Goal: Task Accomplishment & Management: Complete application form

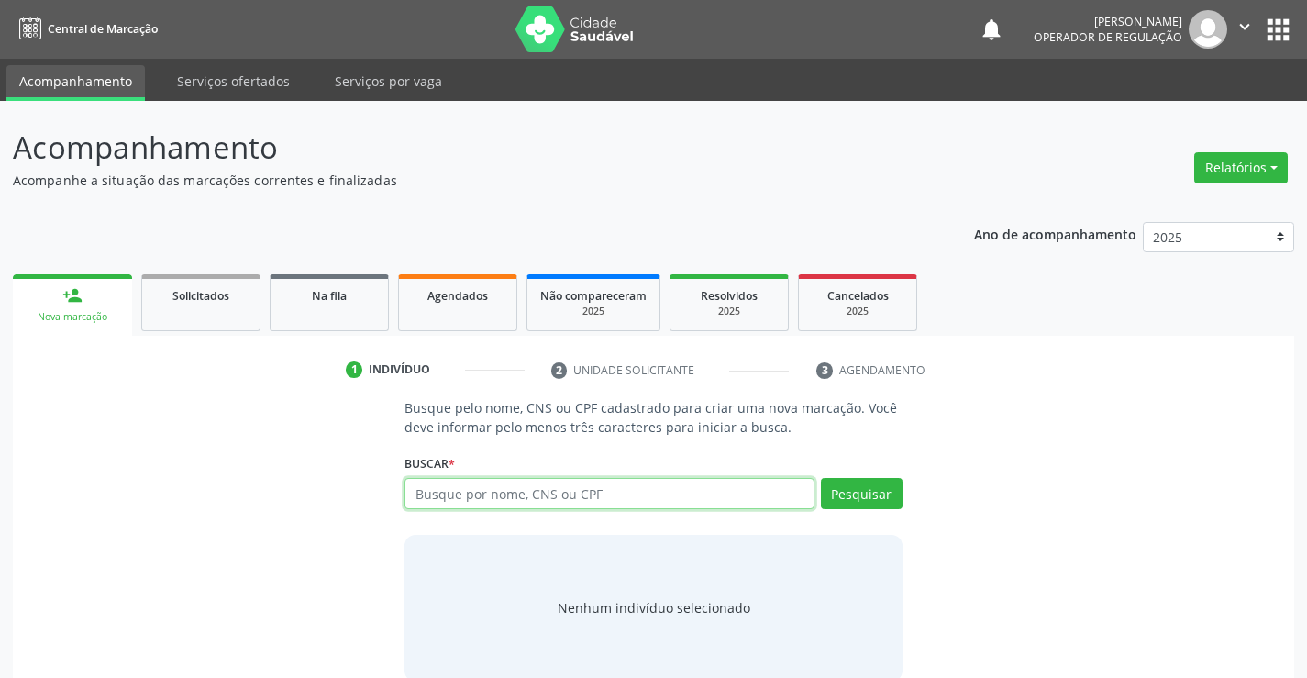
click at [548, 495] on input "text" at bounding box center [609, 493] width 409 height 31
type input "[PERSON_NAME]"
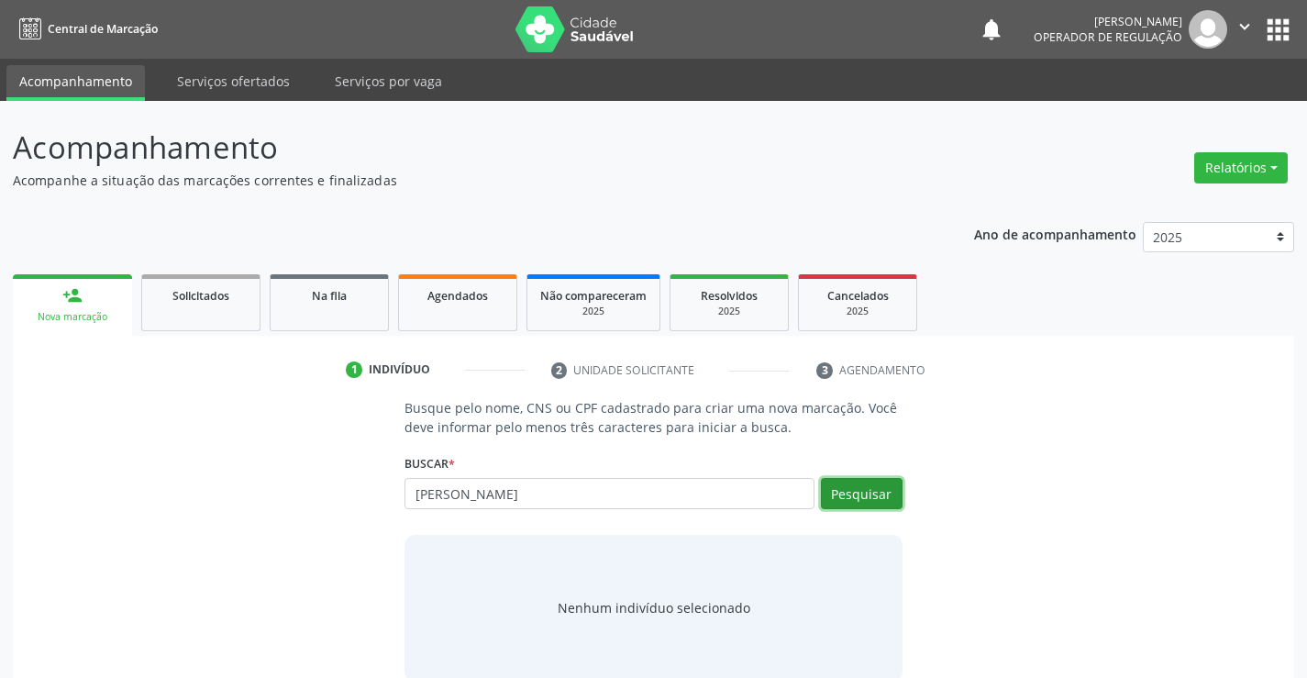
click at [869, 492] on button "Pesquisar" at bounding box center [862, 493] width 82 height 31
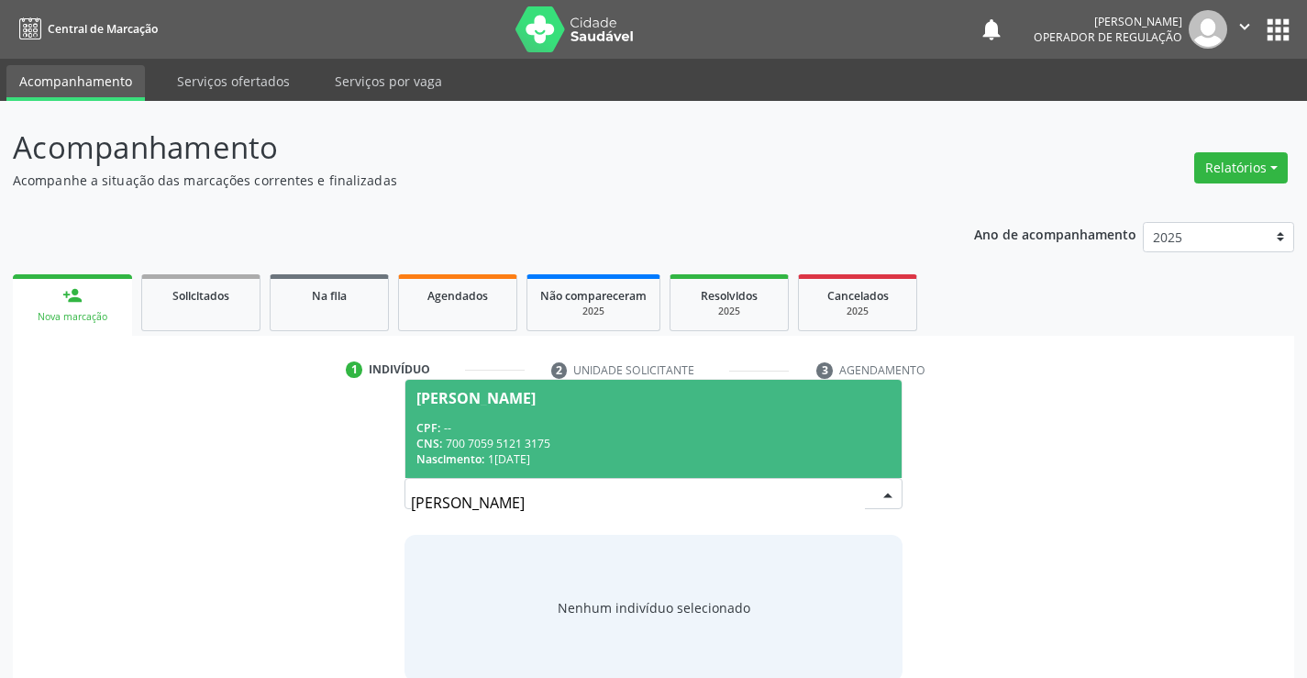
click at [792, 420] on div "CPF: --" at bounding box center [652, 428] width 473 height 16
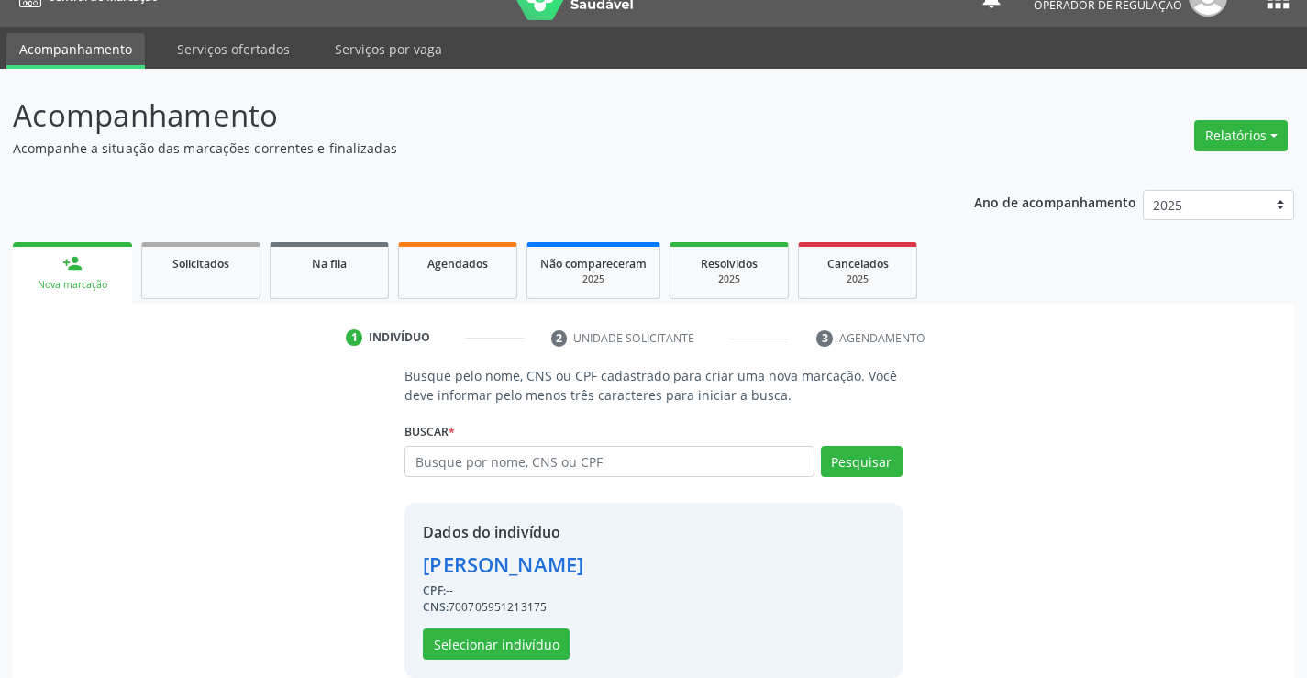
scroll to position [58, 0]
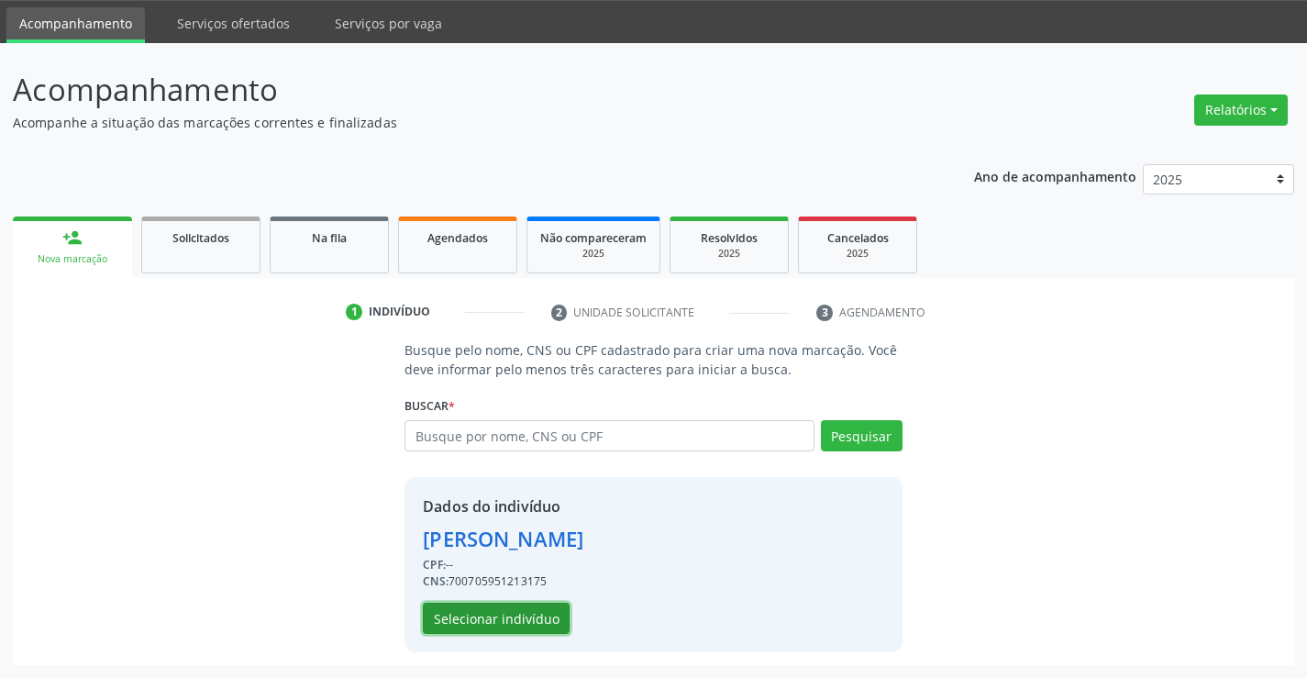
click at [536, 627] on button "Selecionar indivíduo" at bounding box center [496, 618] width 147 height 31
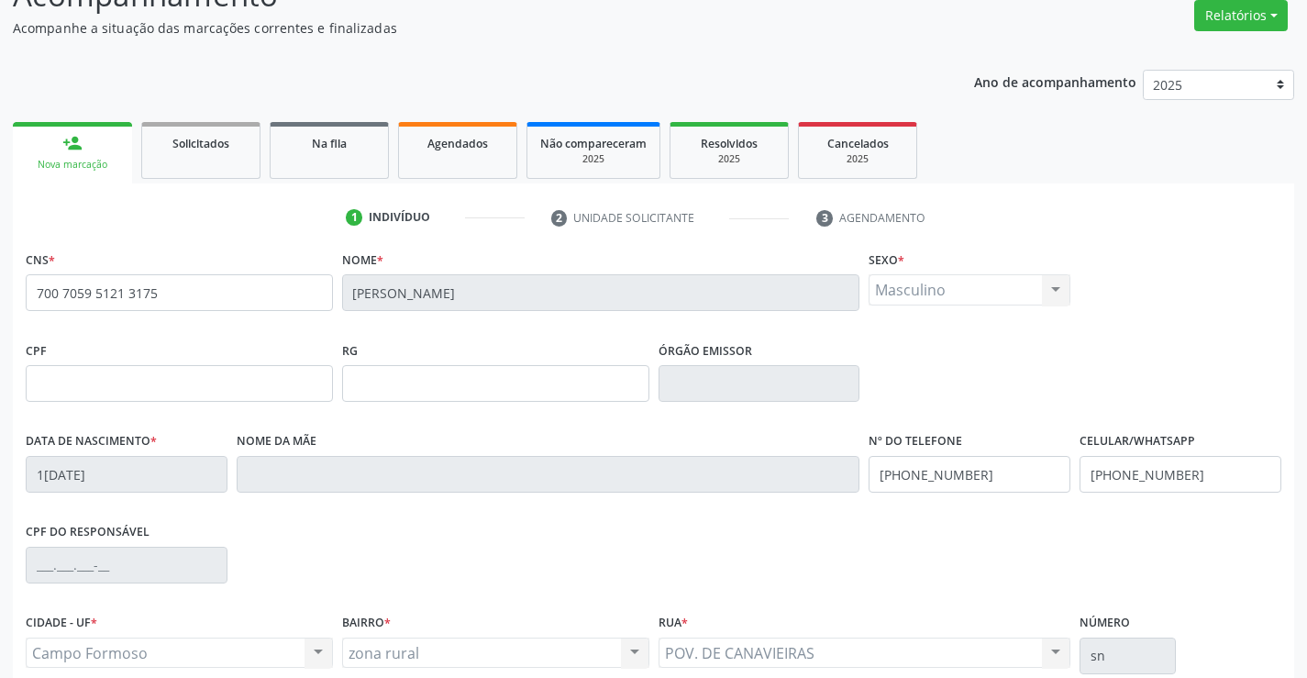
scroll to position [316, 0]
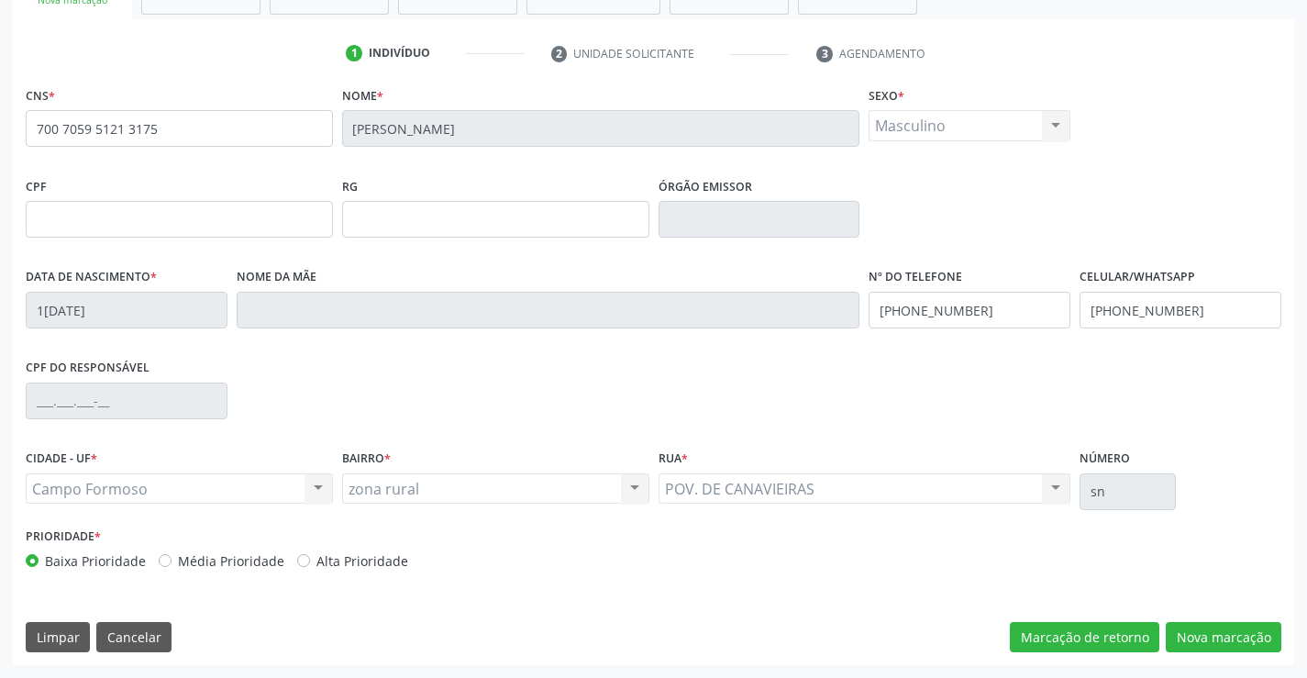
click at [1241, 656] on div "CNS * 700 7059 5121 3175 [GEOGRAPHIC_DATA] * [PERSON_NAME] * Masculino Masculin…" at bounding box center [654, 373] width 1282 height 583
click at [1241, 649] on button "Nova marcação" at bounding box center [1224, 637] width 116 height 31
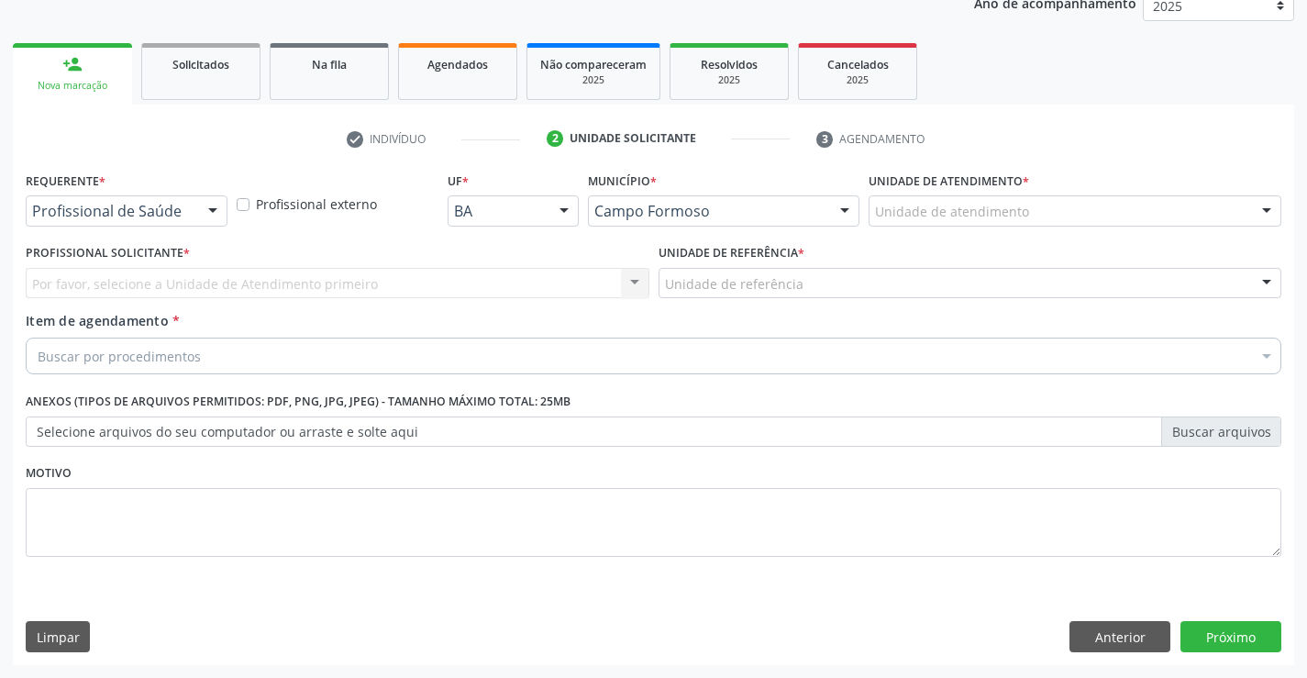
scroll to position [231, 0]
click at [199, 208] on div at bounding box center [213, 211] width 28 height 31
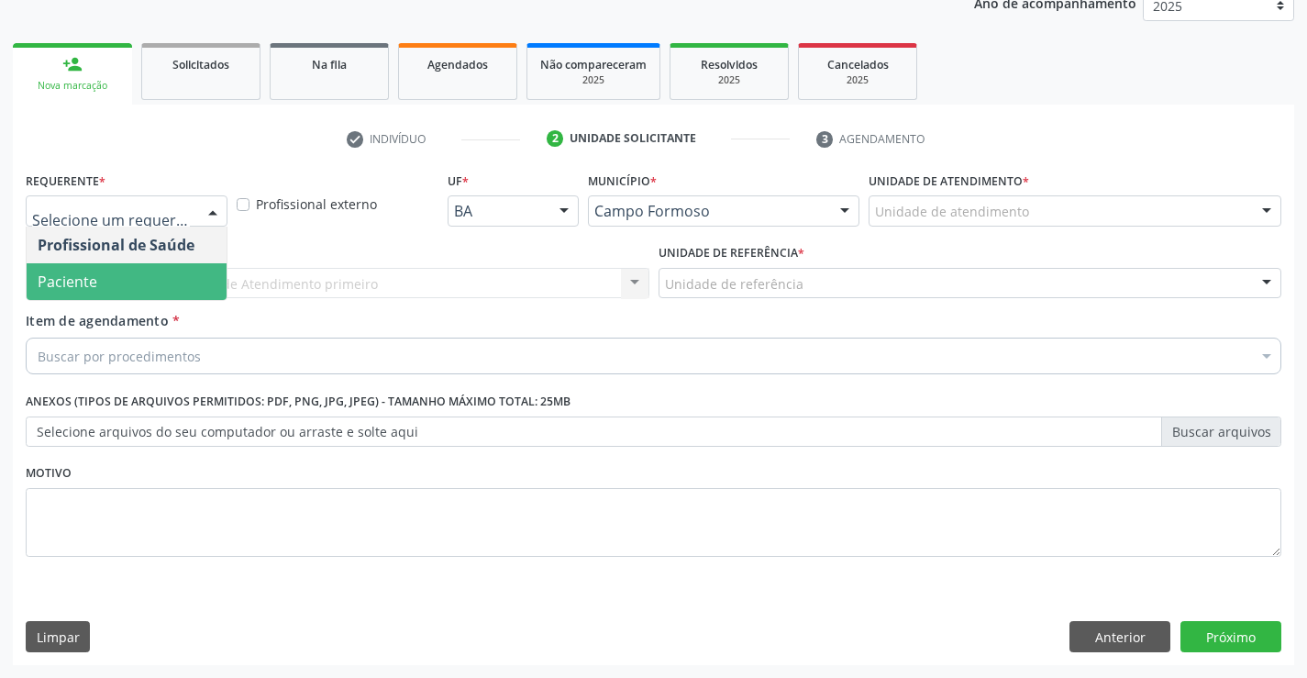
click at [177, 286] on span "Paciente" at bounding box center [127, 281] width 200 height 37
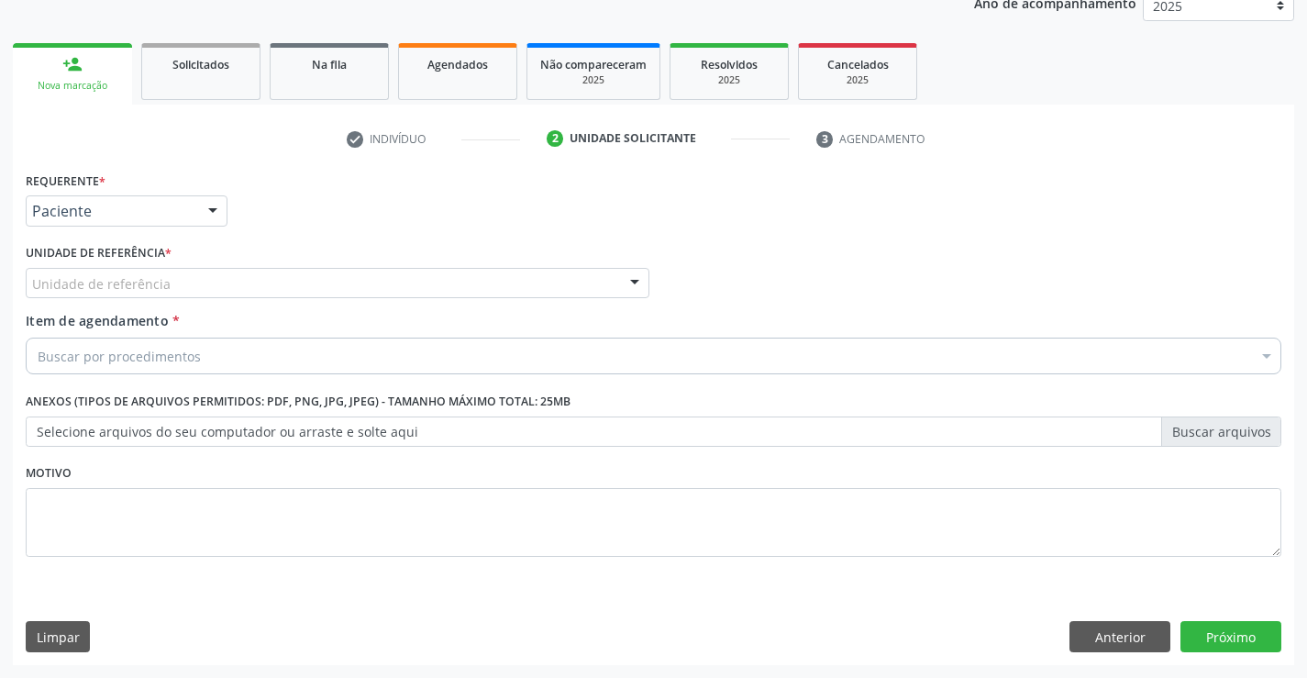
click at [326, 272] on div "Unidade de referência" at bounding box center [338, 283] width 624 height 31
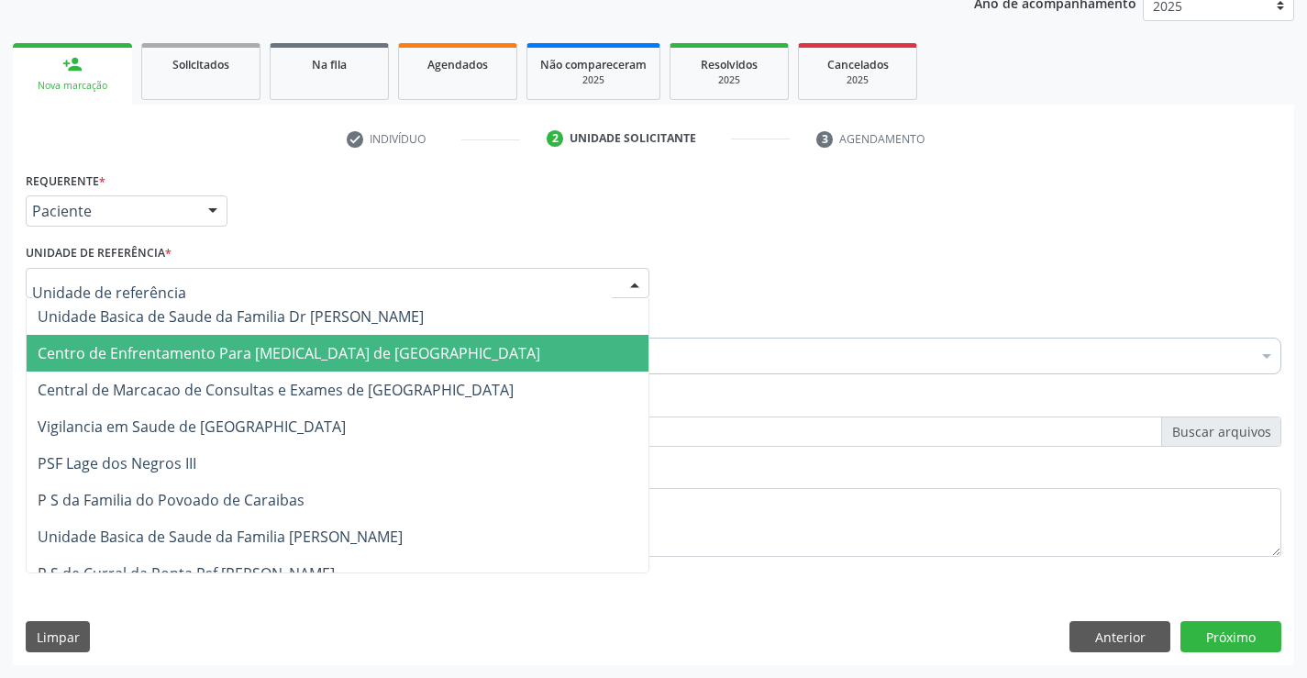
click at [382, 359] on span "Centro de Enfrentamento Para [MEDICAL_DATA] de [GEOGRAPHIC_DATA]" at bounding box center [289, 353] width 503 height 20
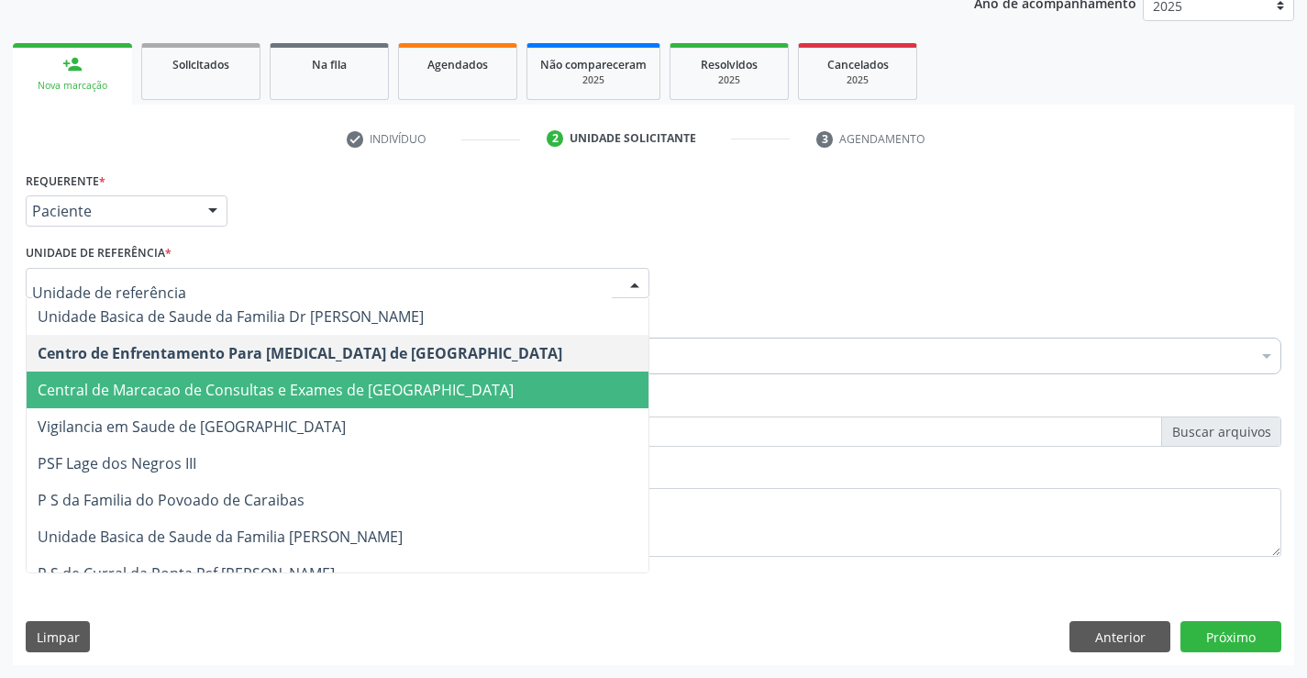
click at [415, 384] on span "Central de Marcacao de Consultas e Exames de [GEOGRAPHIC_DATA]" at bounding box center [276, 390] width 476 height 20
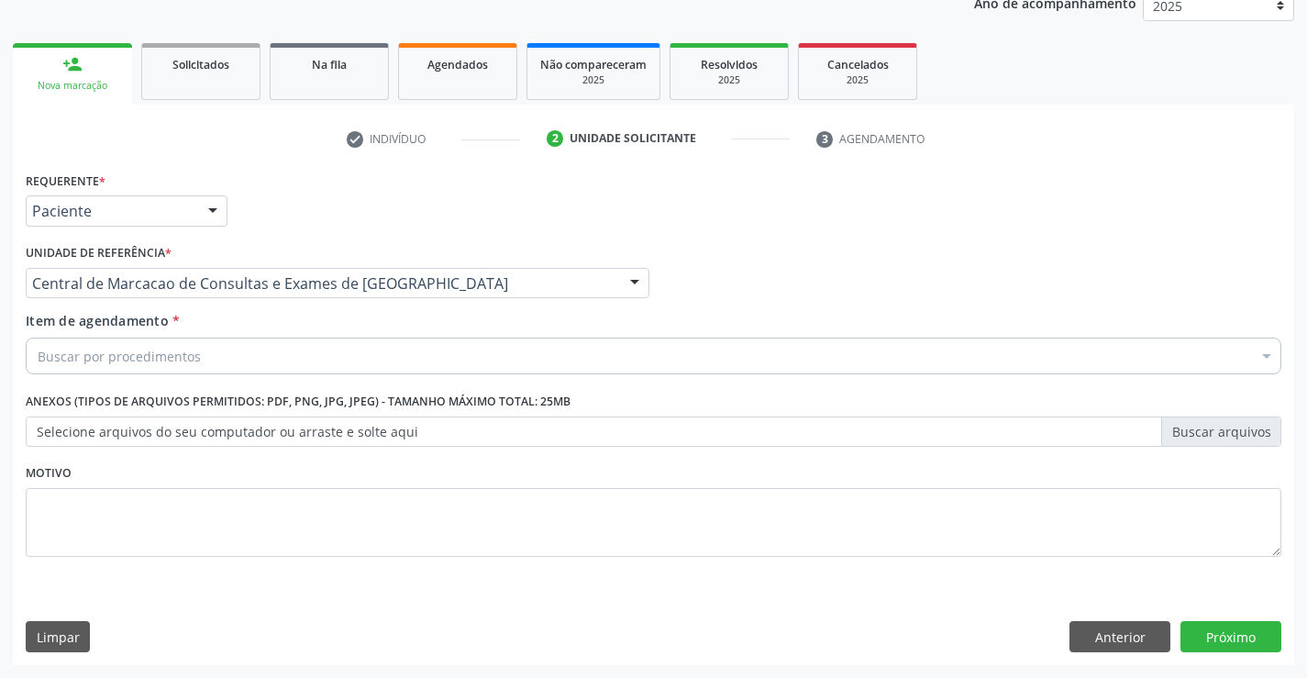
click at [447, 349] on div "Buscar por procedimentos" at bounding box center [654, 356] width 1256 height 37
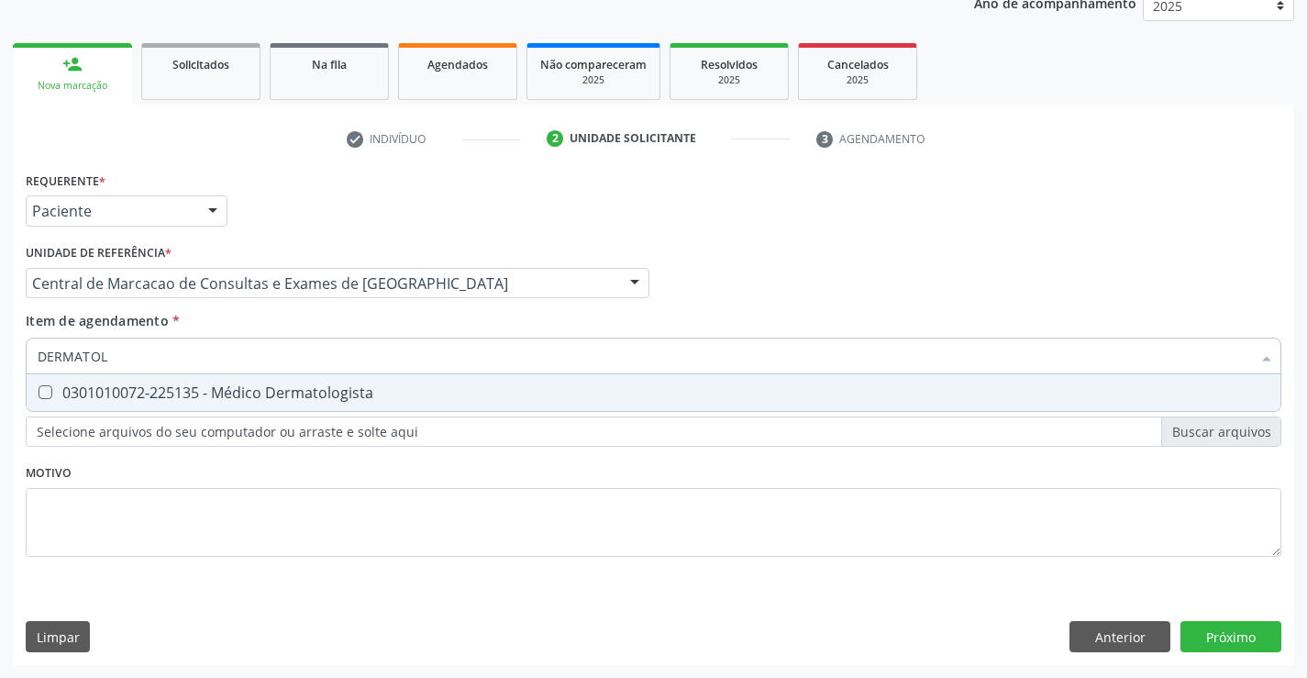
type input "DERMATOLO"
click at [347, 391] on div "0301010072-225135 - Médico Dermatologista" at bounding box center [654, 392] width 1232 height 15
checkbox Dermatologista "true"
click at [1252, 635] on div "Requerente * Paciente Profissional de Saúde Paciente Nenhum resultado encontrad…" at bounding box center [654, 416] width 1282 height 498
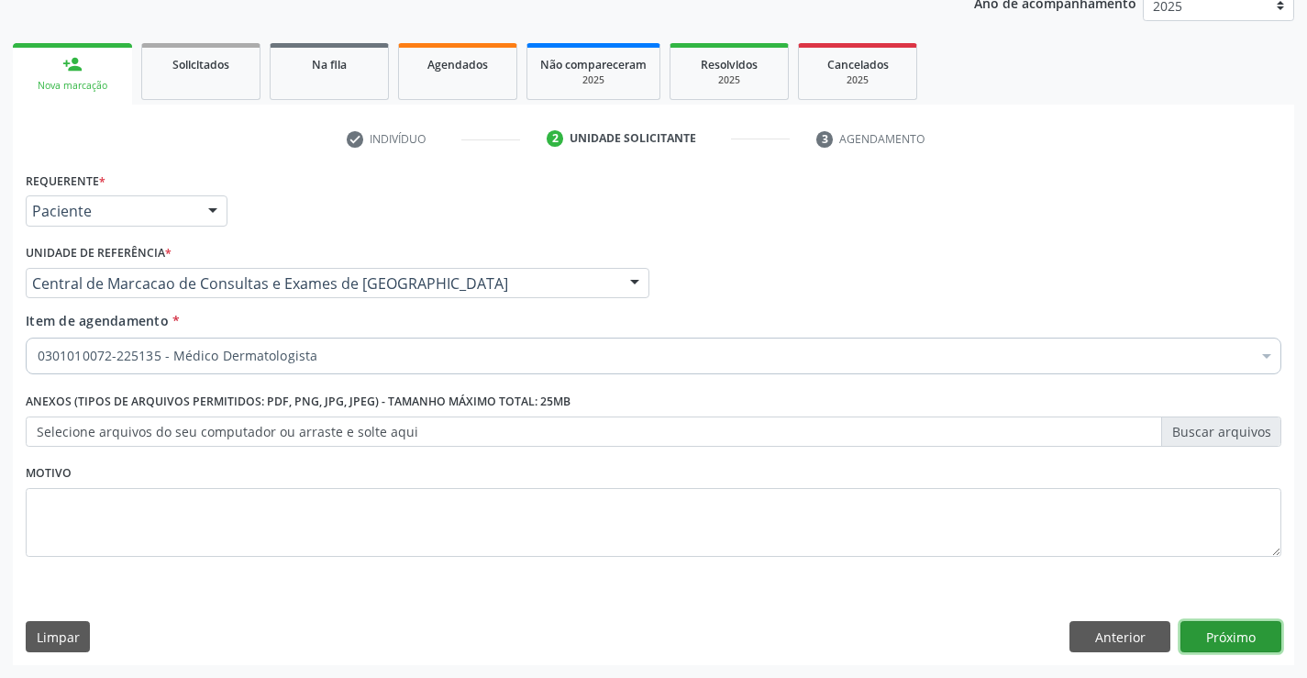
click at [1252, 635] on button "Próximo" at bounding box center [1231, 636] width 101 height 31
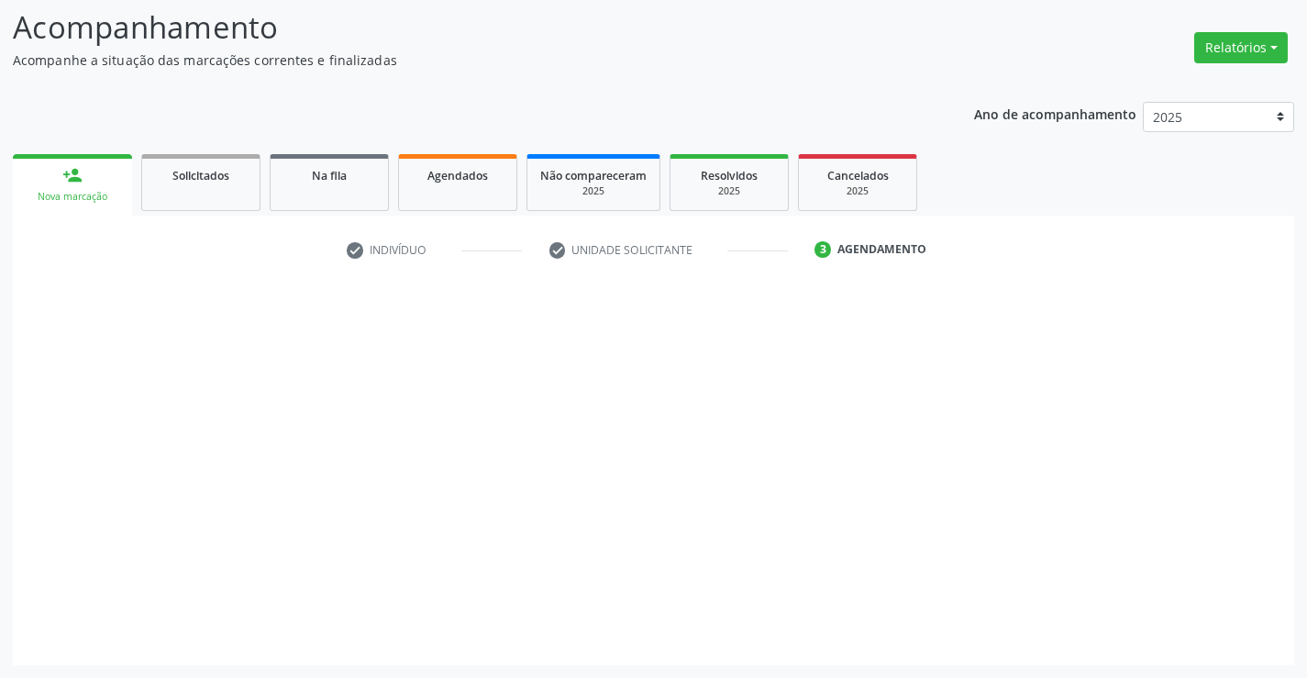
scroll to position [120, 0]
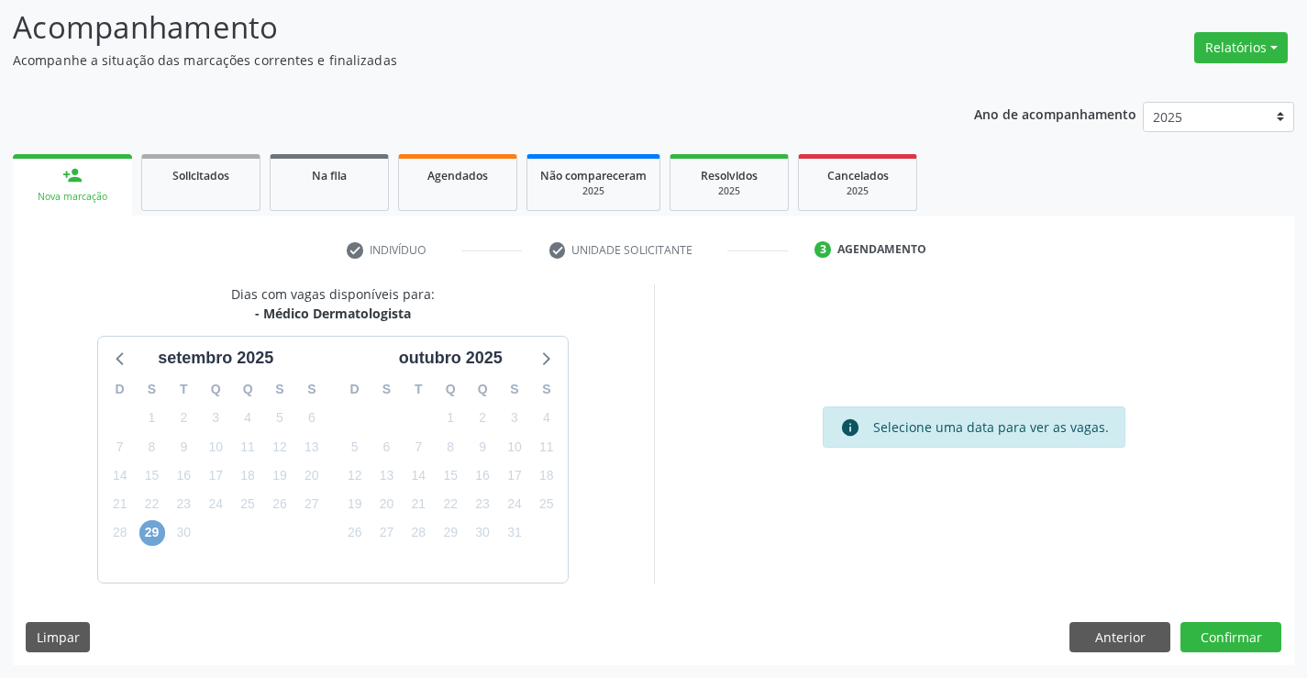
click at [155, 535] on span "29" at bounding box center [152, 533] width 26 height 26
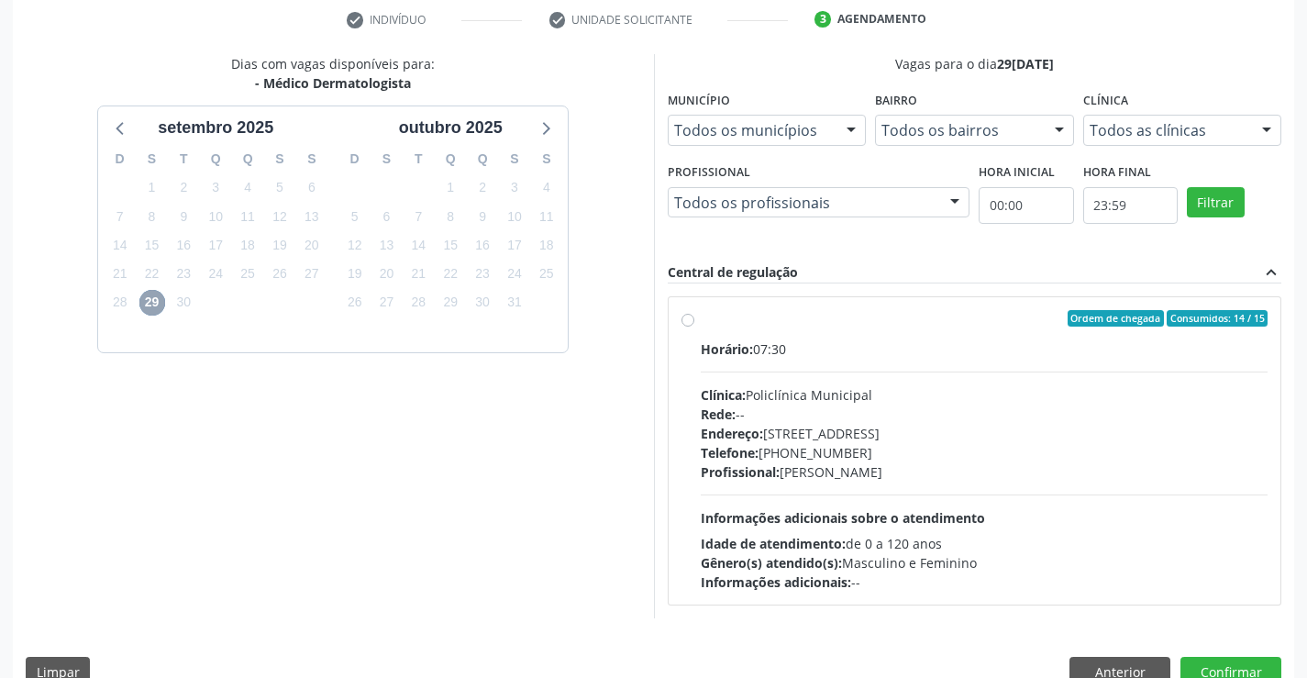
scroll to position [385, 0]
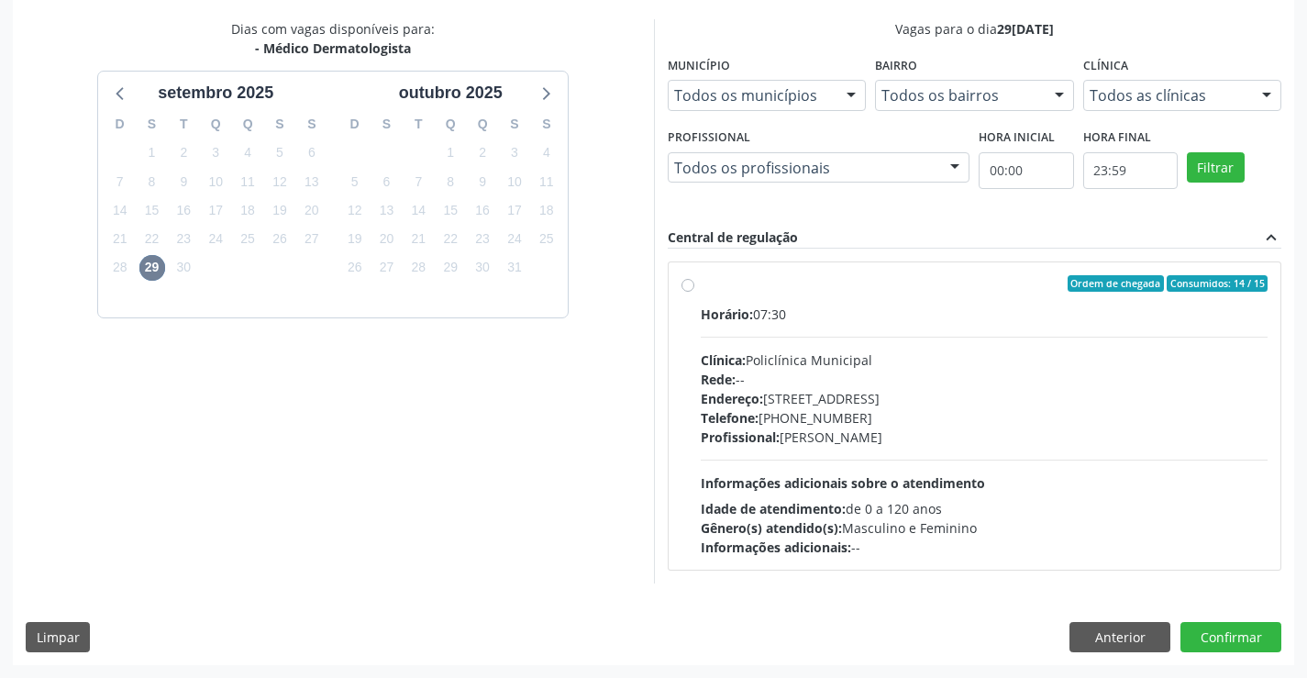
click at [833, 428] on div "Profissional: [PERSON_NAME]" at bounding box center [985, 437] width 568 height 19
click at [694, 292] on input "Ordem de chegada Consumidos: 14 / 15 Horário: 07:30 Clínica: Policlínica Munici…" at bounding box center [688, 283] width 13 height 17
radio input "true"
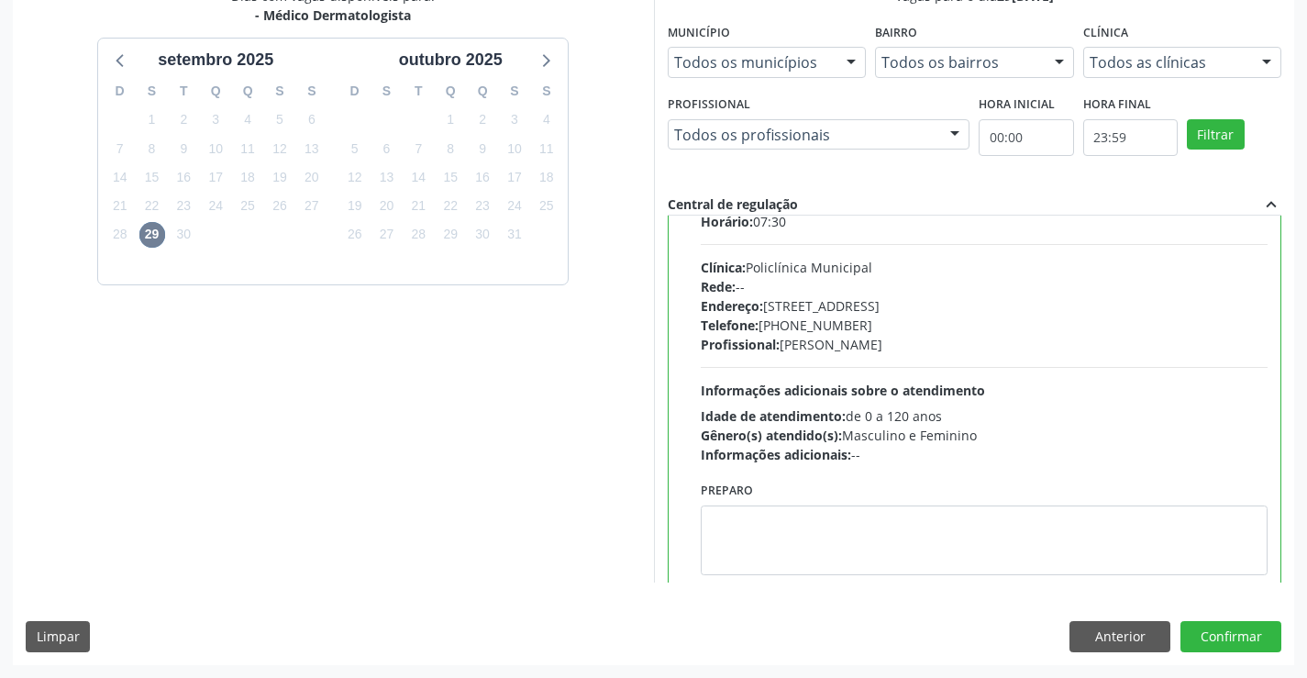
scroll to position [91, 0]
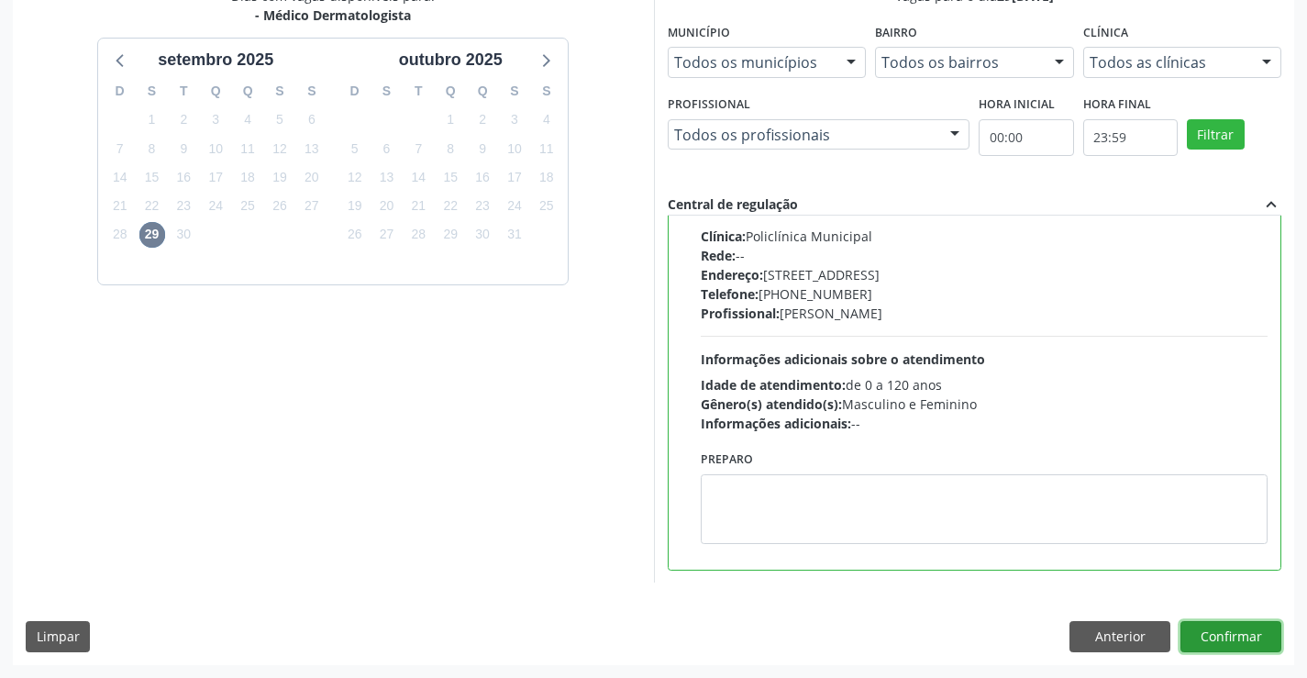
click at [1230, 642] on button "Confirmar" at bounding box center [1231, 636] width 101 height 31
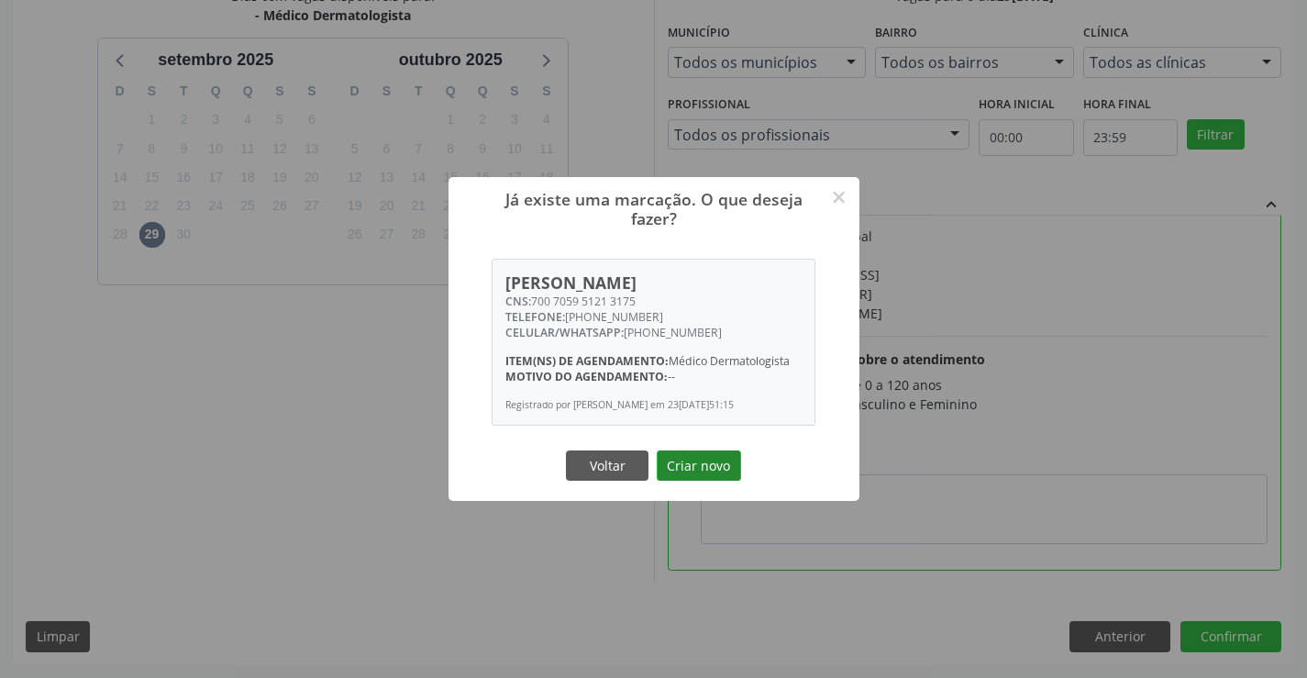
click at [697, 472] on button "Criar novo" at bounding box center [699, 465] width 84 height 31
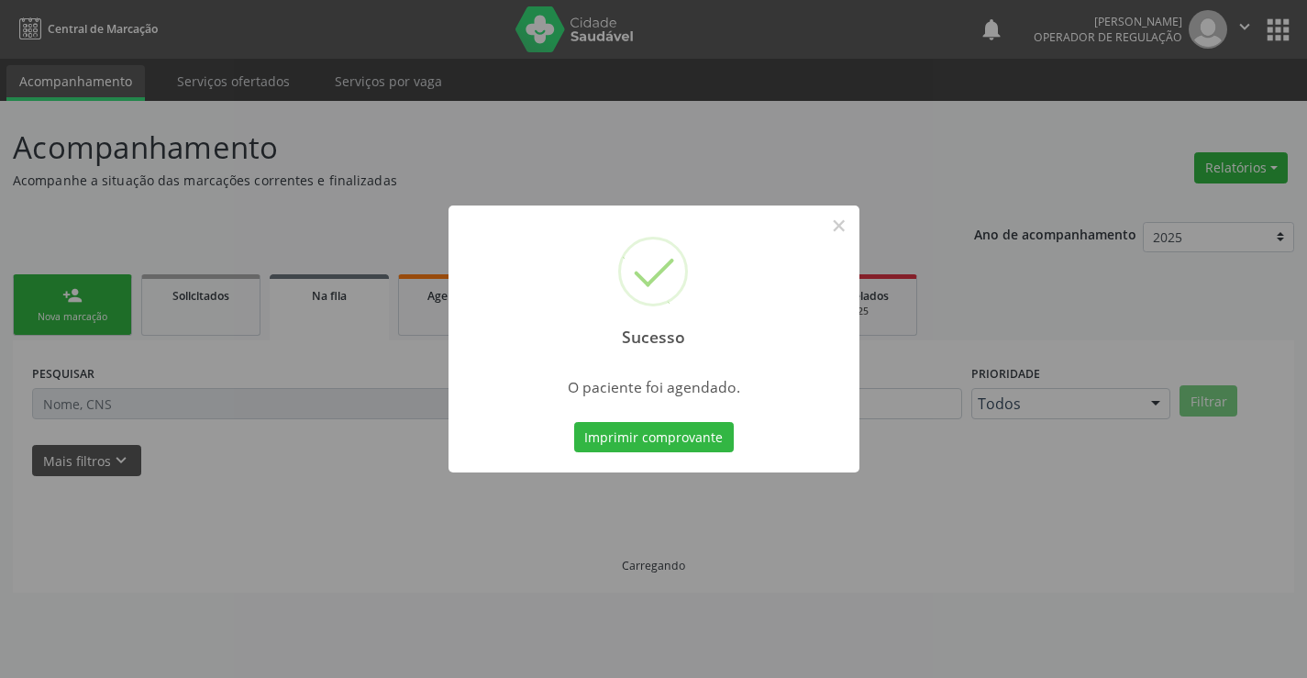
scroll to position [0, 0]
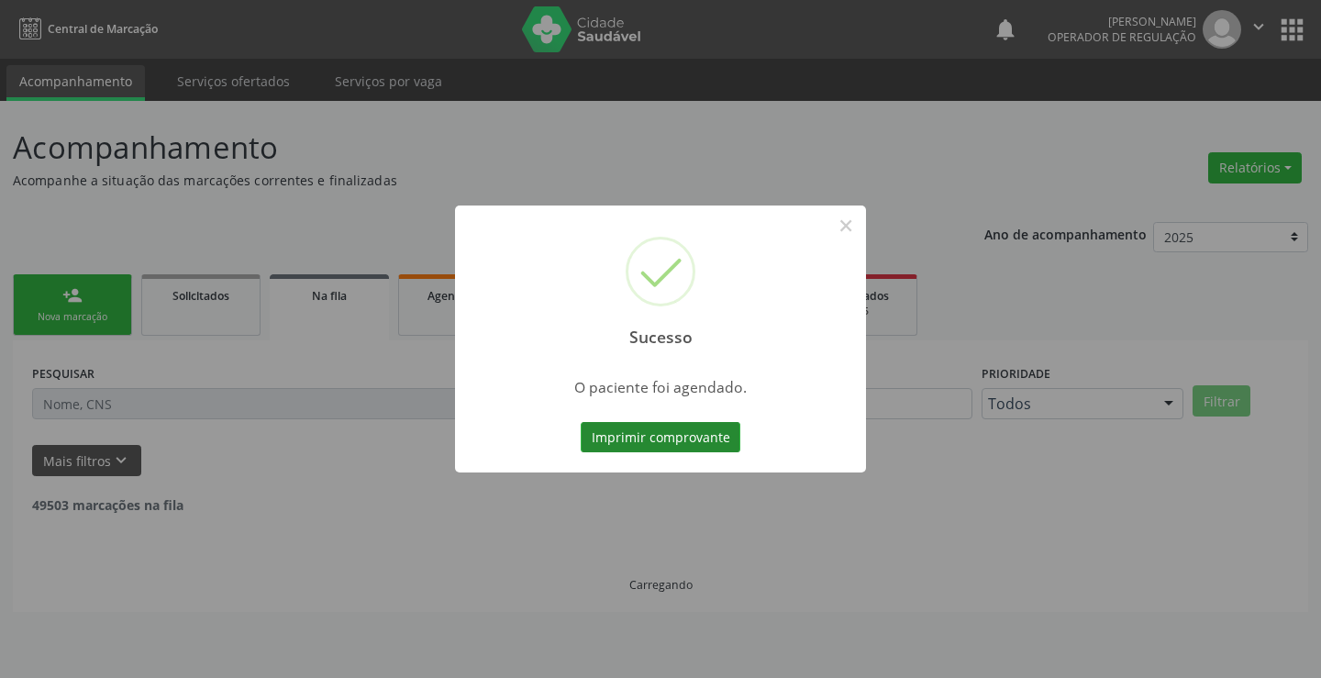
click at [705, 432] on button "Imprimir comprovante" at bounding box center [661, 437] width 160 height 31
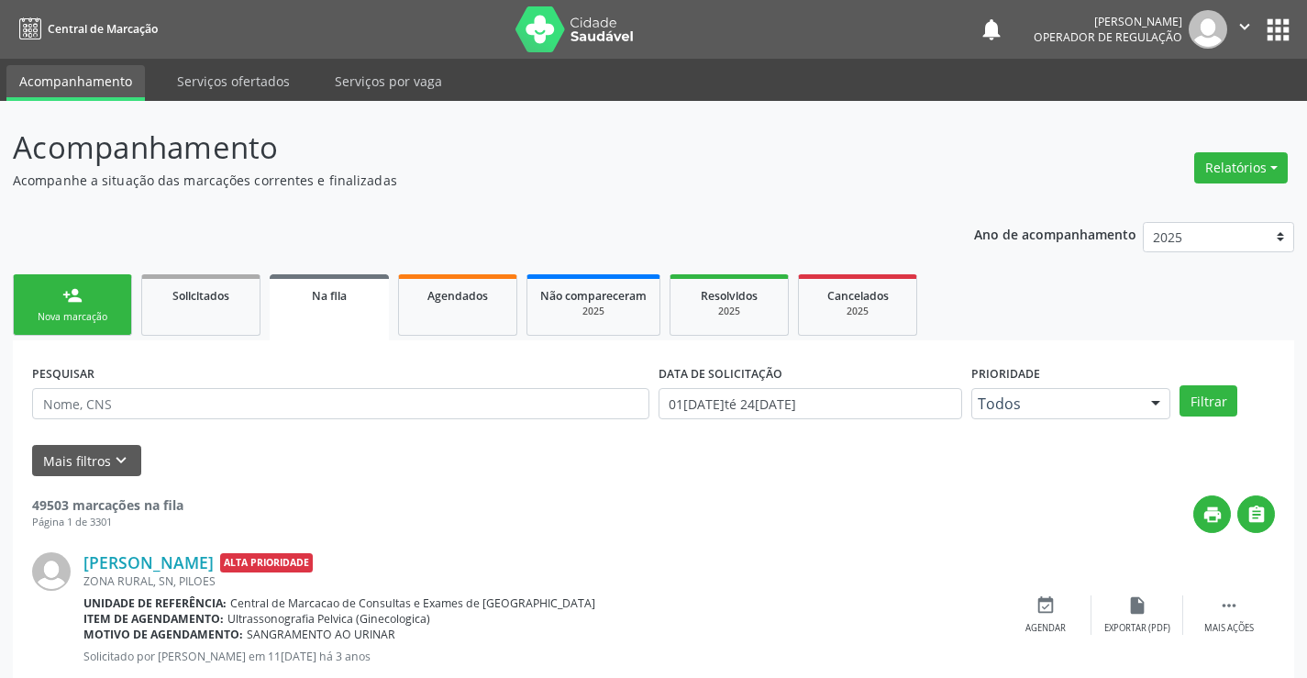
click at [71, 307] on link "person_add Nova marcação" at bounding box center [72, 304] width 119 height 61
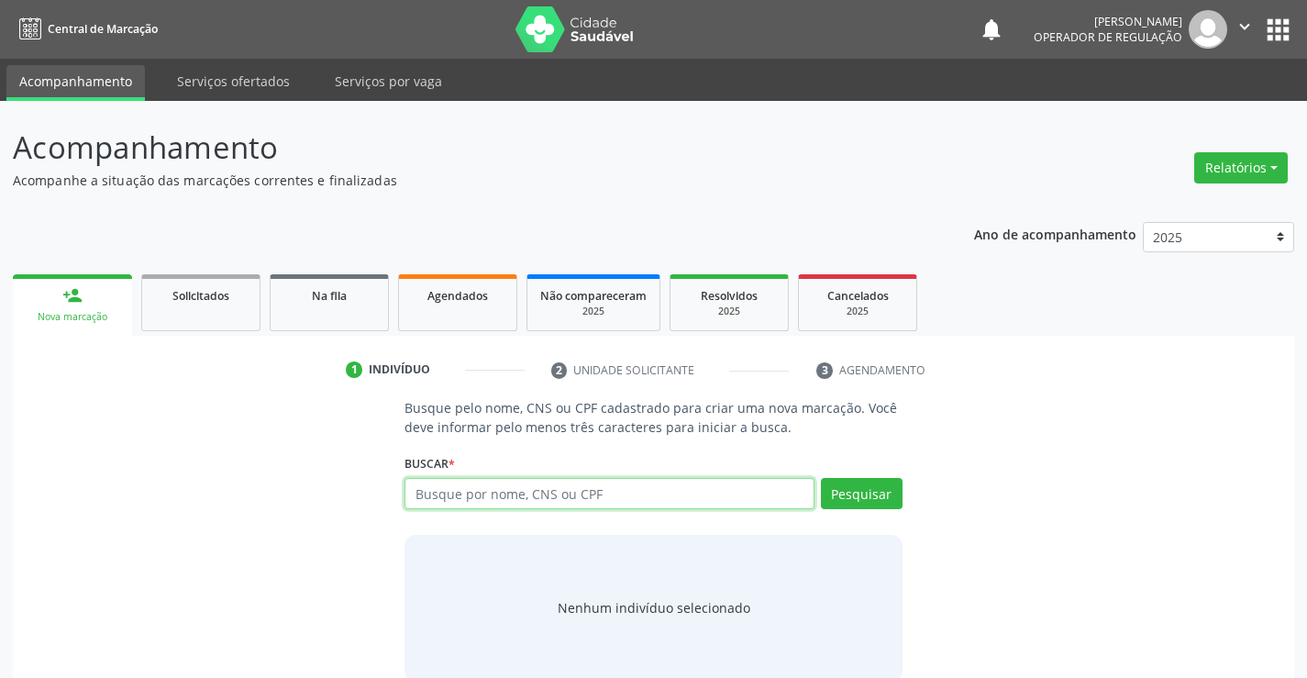
click at [670, 491] on input "text" at bounding box center [609, 493] width 409 height 31
type input "707605272107892"
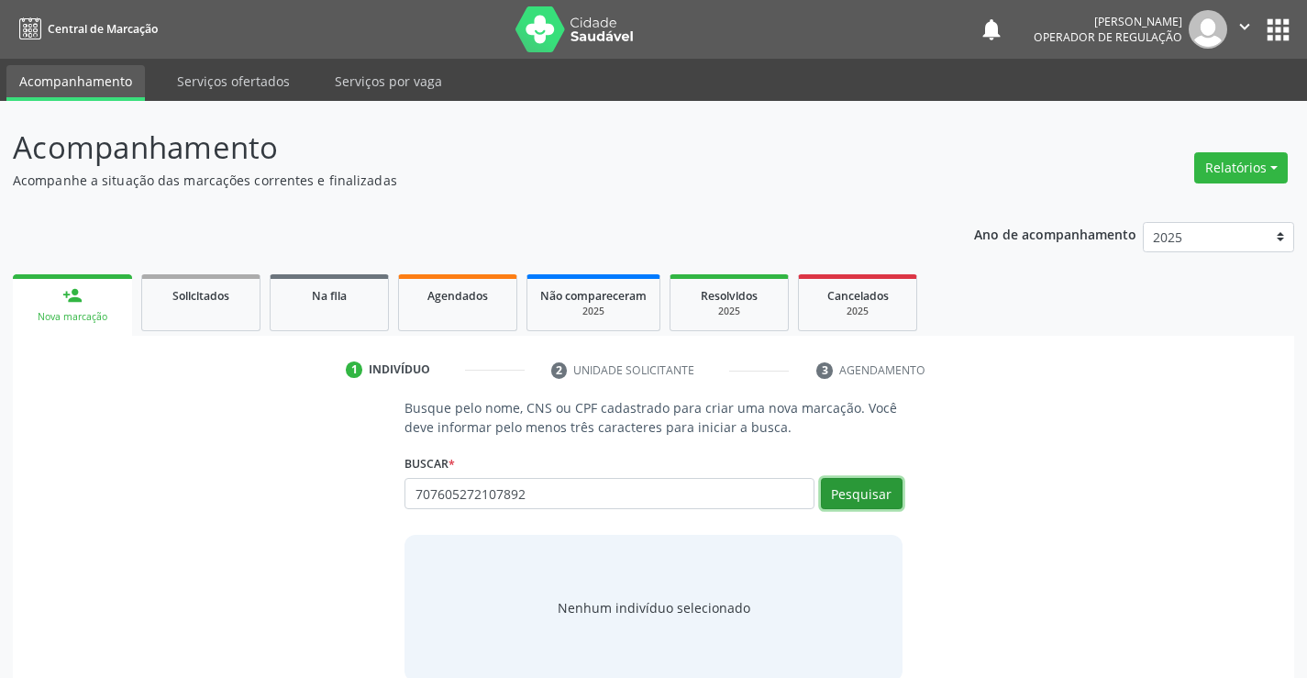
click at [862, 498] on button "Pesquisar" at bounding box center [862, 493] width 82 height 31
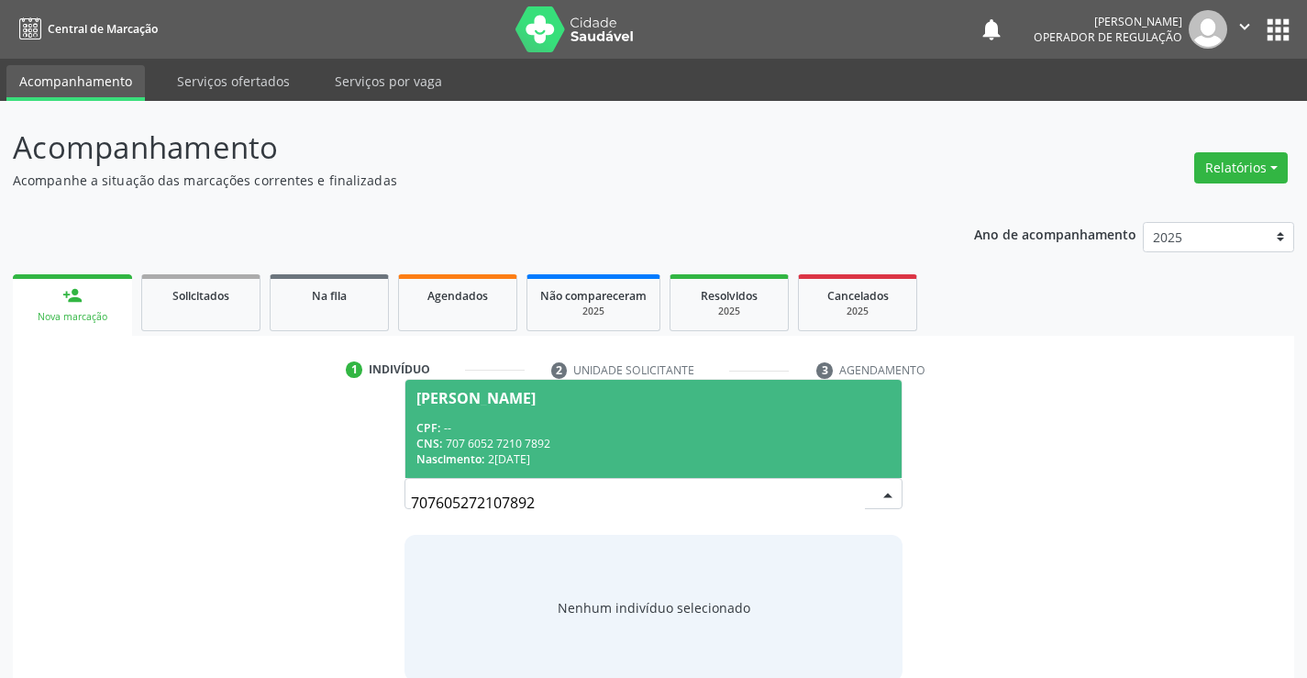
click at [811, 426] on div "CPF: --" at bounding box center [652, 428] width 473 height 16
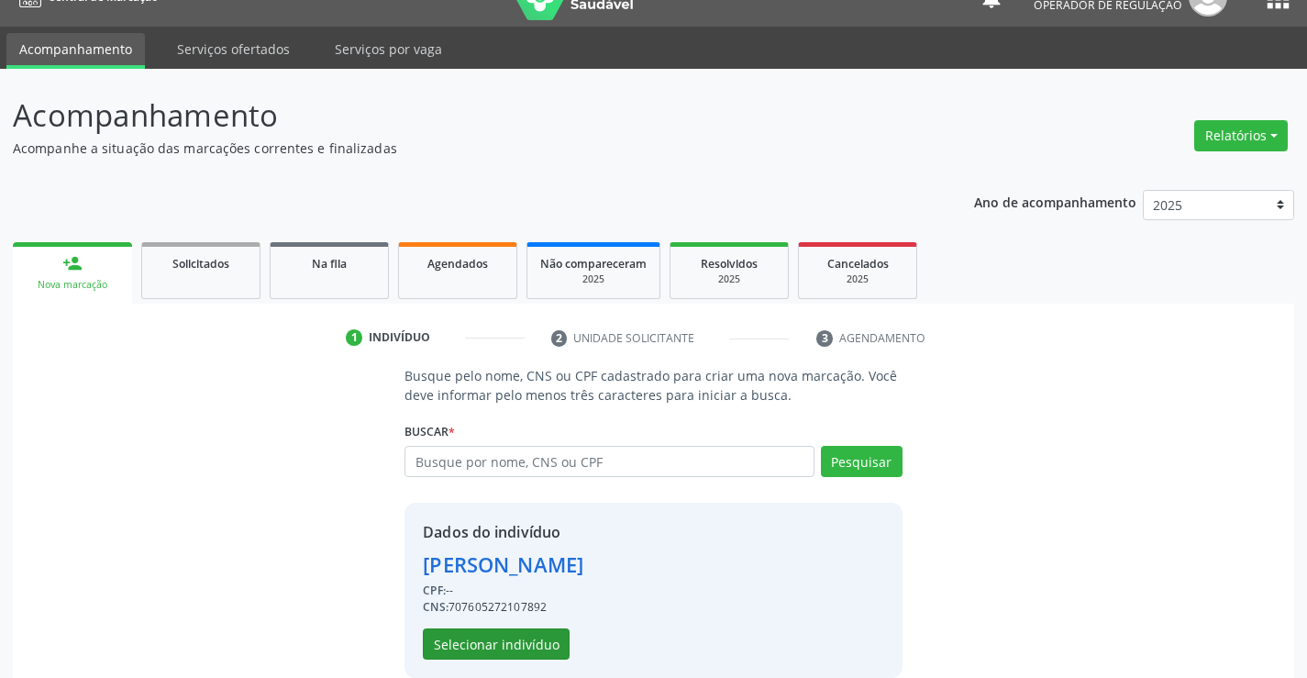
scroll to position [58, 0]
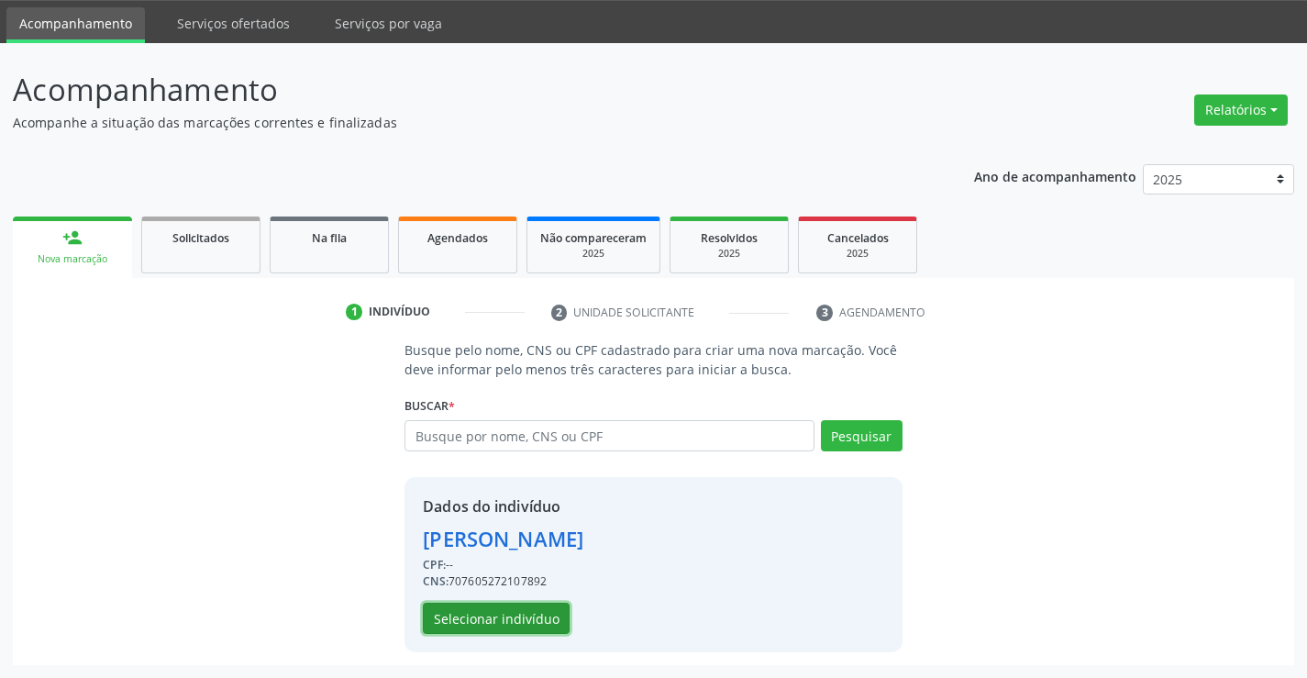
click at [550, 625] on button "Selecionar indivíduo" at bounding box center [496, 618] width 147 height 31
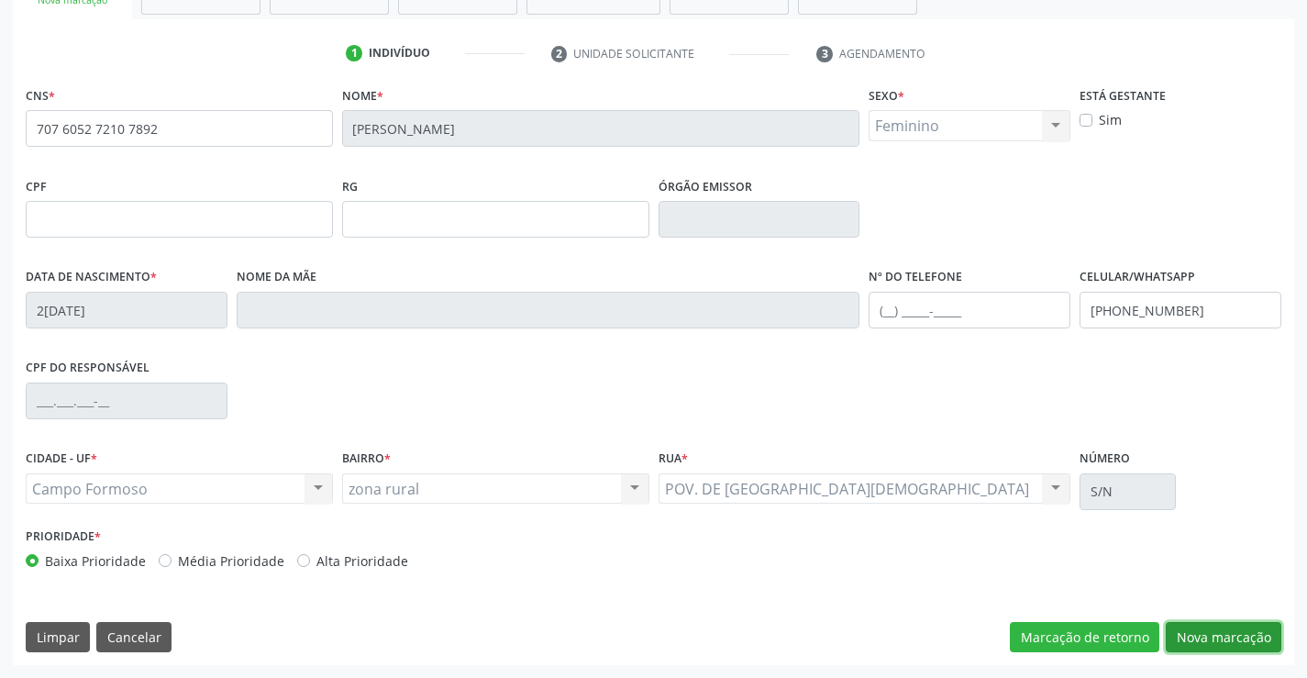
click at [1254, 635] on button "Nova marcação" at bounding box center [1224, 637] width 116 height 31
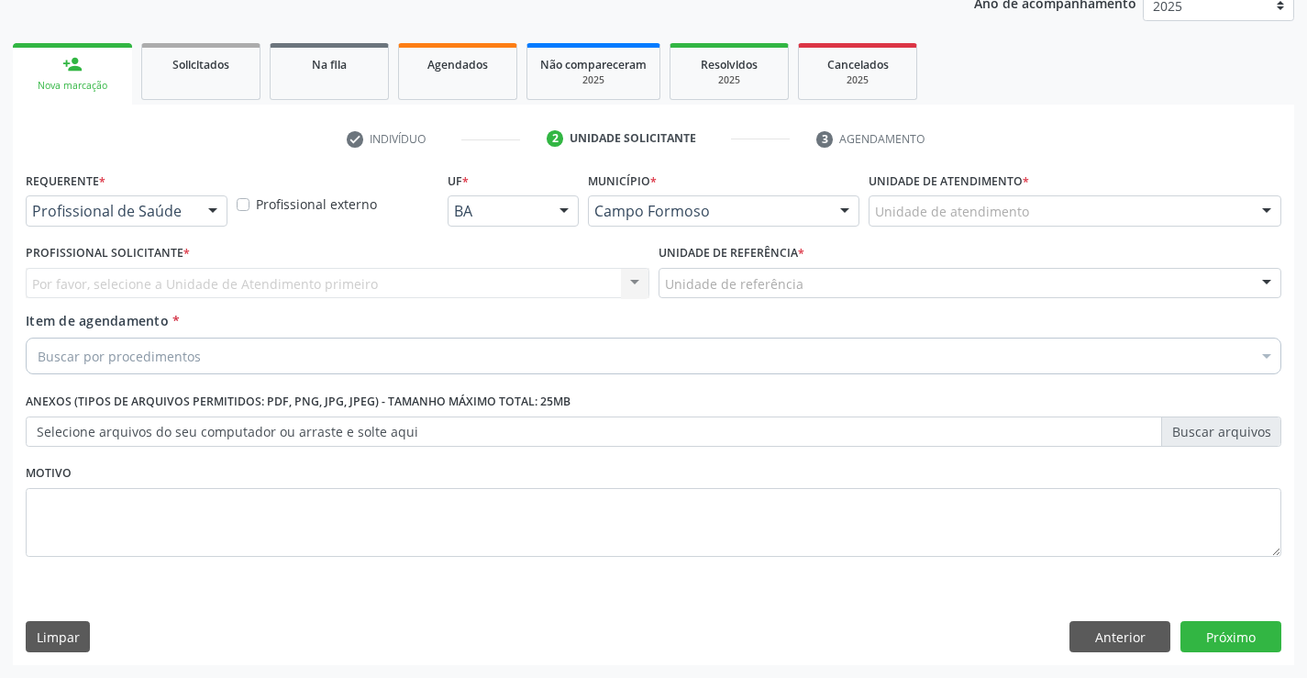
click at [182, 222] on div "Profissional de Saúde" at bounding box center [127, 210] width 202 height 31
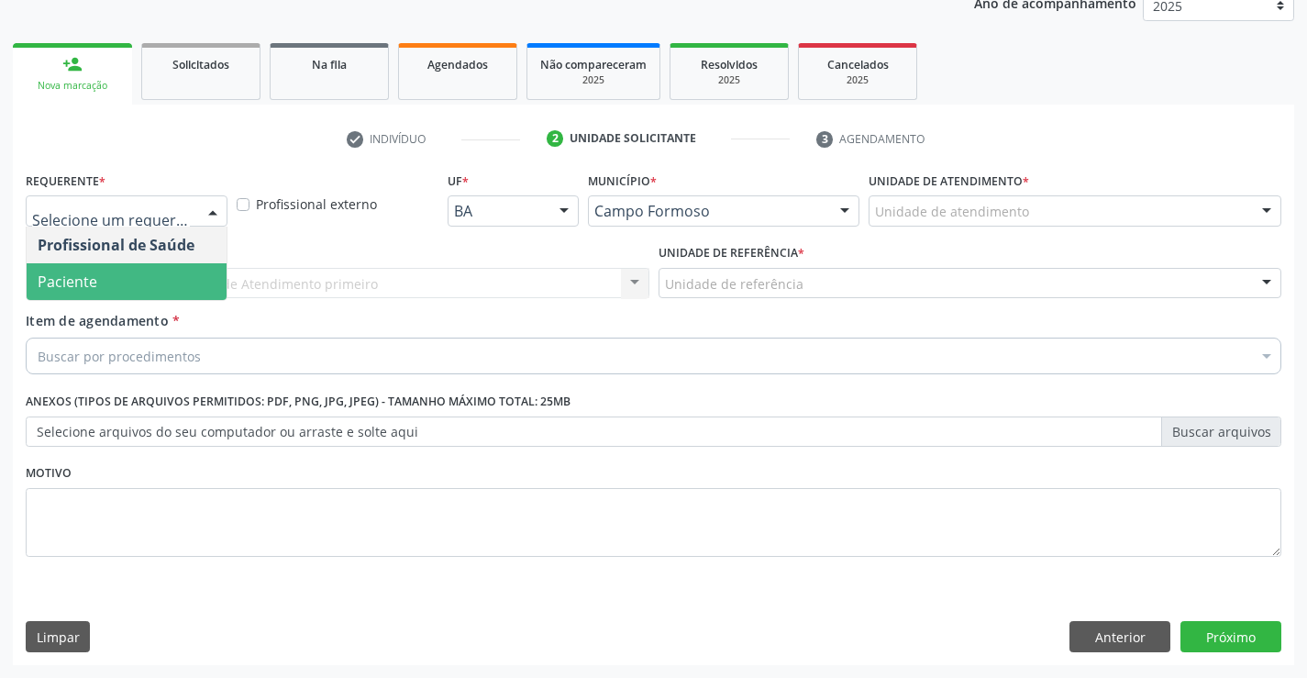
click at [157, 270] on span "Paciente" at bounding box center [127, 281] width 200 height 37
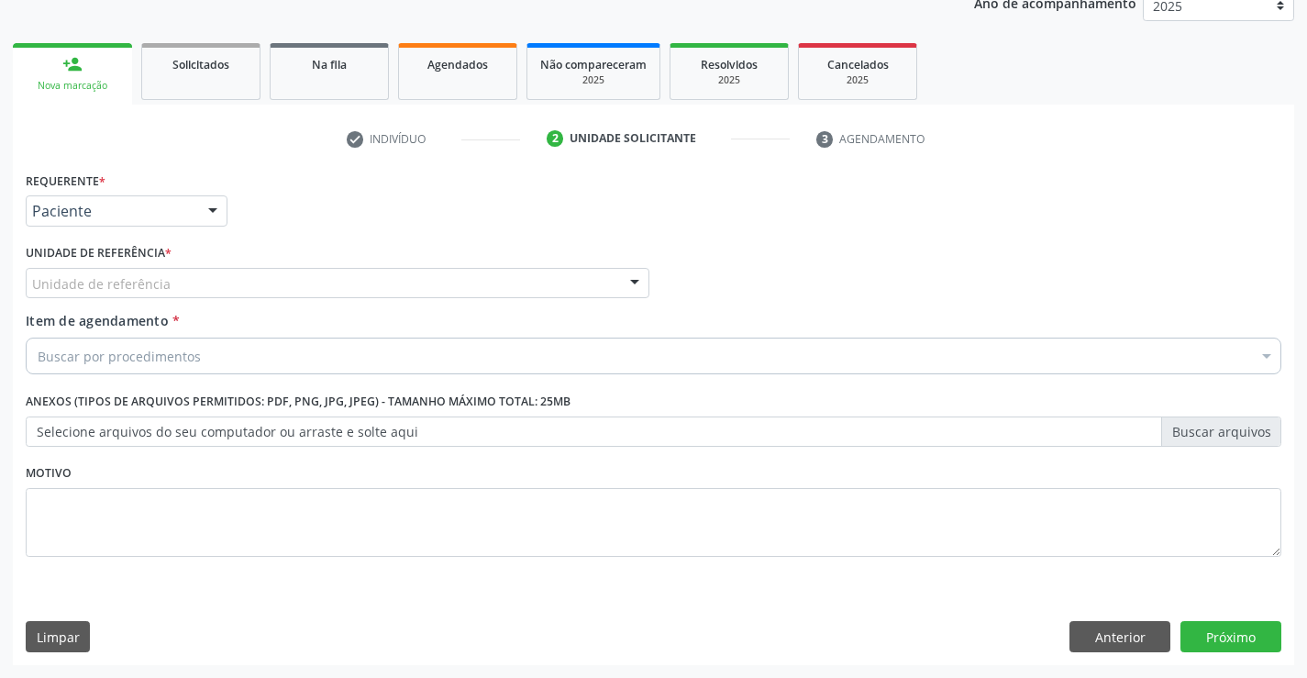
click at [243, 283] on div "Unidade de referência" at bounding box center [338, 283] width 624 height 31
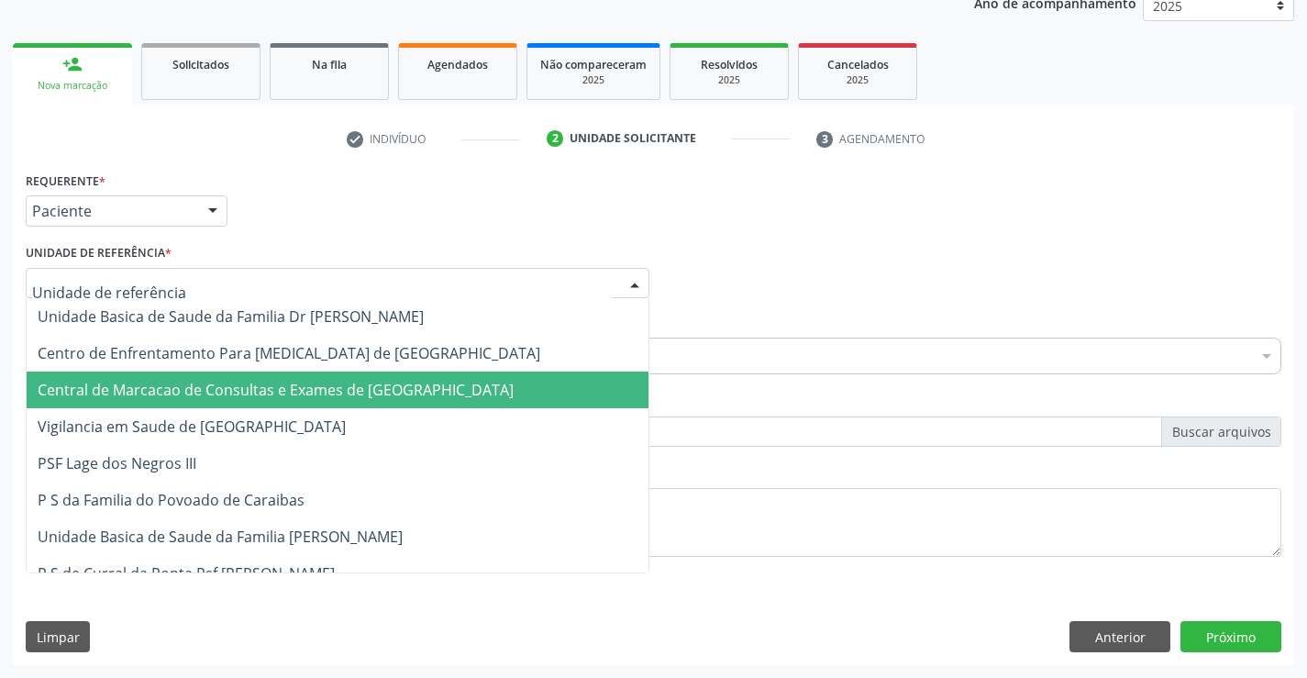
click at [247, 390] on span "Central de Marcacao de Consultas e Exames de [GEOGRAPHIC_DATA]" at bounding box center [276, 390] width 476 height 20
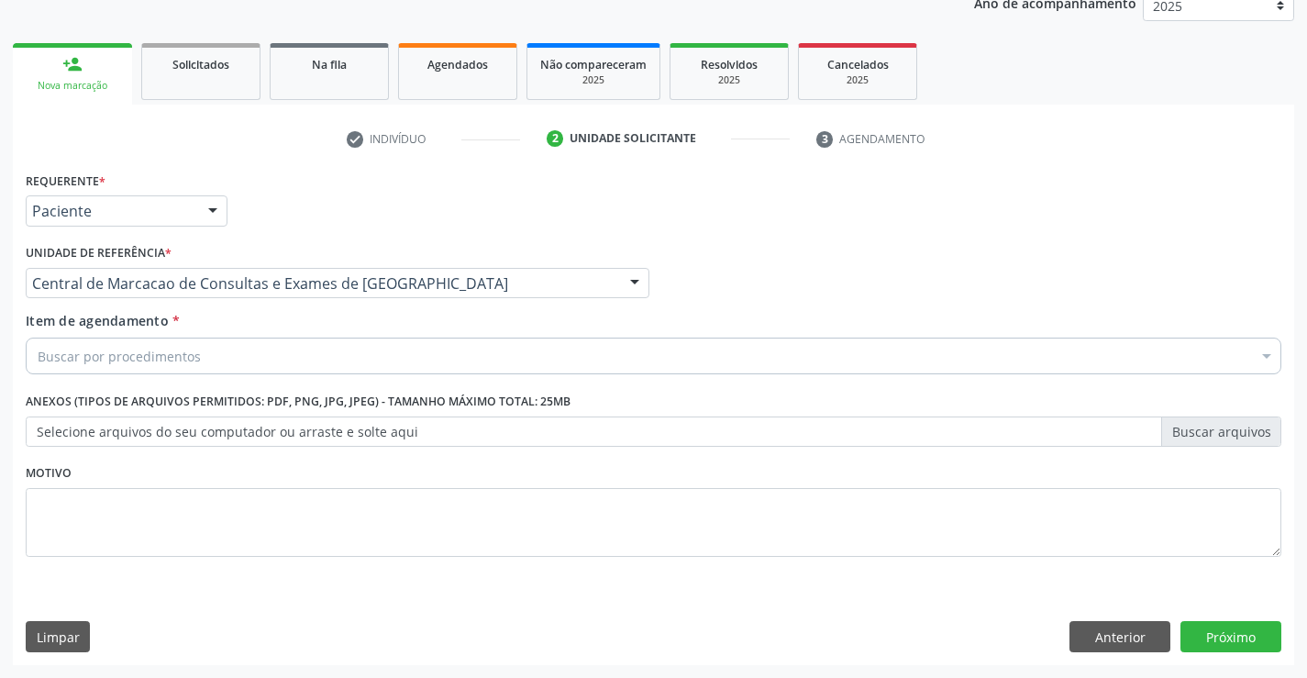
click at [273, 362] on div "Buscar por procedimentos" at bounding box center [654, 356] width 1256 height 37
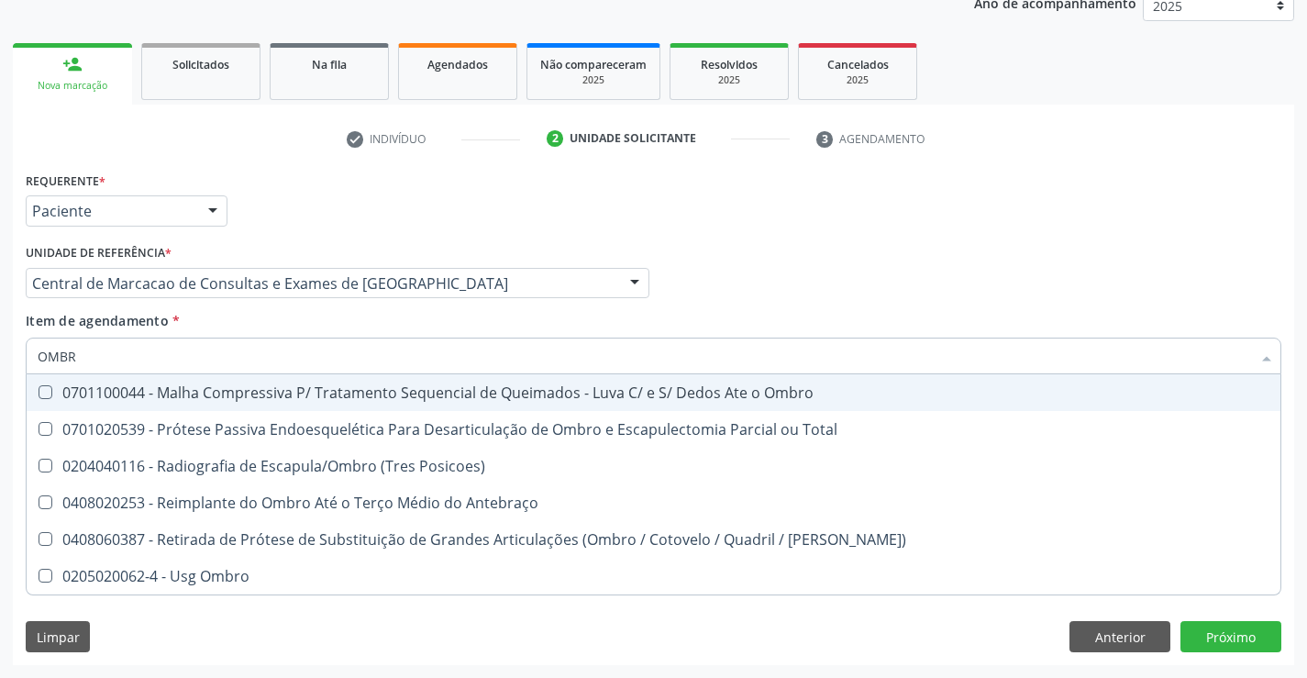
type input "OMBRO"
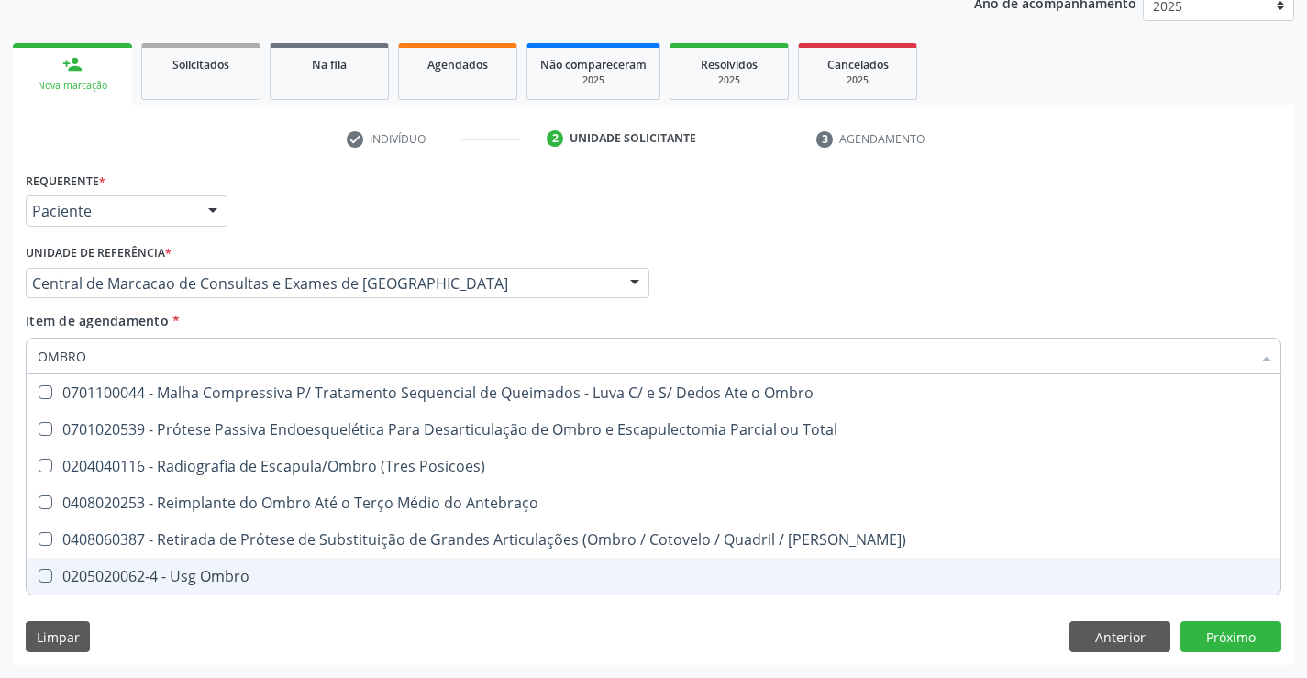
click at [201, 572] on div "0205020062-4 - Usg Ombro" at bounding box center [654, 576] width 1232 height 15
checkbox Ombro "true"
click at [1231, 636] on div "Requerente * Paciente Profissional de Saúde Paciente Nenhum resultado encontrad…" at bounding box center [654, 416] width 1282 height 498
checkbox Total "true"
checkbox Ombro "false"
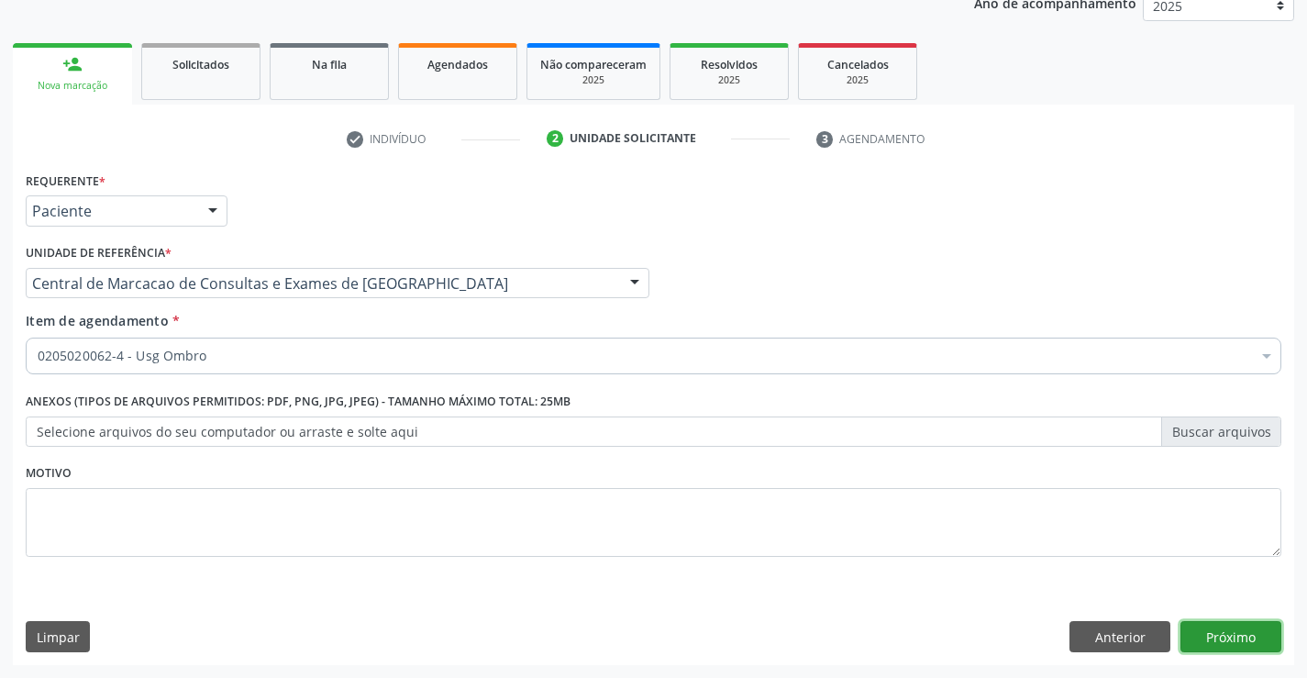
click at [1231, 636] on button "Próximo" at bounding box center [1231, 636] width 101 height 31
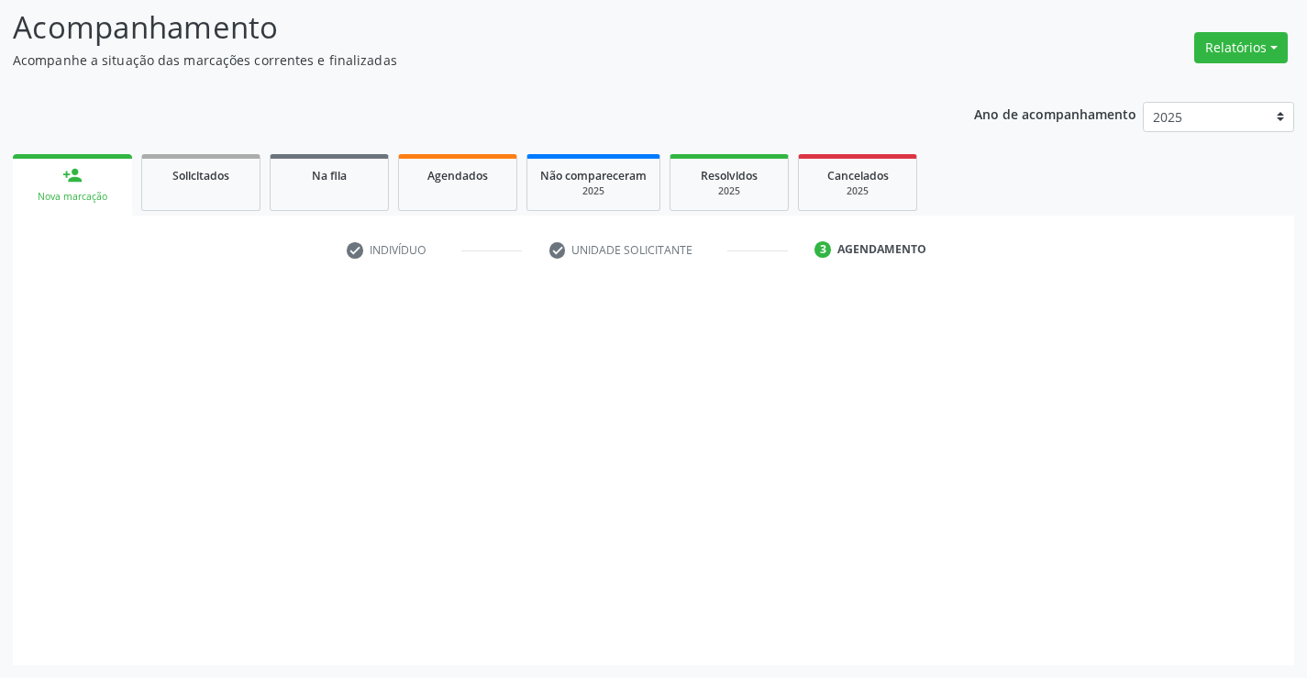
scroll to position [120, 0]
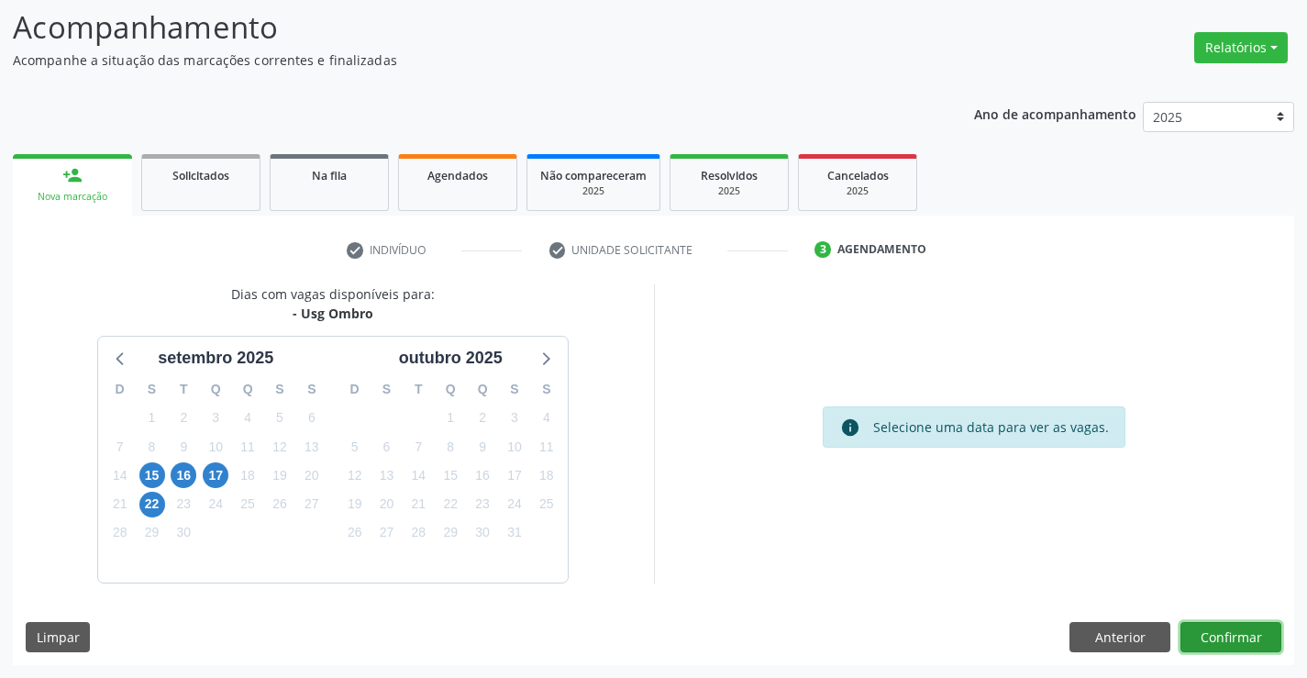
click at [1234, 638] on button "Confirmar" at bounding box center [1231, 637] width 101 height 31
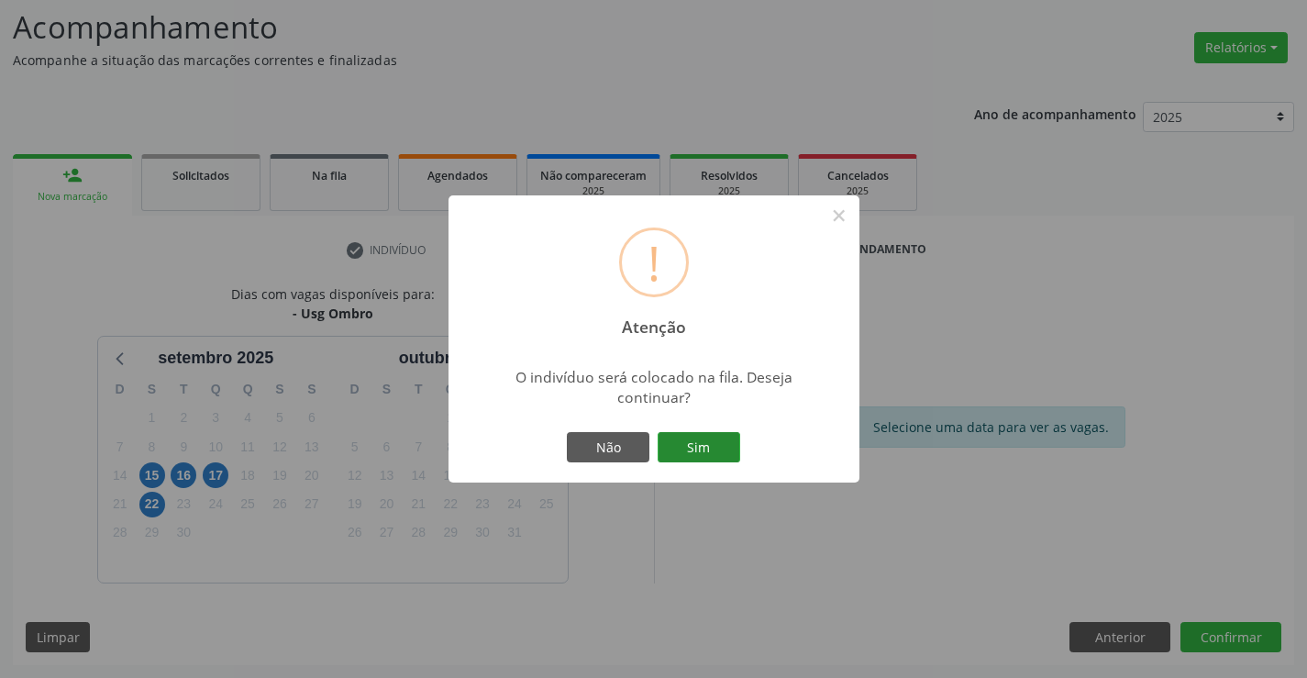
click at [704, 453] on button "Sim" at bounding box center [699, 447] width 83 height 31
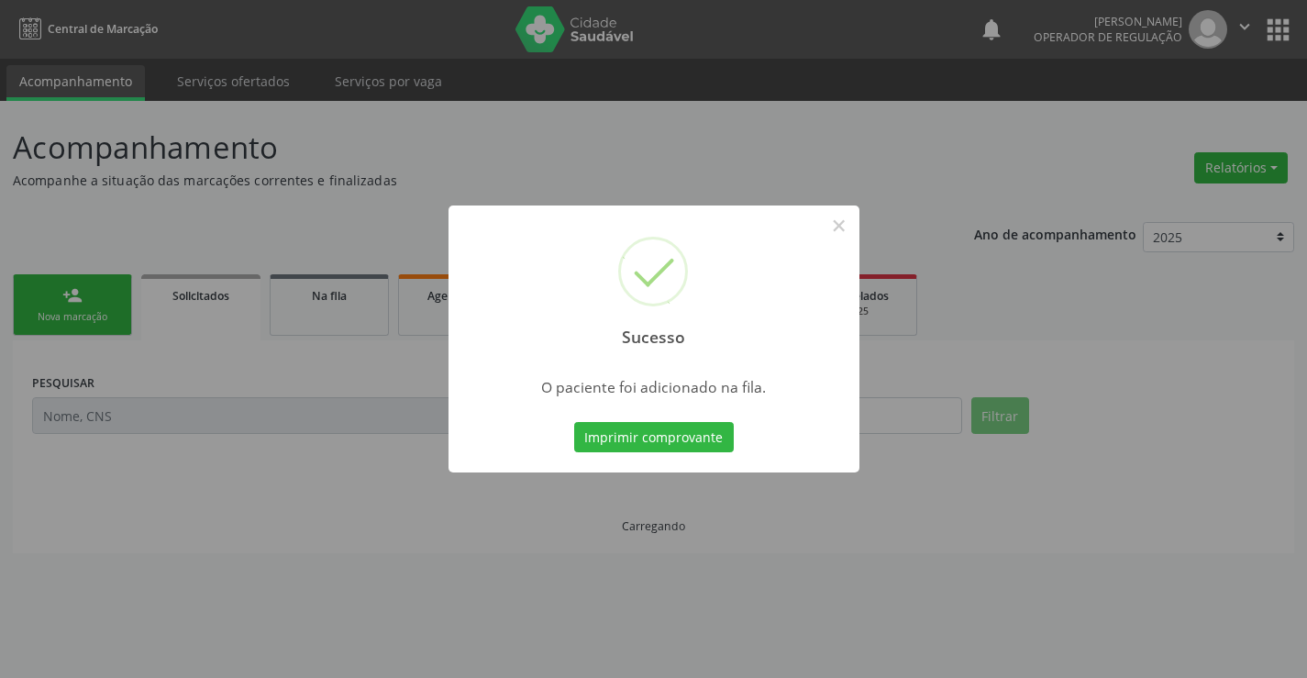
scroll to position [0, 0]
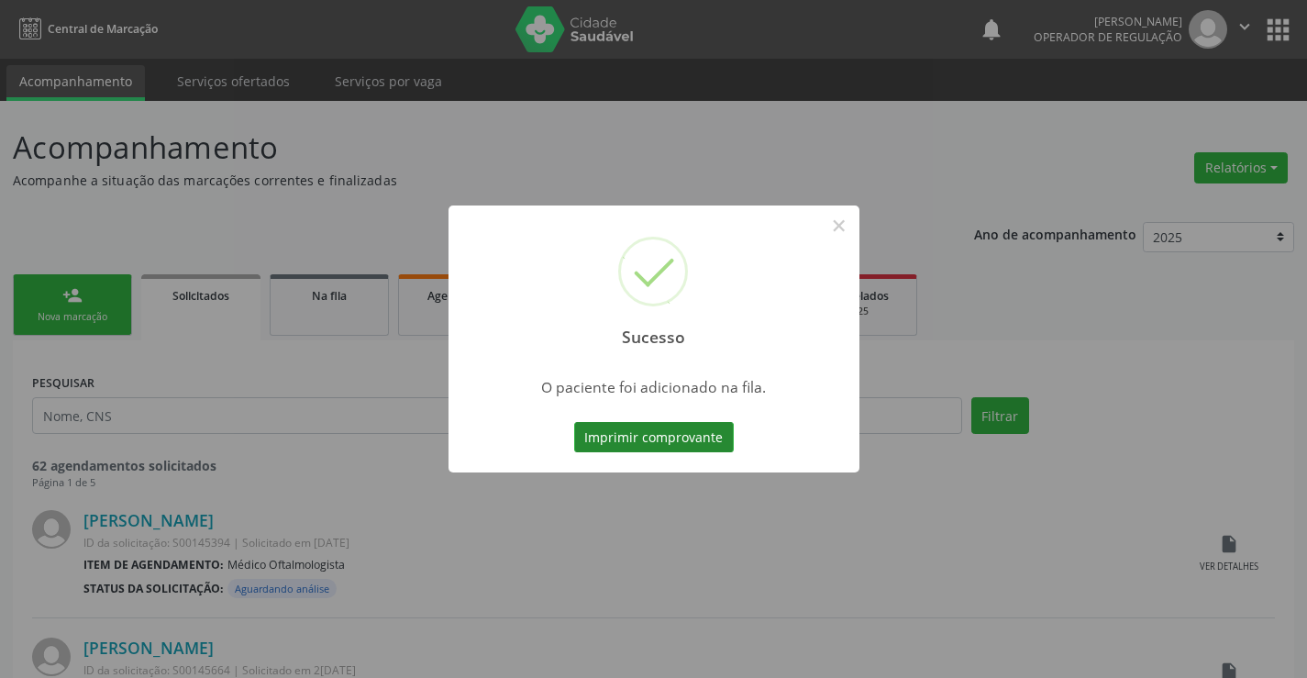
click at [691, 434] on button "Imprimir comprovante" at bounding box center [654, 437] width 160 height 31
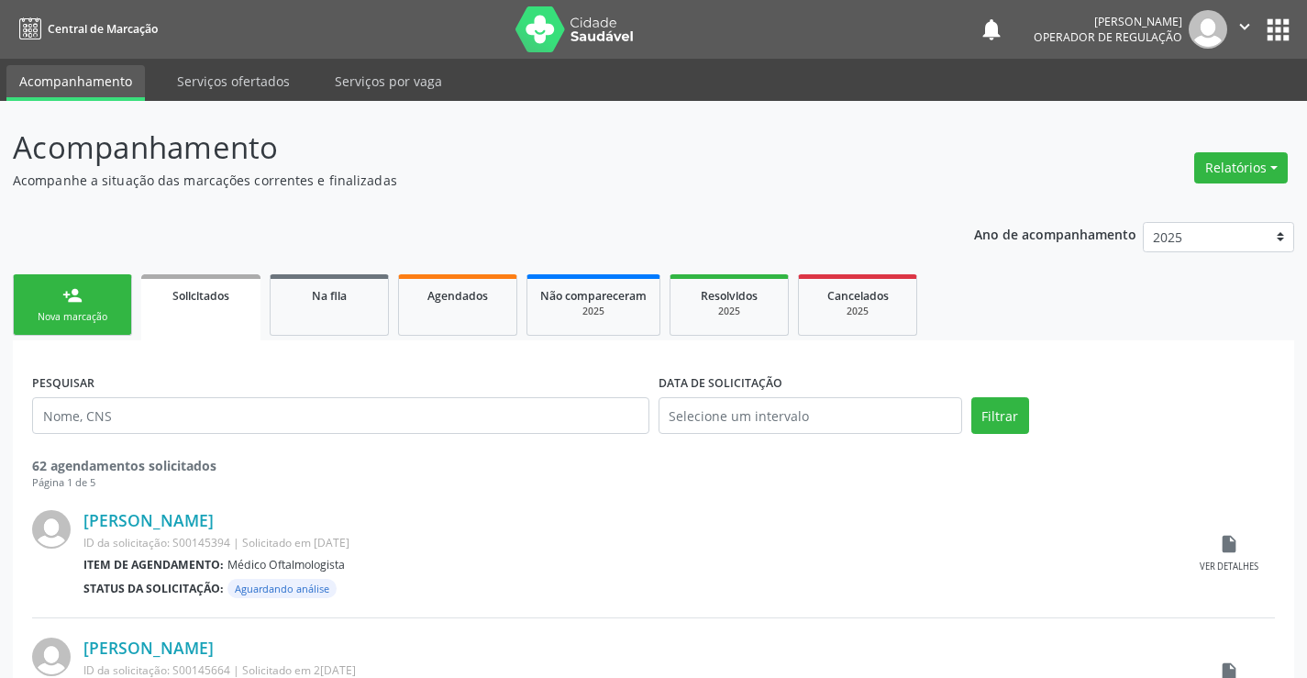
click at [481, 304] on div "Agendados" at bounding box center [458, 294] width 92 height 19
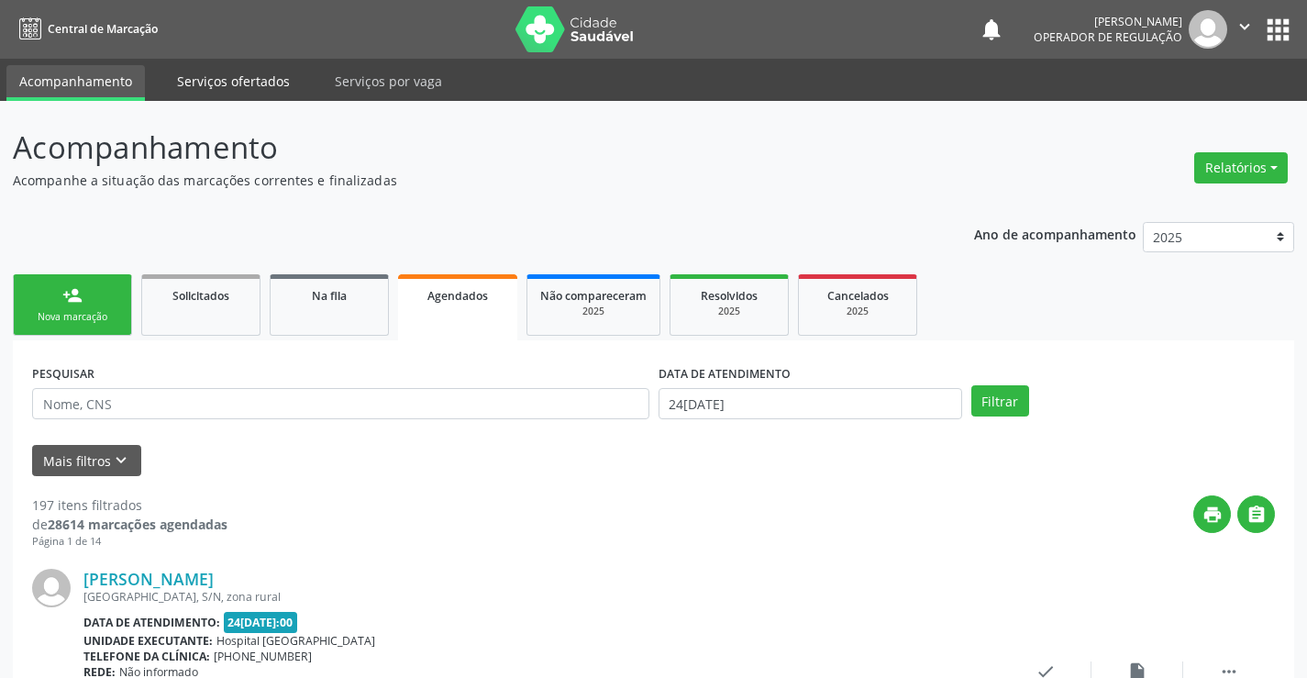
click at [224, 79] on link "Serviços ofertados" at bounding box center [233, 81] width 139 height 32
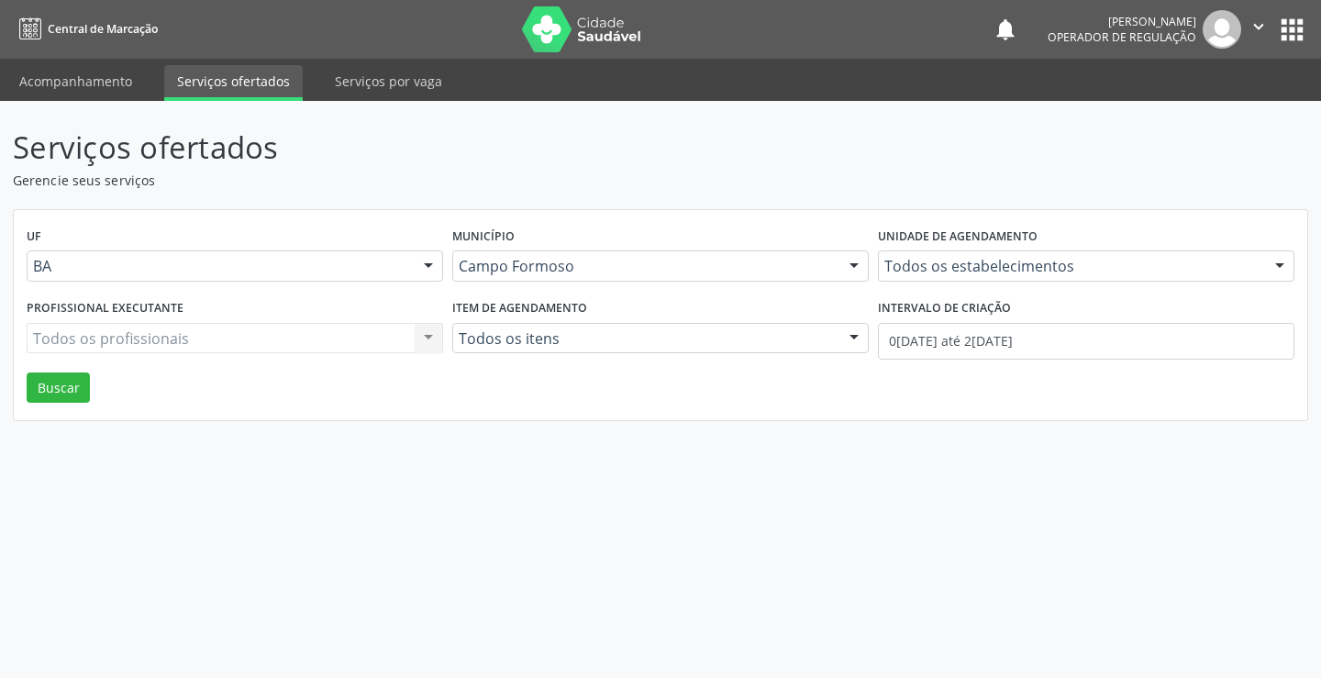
click at [947, 253] on div "Todos os estabelecimentos" at bounding box center [1086, 265] width 416 height 31
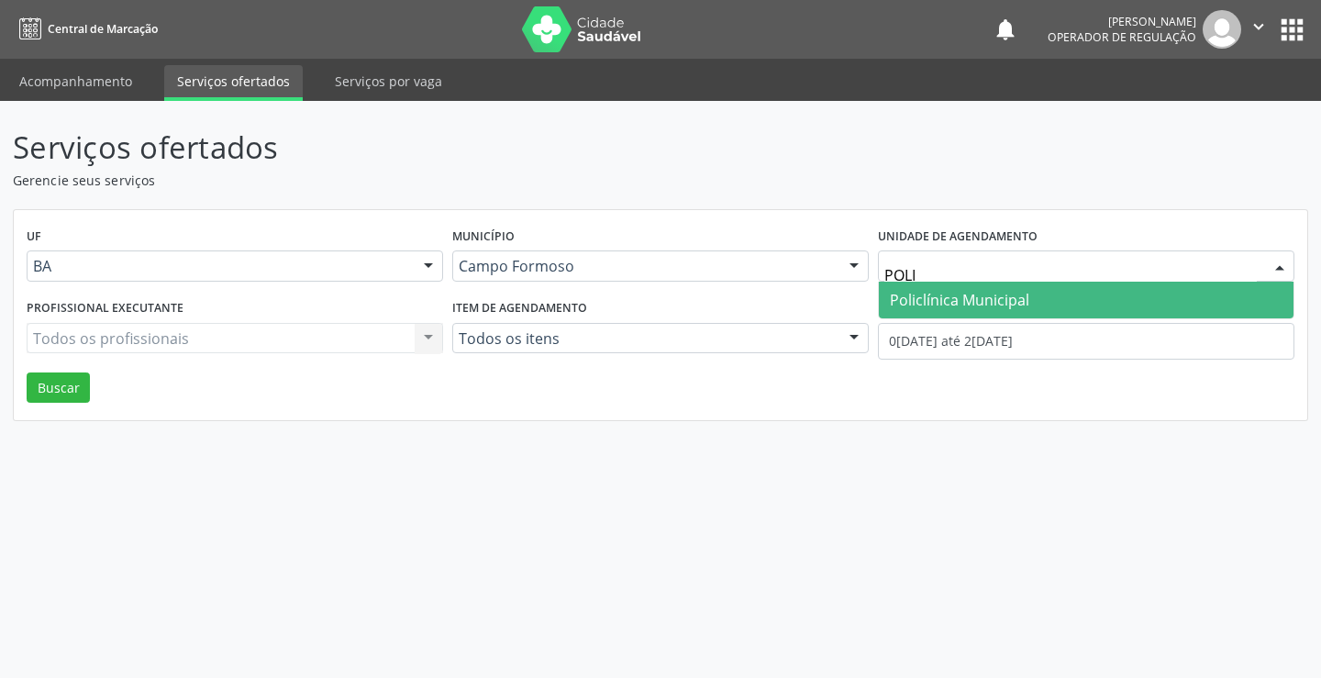
type input "POLIC"
click at [972, 294] on span "Policlínica Municipal" at bounding box center [959, 300] width 139 height 20
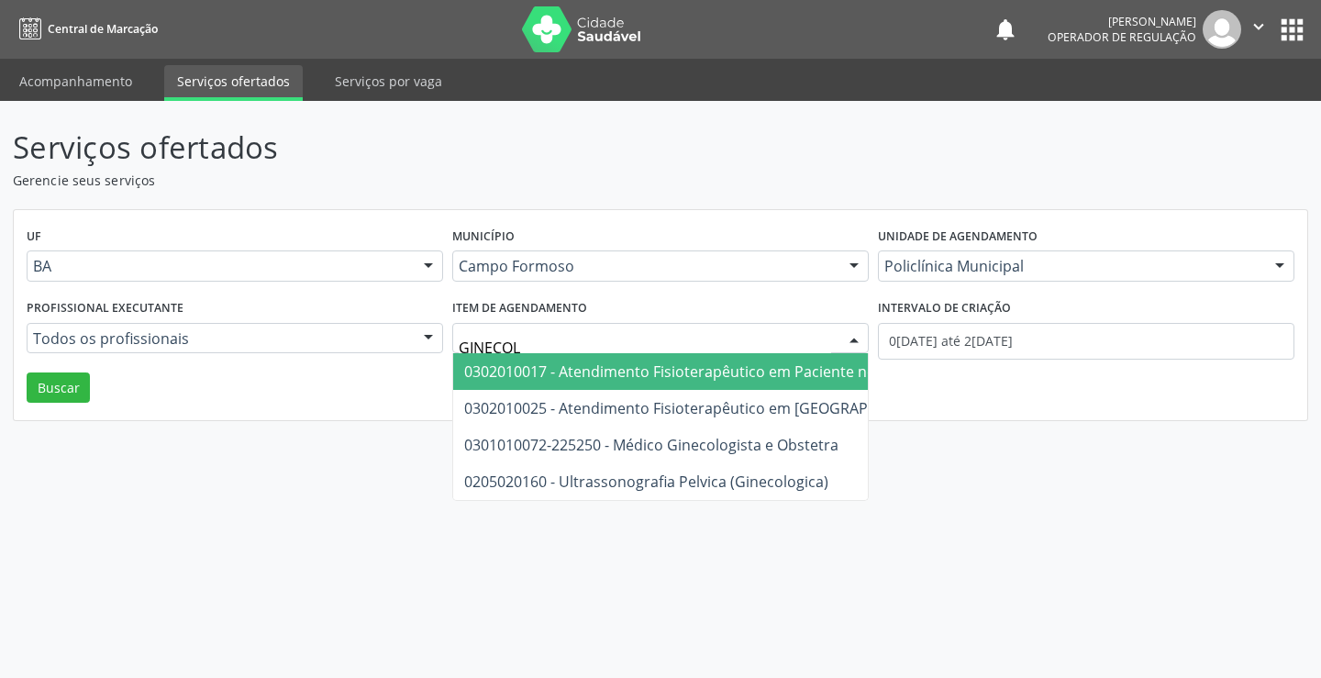
type input "GINECOLO"
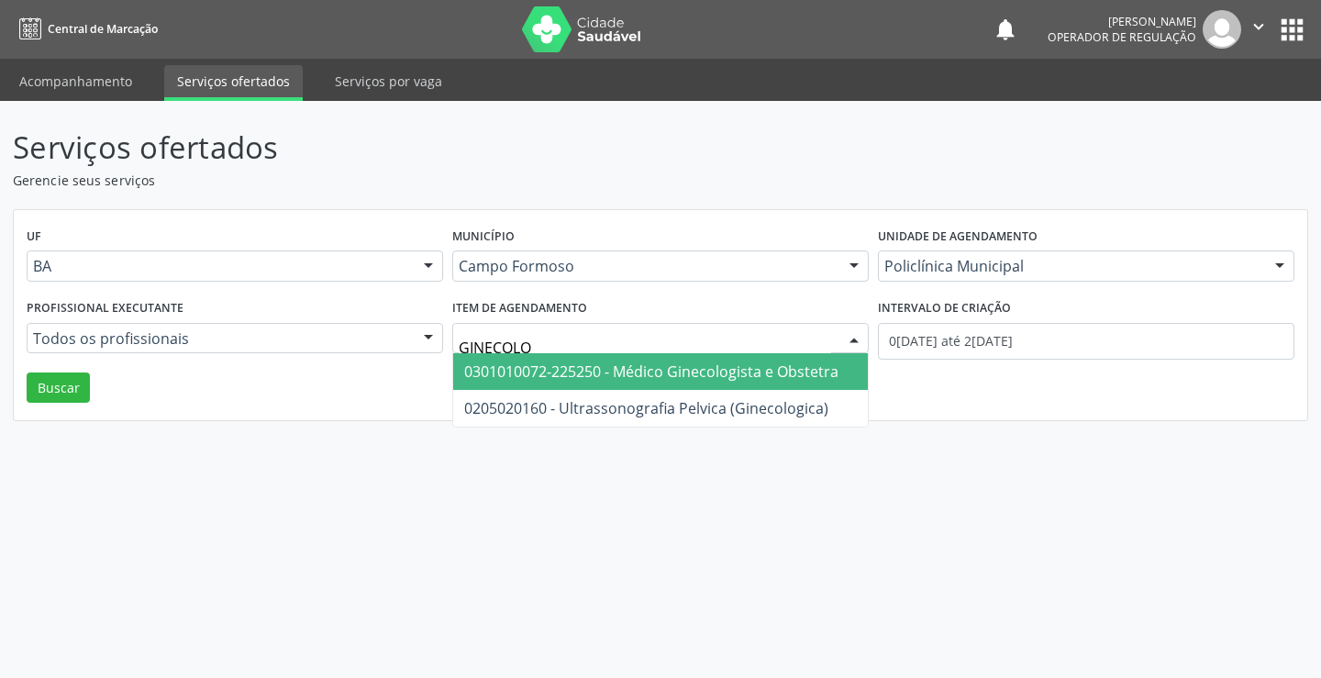
click at [794, 374] on span "0301010072-225250 - Médico Ginecologista e Obstetra" at bounding box center [651, 371] width 374 height 20
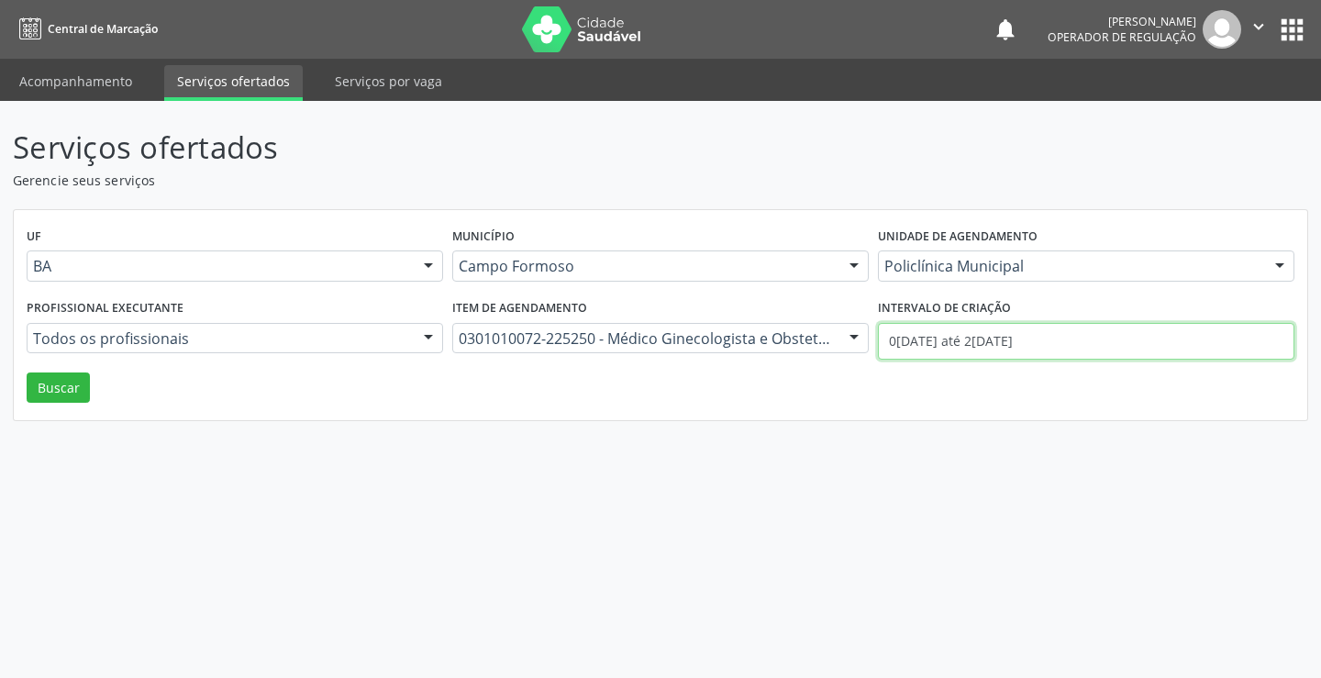
click at [944, 329] on input "0[DATE] até 2[DATE]" at bounding box center [1086, 341] width 416 height 37
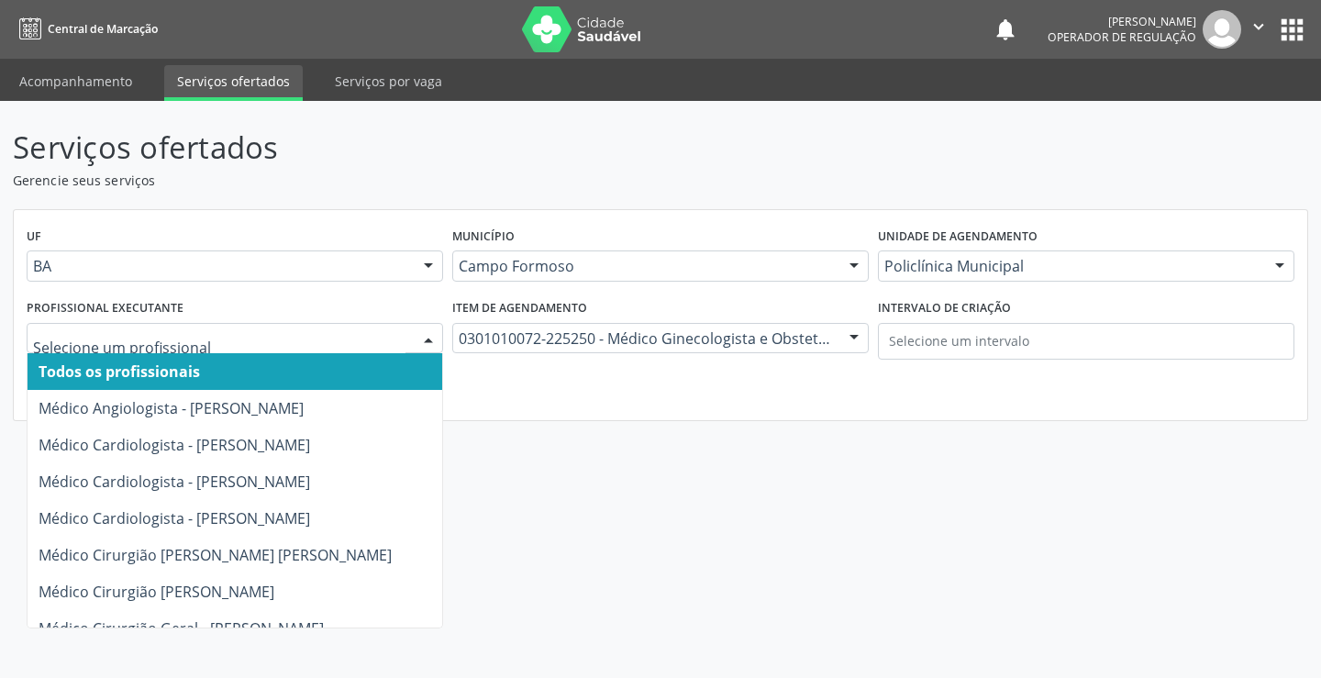
click at [414, 336] on div "Todos os profissionais Médico Angiologista - [PERSON_NAME] Médico Cardiologista…" at bounding box center [235, 338] width 416 height 31
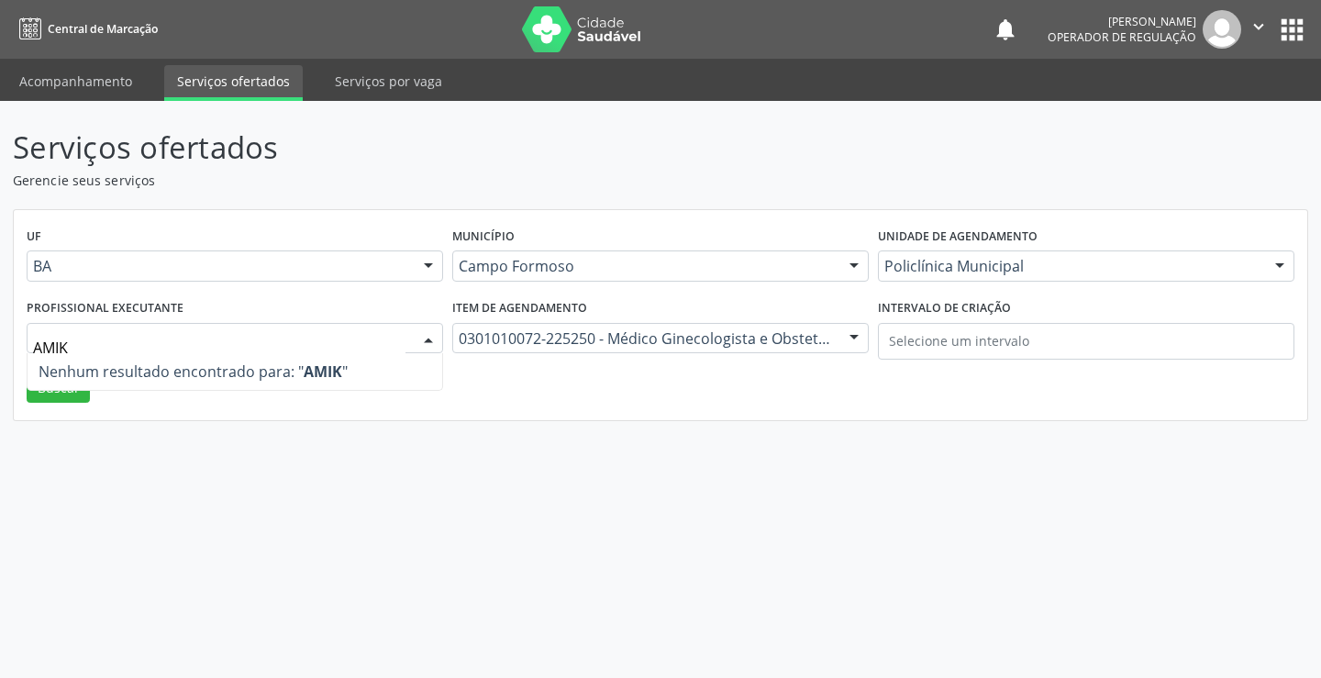
type input "AMI"
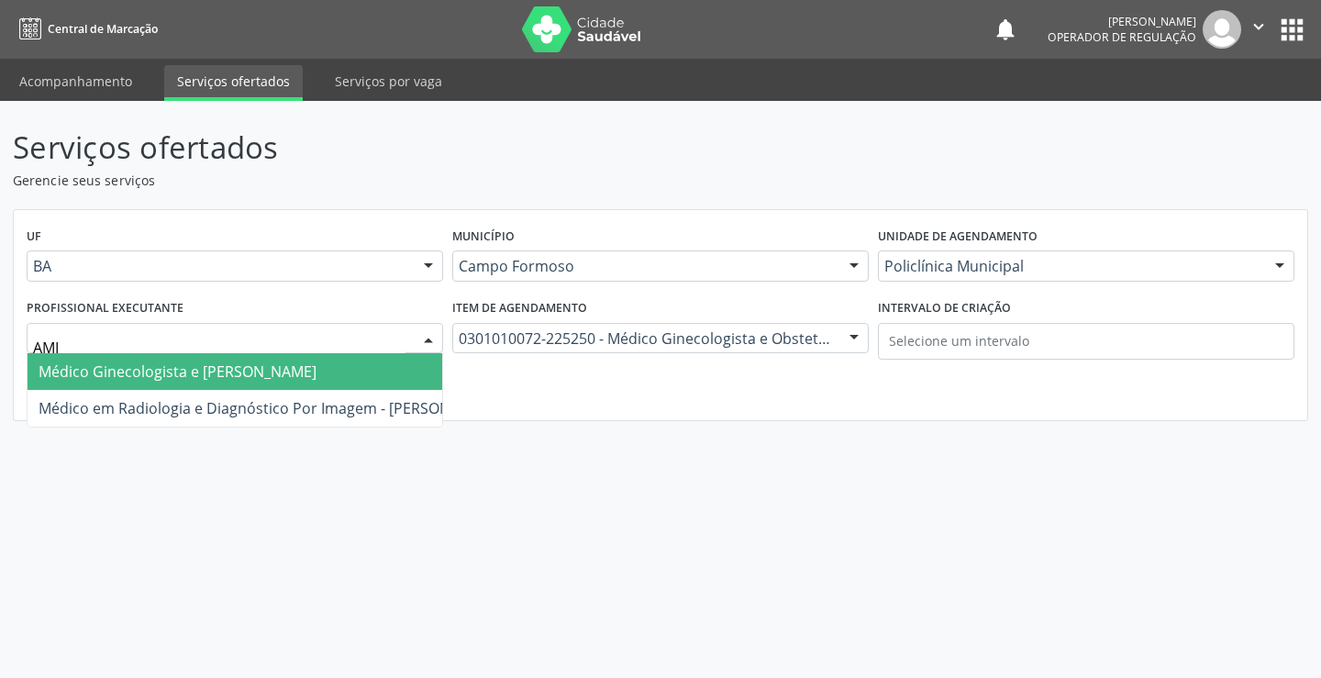
click at [316, 367] on span "Médico Ginecologista e [PERSON_NAME]" at bounding box center [178, 371] width 278 height 20
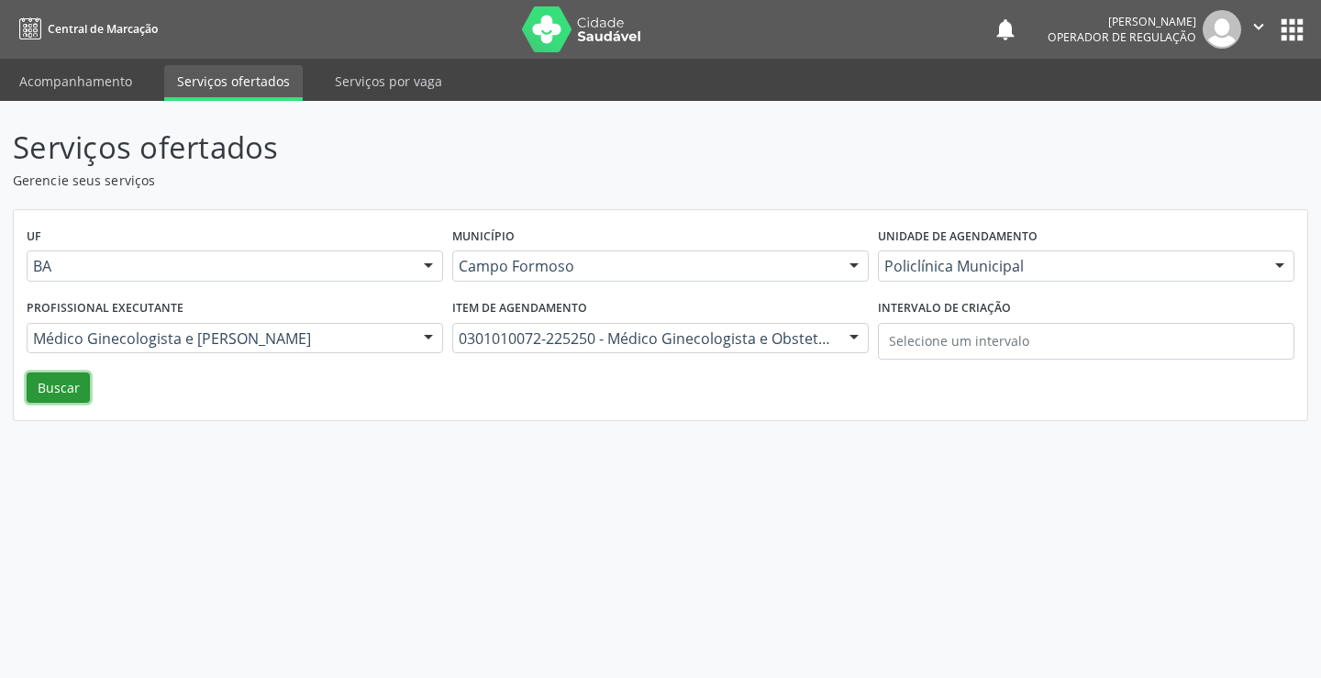
click at [72, 380] on button "Buscar" at bounding box center [58, 387] width 63 height 31
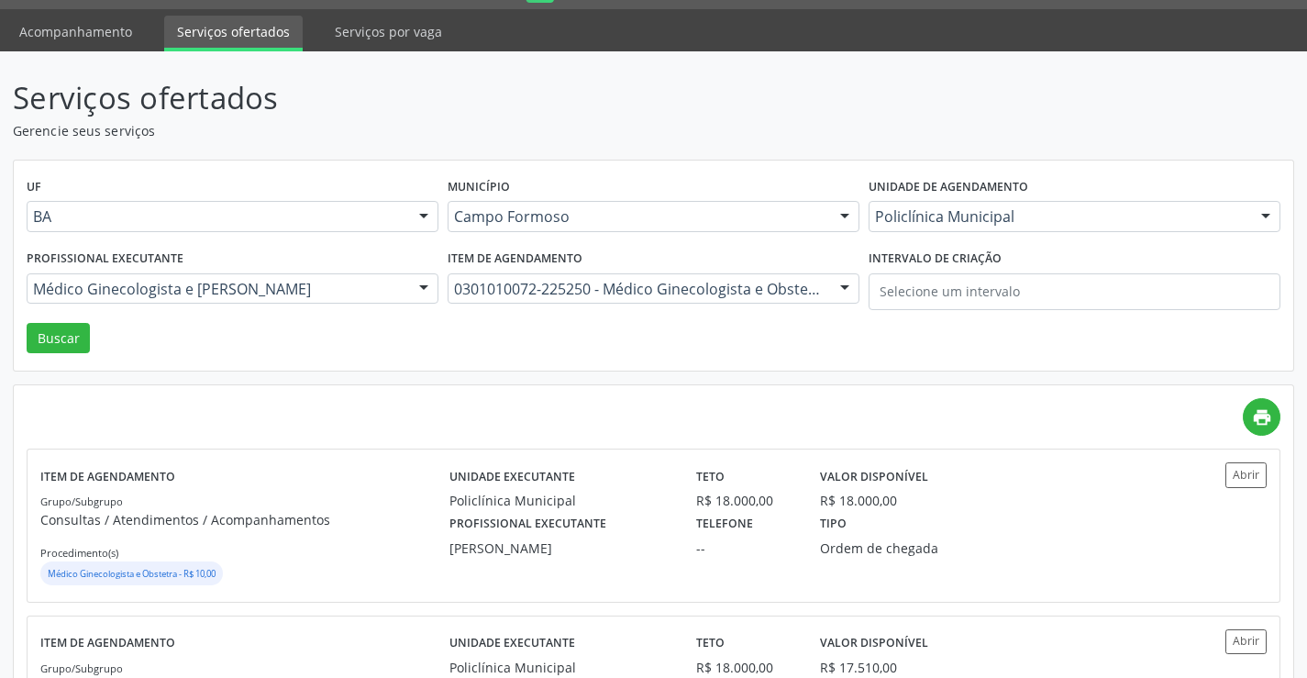
scroll to position [92, 0]
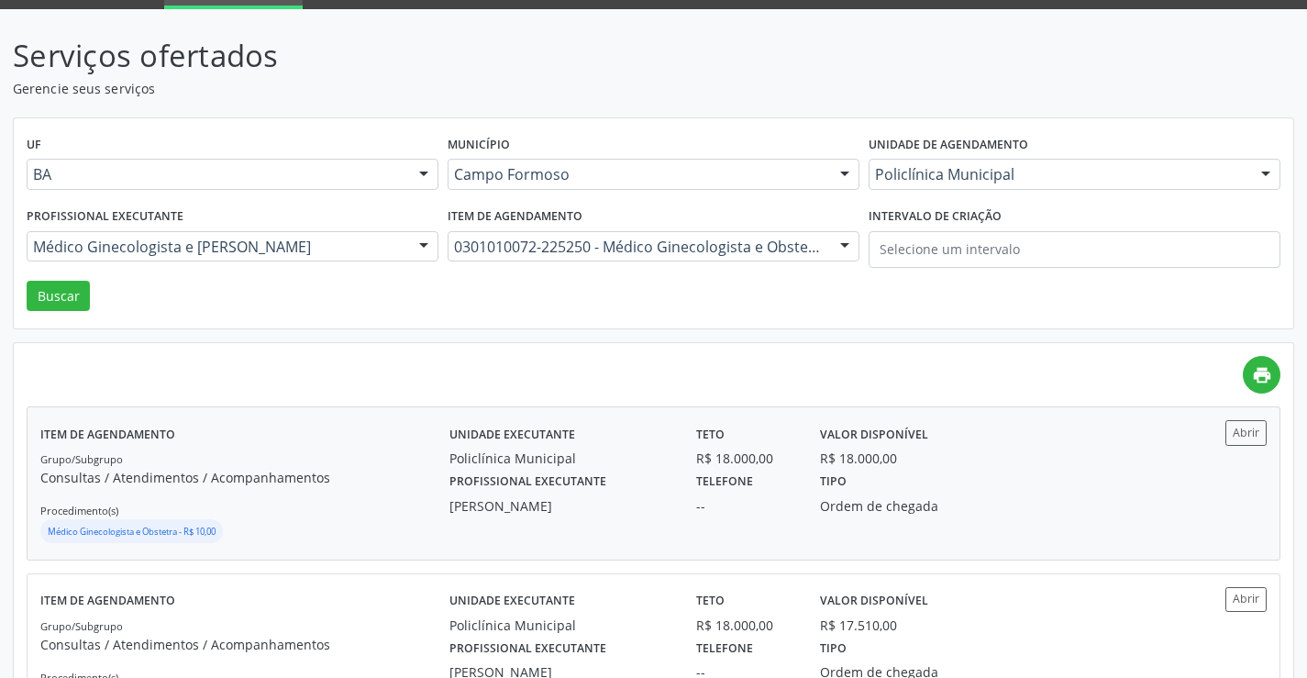
click at [380, 478] on p "Consultas / Atendimentos / Acompanhamentos" at bounding box center [244, 477] width 409 height 19
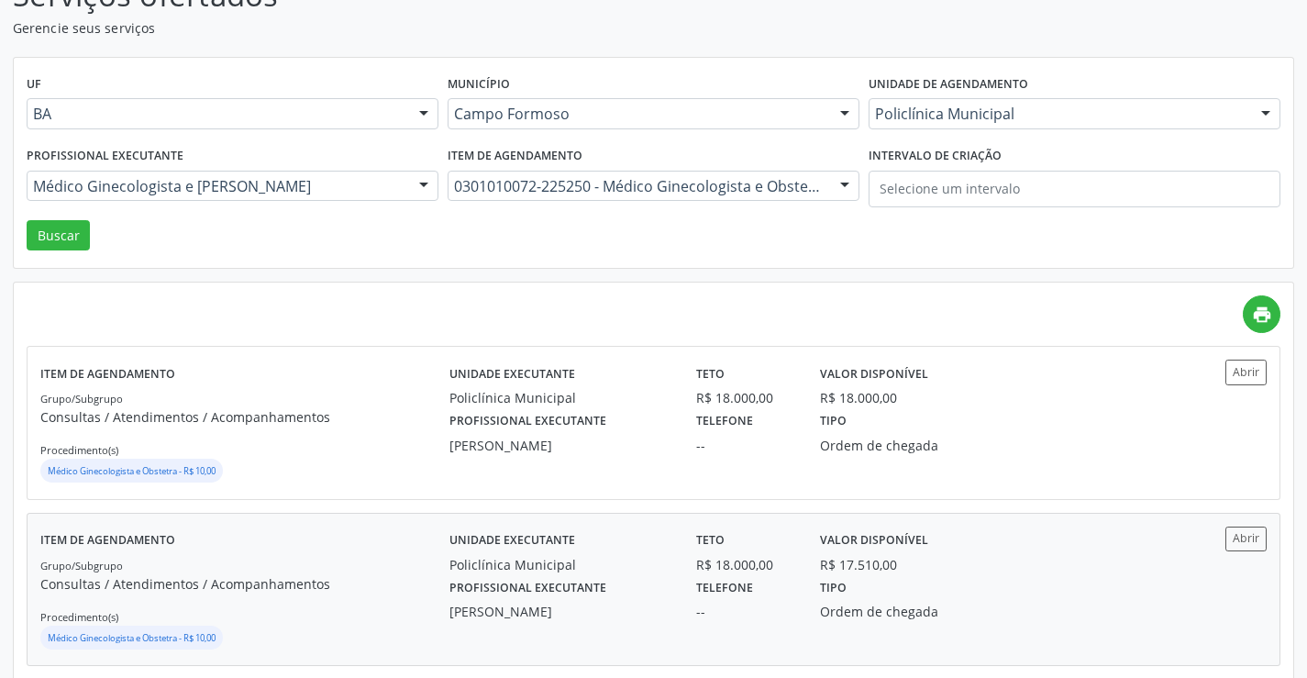
scroll to position [275, 0]
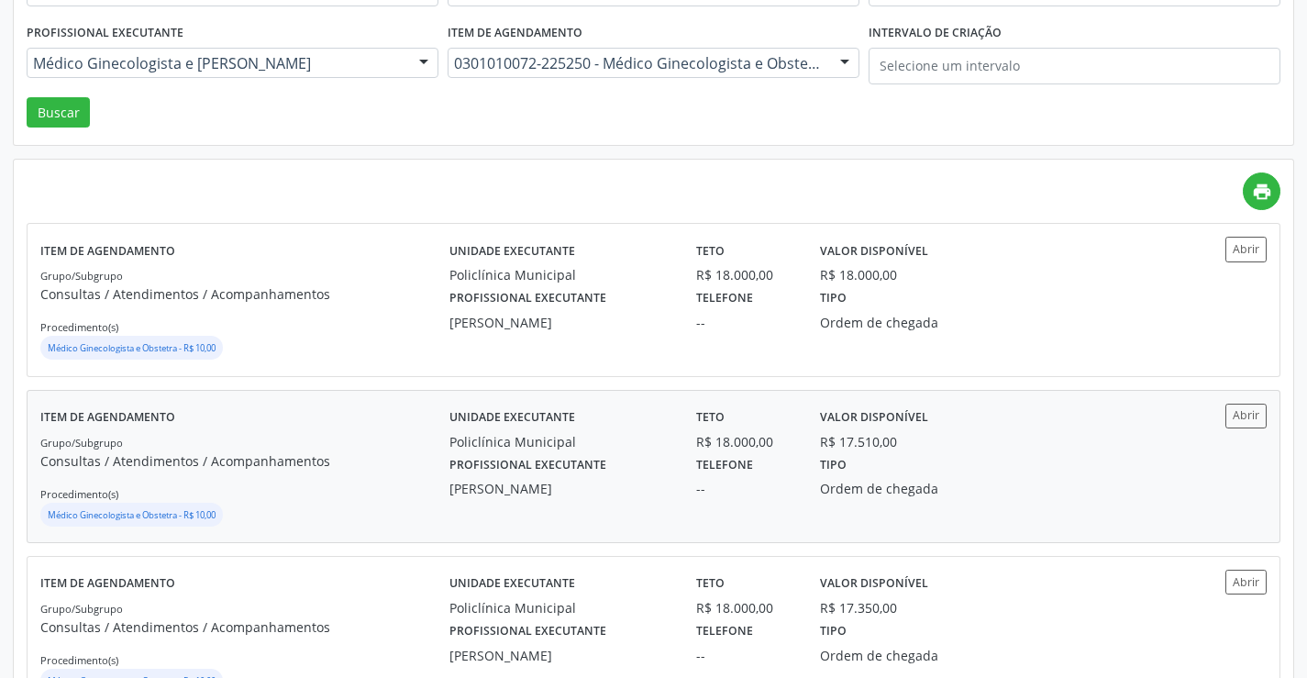
click at [548, 468] on label "Profissional executante" at bounding box center [528, 465] width 157 height 28
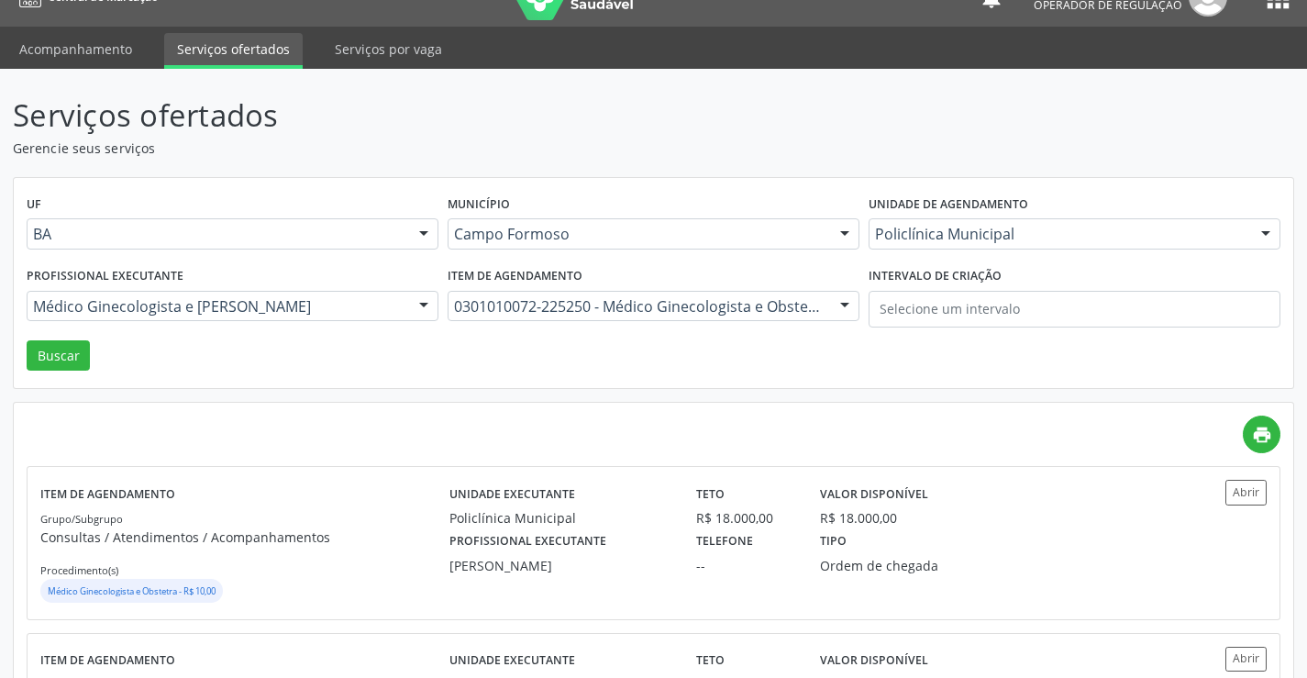
scroll to position [0, 0]
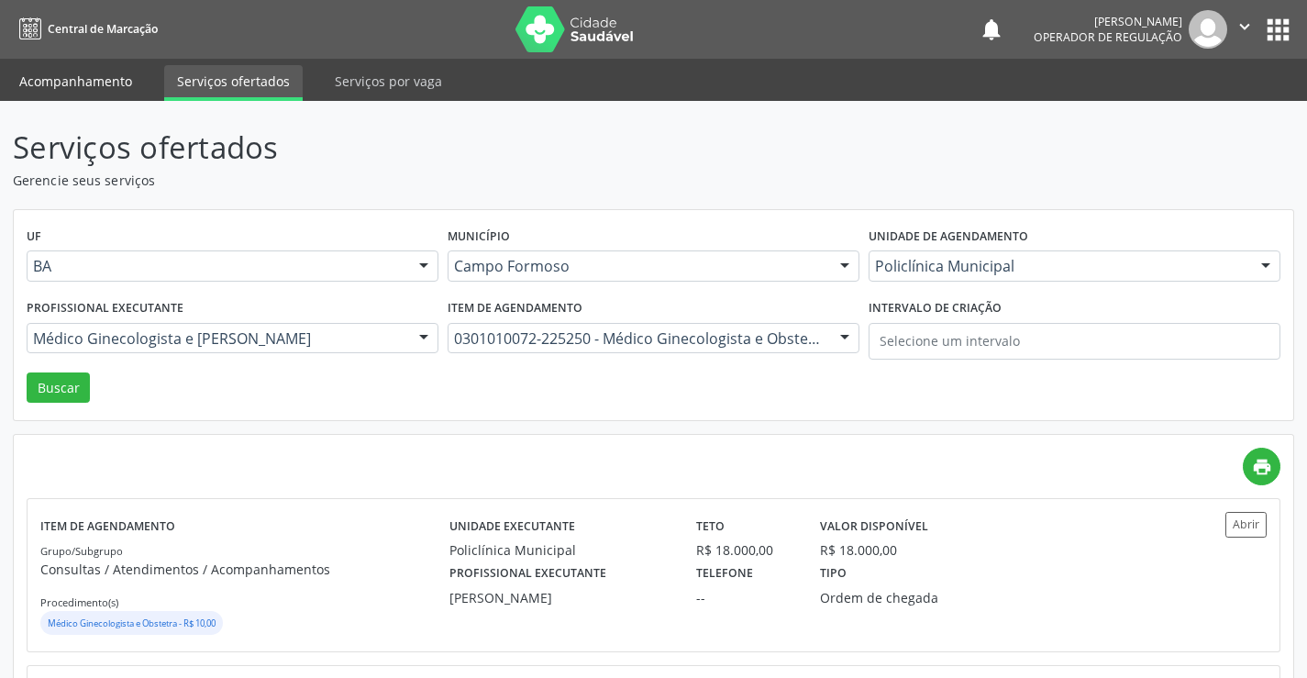
click at [86, 80] on link "Acompanhamento" at bounding box center [75, 81] width 139 height 32
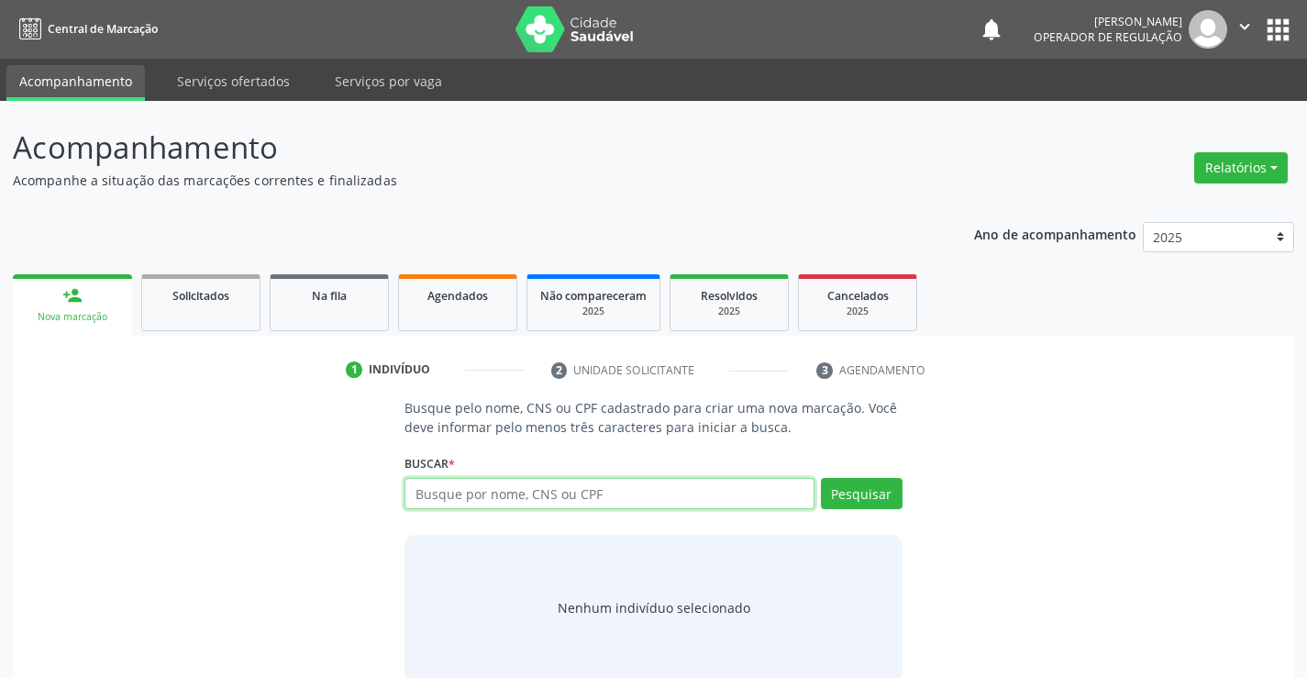
click at [521, 508] on input "text" at bounding box center [609, 493] width 409 height 31
drag, startPoint x: 462, startPoint y: 476, endPoint x: 465, endPoint y: 486, distance: 10.5
click at [463, 483] on div "Buscar * Busque por nome, CNS ou CPF Nenhum resultado encontrado para: " " Digi…" at bounding box center [653, 486] width 497 height 72
click at [465, 486] on input "text" at bounding box center [609, 493] width 409 height 31
type input "700007993376801"
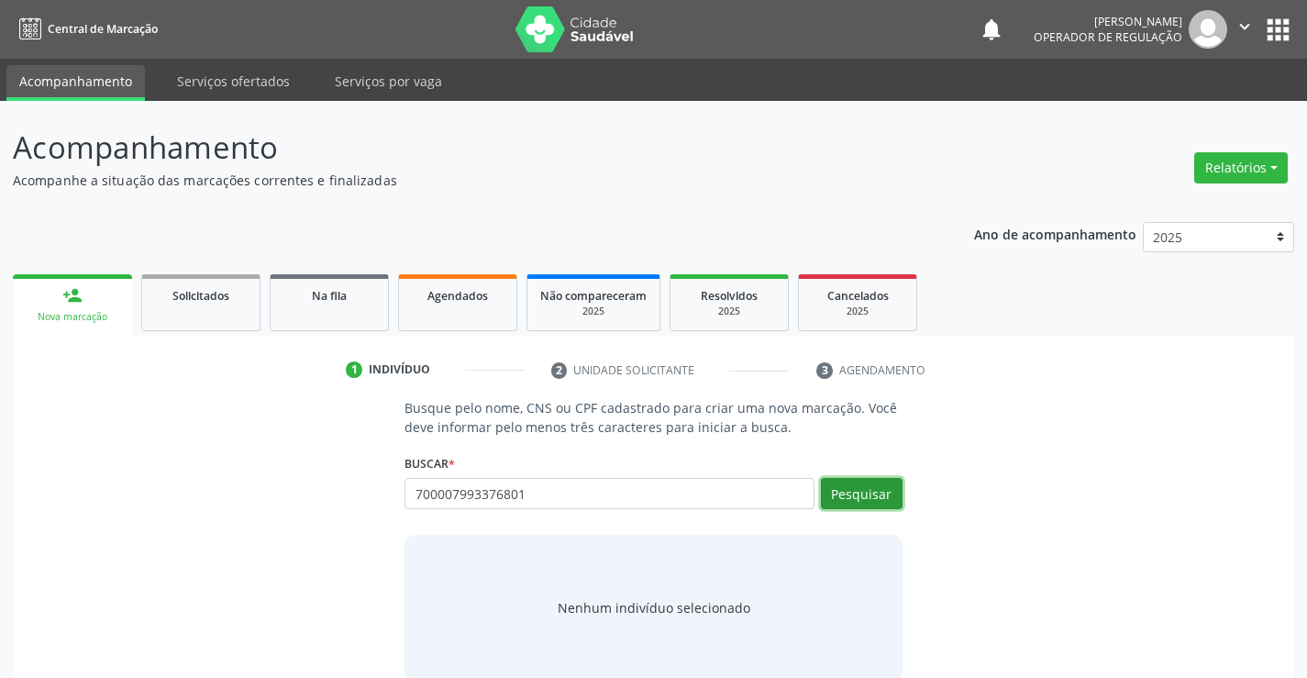
click at [869, 494] on button "Pesquisar" at bounding box center [862, 493] width 82 height 31
type input "700007993376801"
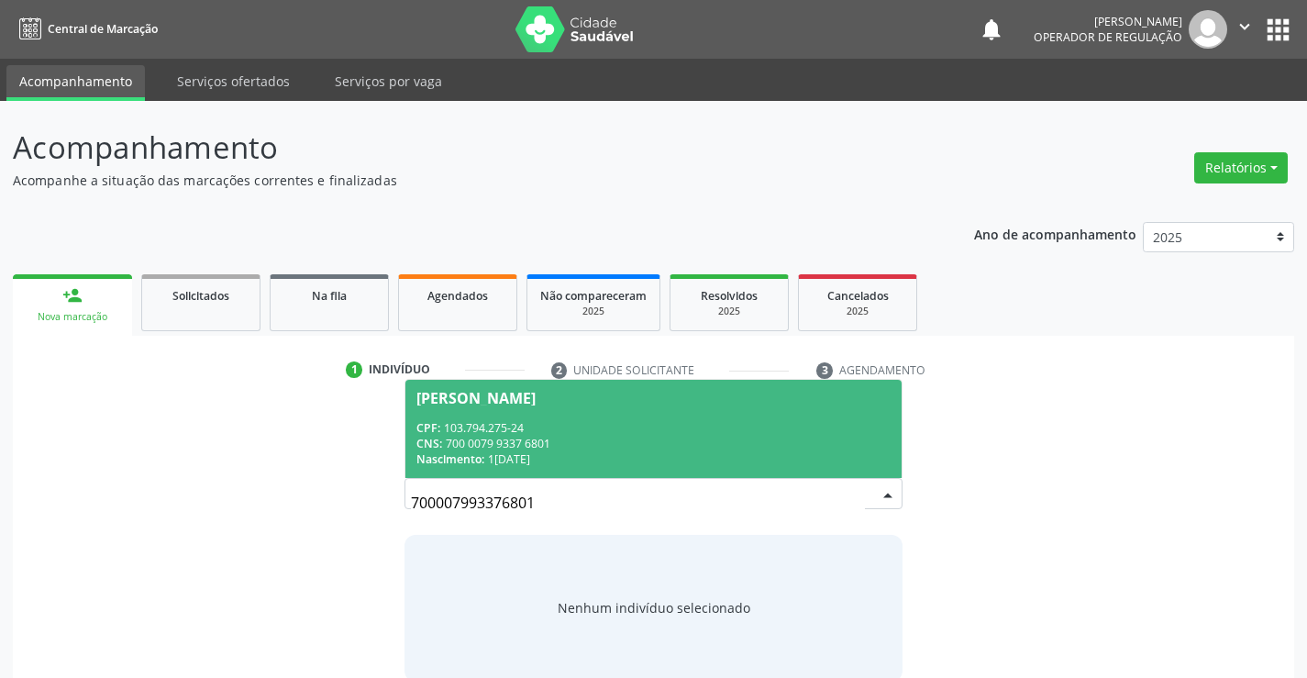
click at [807, 443] on div "CNS: 700 0079 9337 6801" at bounding box center [652, 444] width 473 height 16
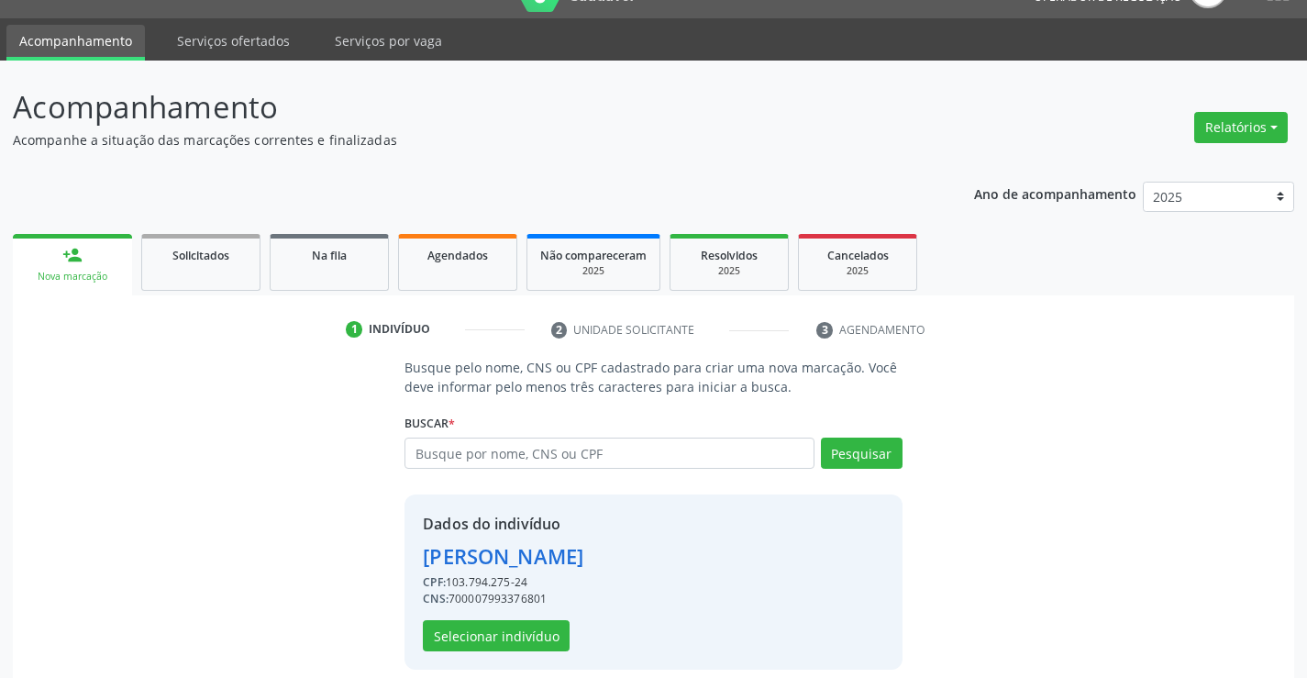
scroll to position [58, 0]
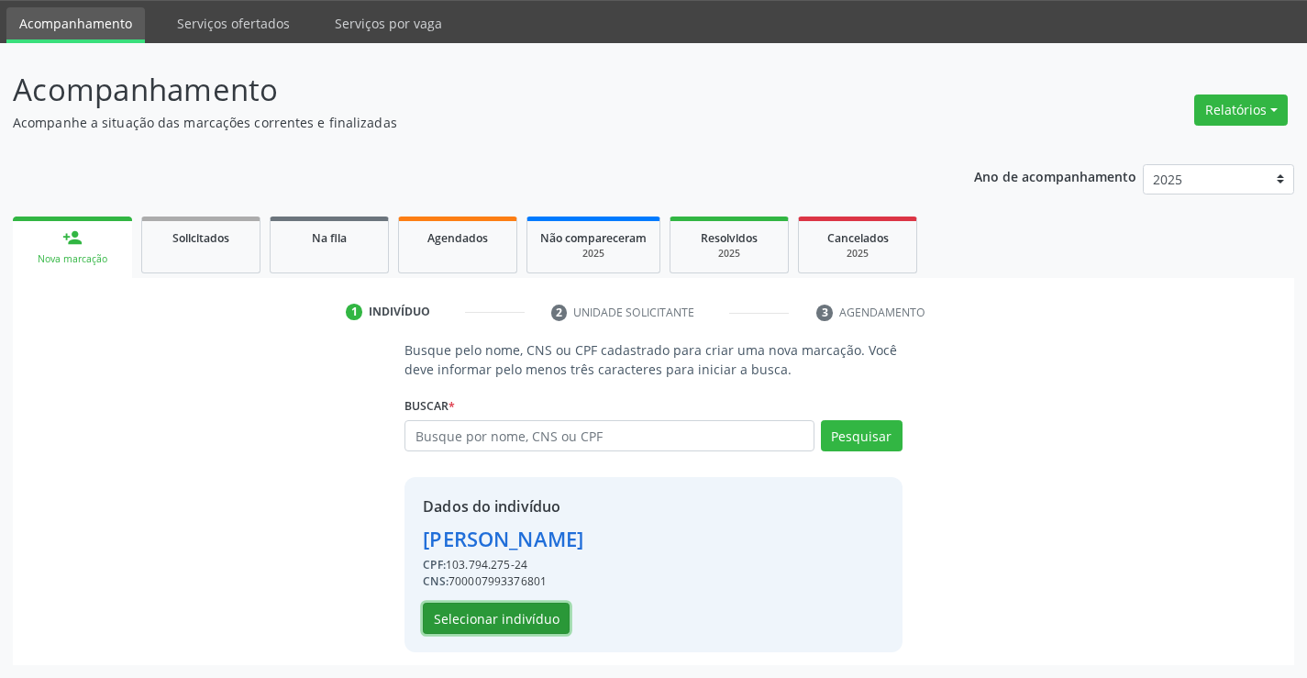
click at [508, 623] on button "Selecionar indivíduo" at bounding box center [496, 618] width 147 height 31
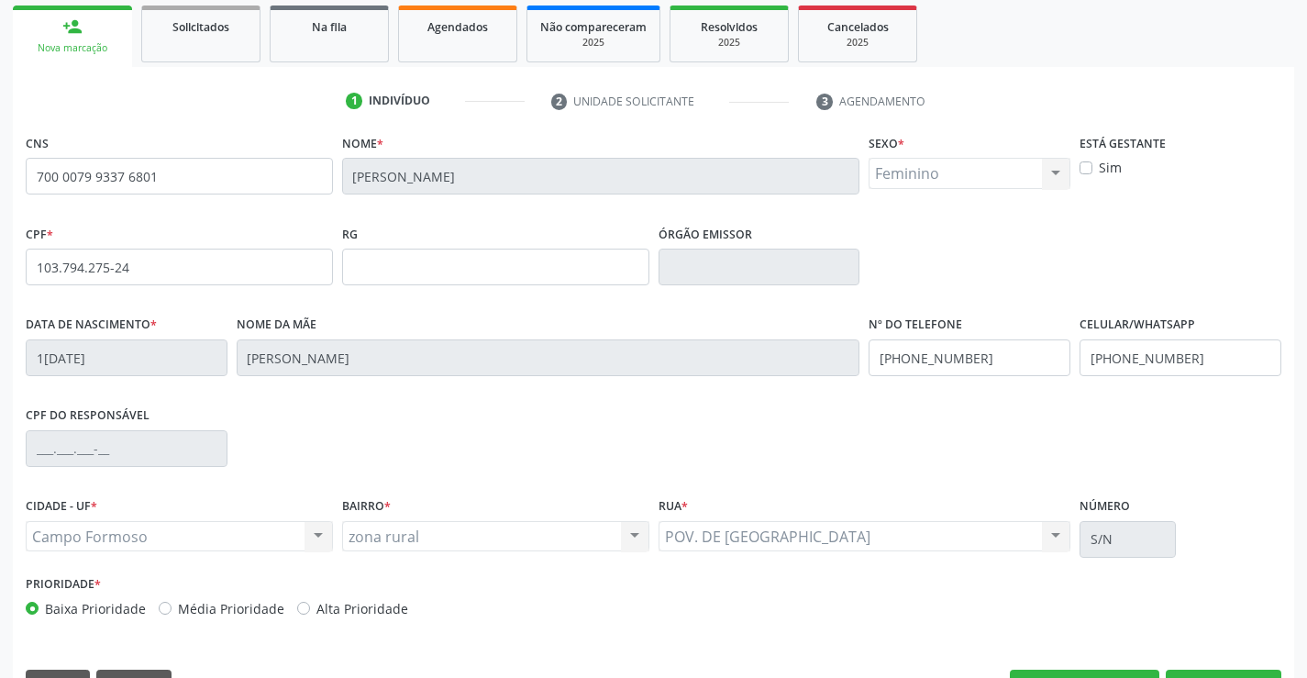
scroll to position [316, 0]
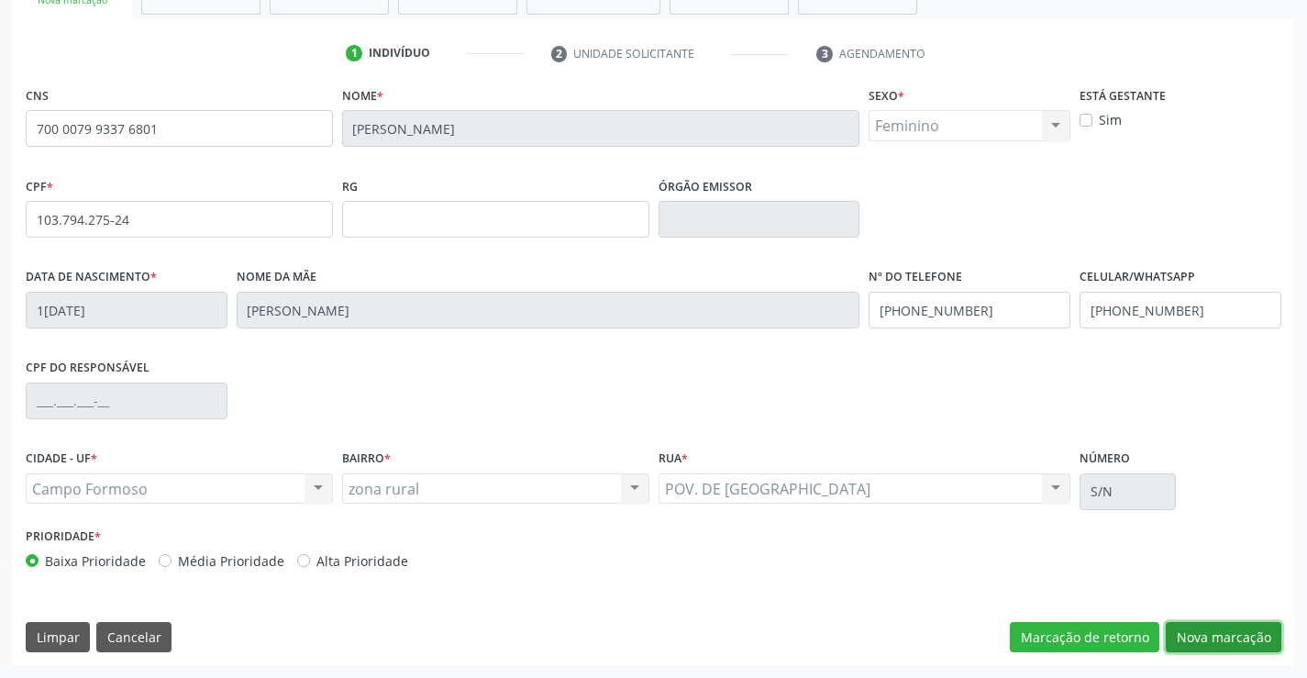
click at [1249, 630] on button "Nova marcação" at bounding box center [1224, 637] width 116 height 31
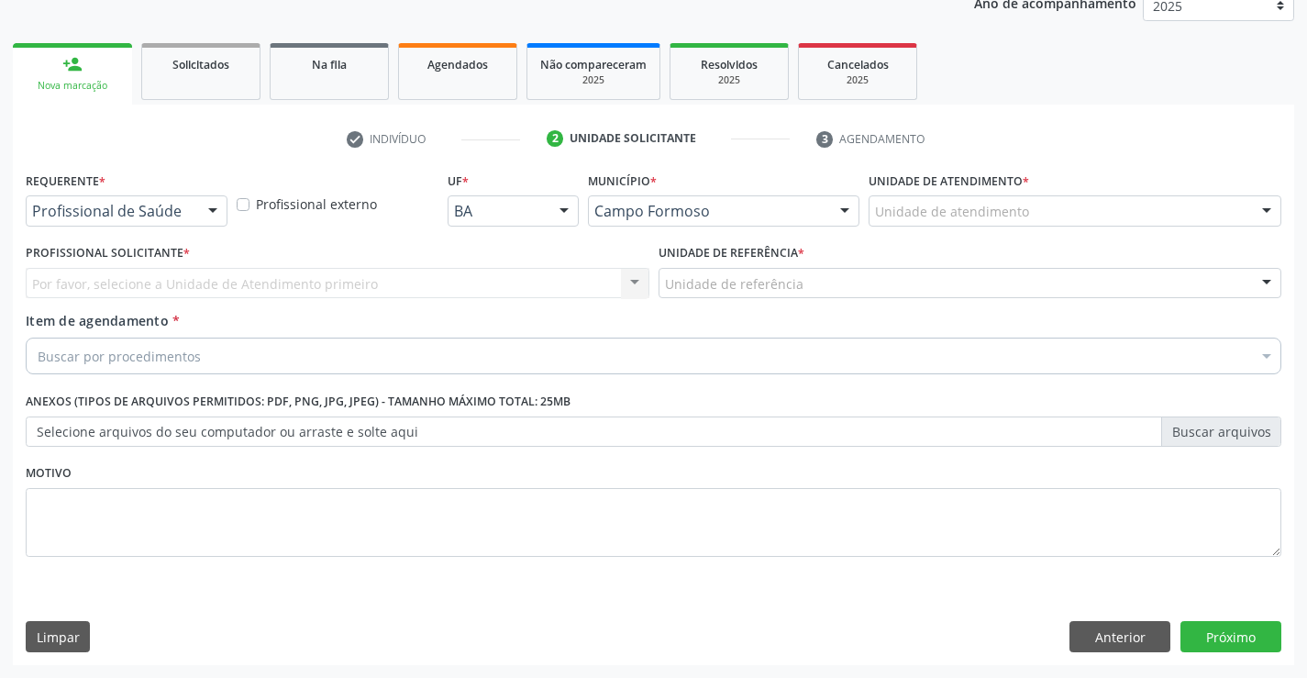
scroll to position [231, 0]
click at [210, 203] on div at bounding box center [213, 211] width 28 height 31
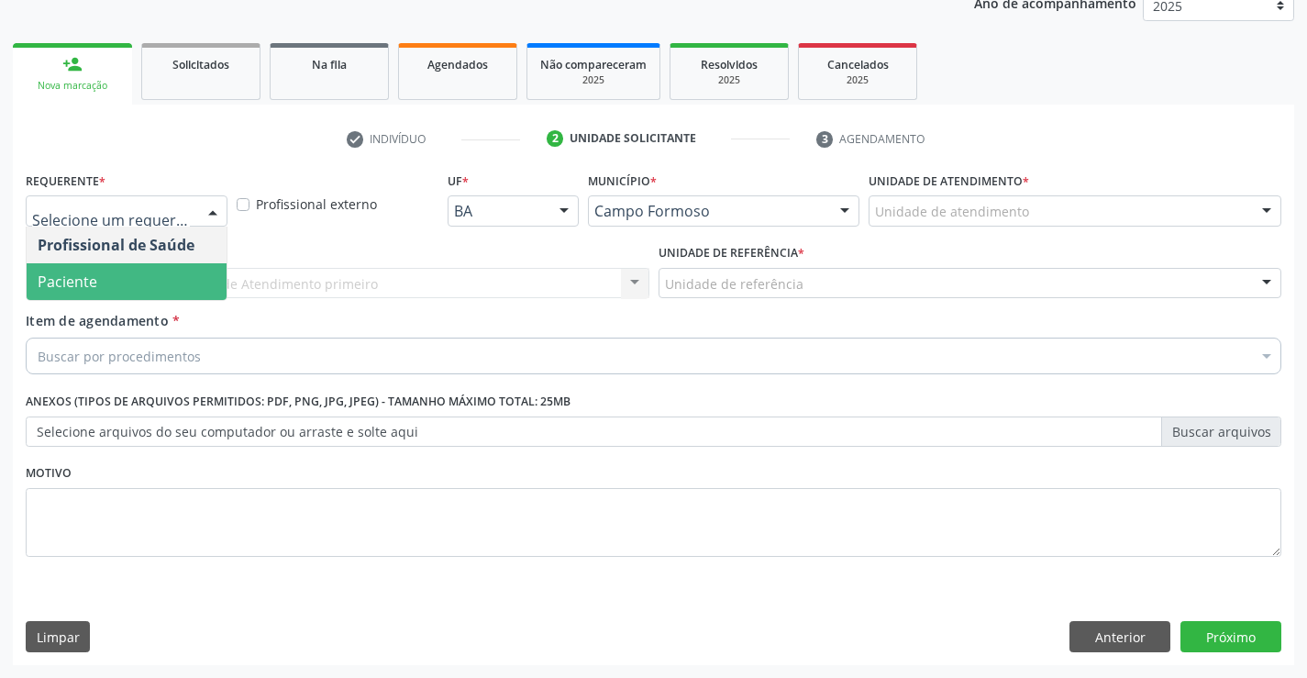
click at [123, 282] on span "Paciente" at bounding box center [127, 281] width 200 height 37
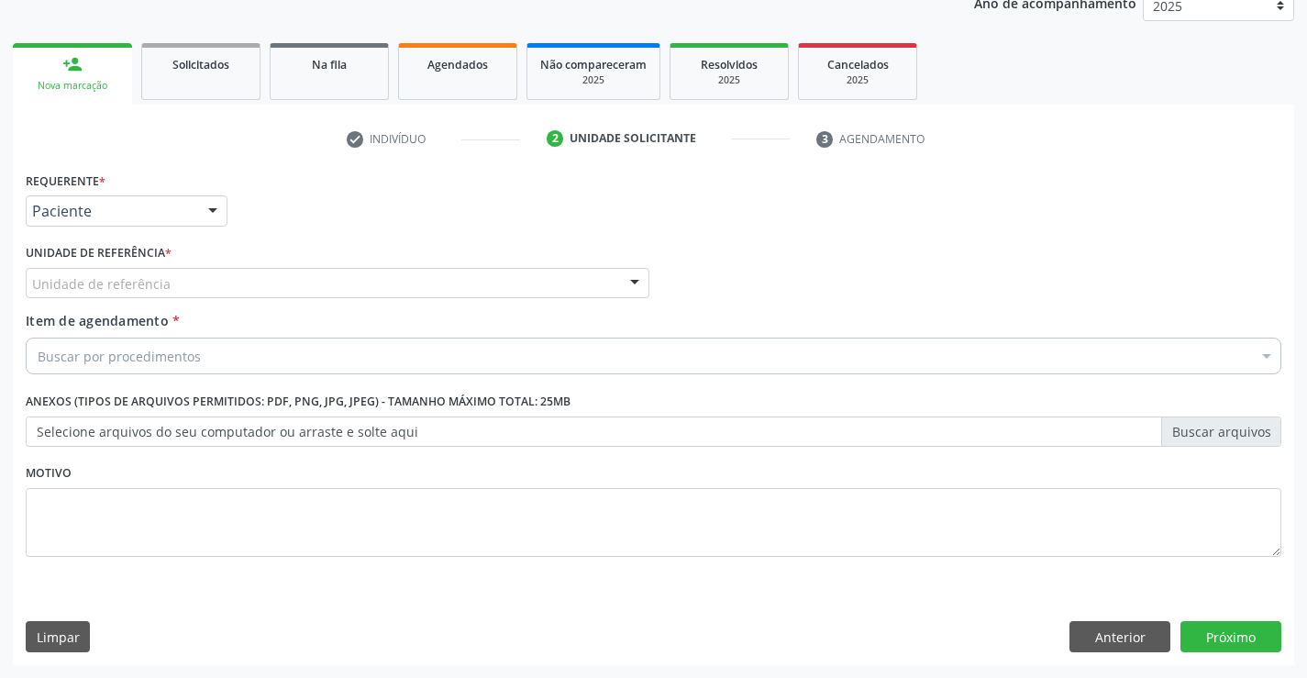
click at [249, 275] on div "Unidade de referência" at bounding box center [338, 283] width 624 height 31
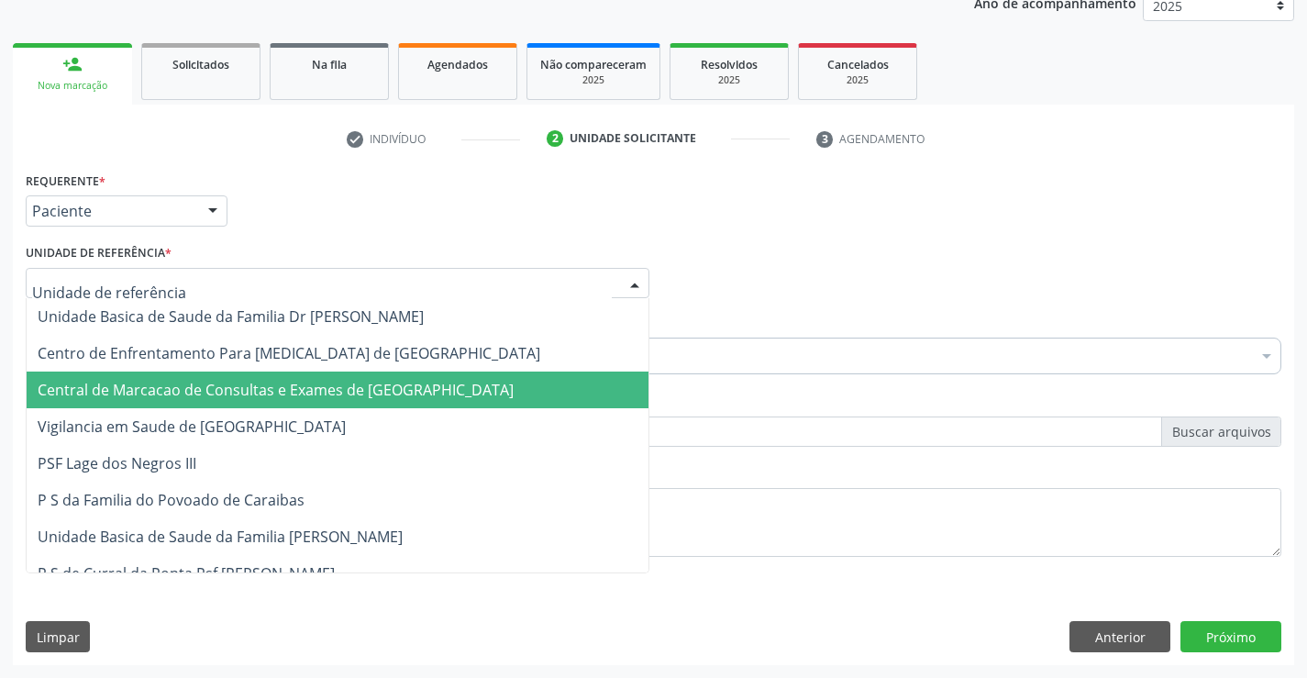
click at [258, 384] on span "Central de Marcacao de Consultas e Exames de [GEOGRAPHIC_DATA]" at bounding box center [276, 390] width 476 height 20
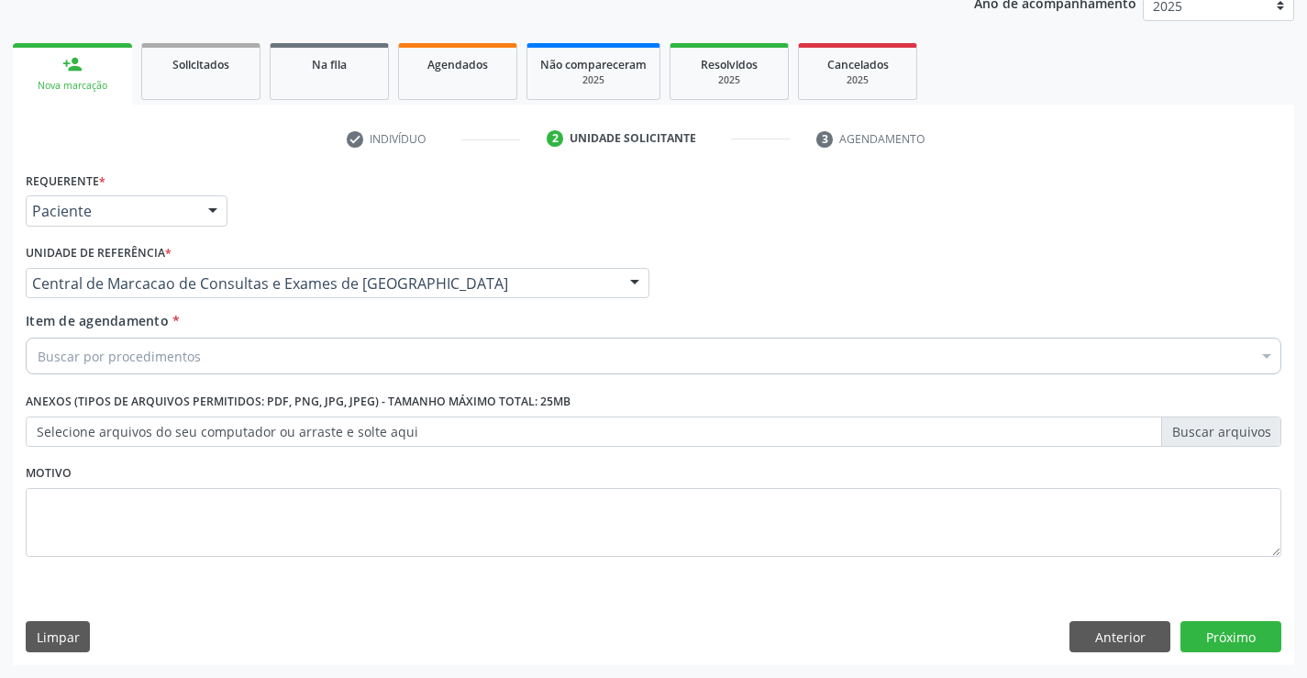
click at [316, 355] on div "Buscar por procedimentos" at bounding box center [654, 356] width 1256 height 37
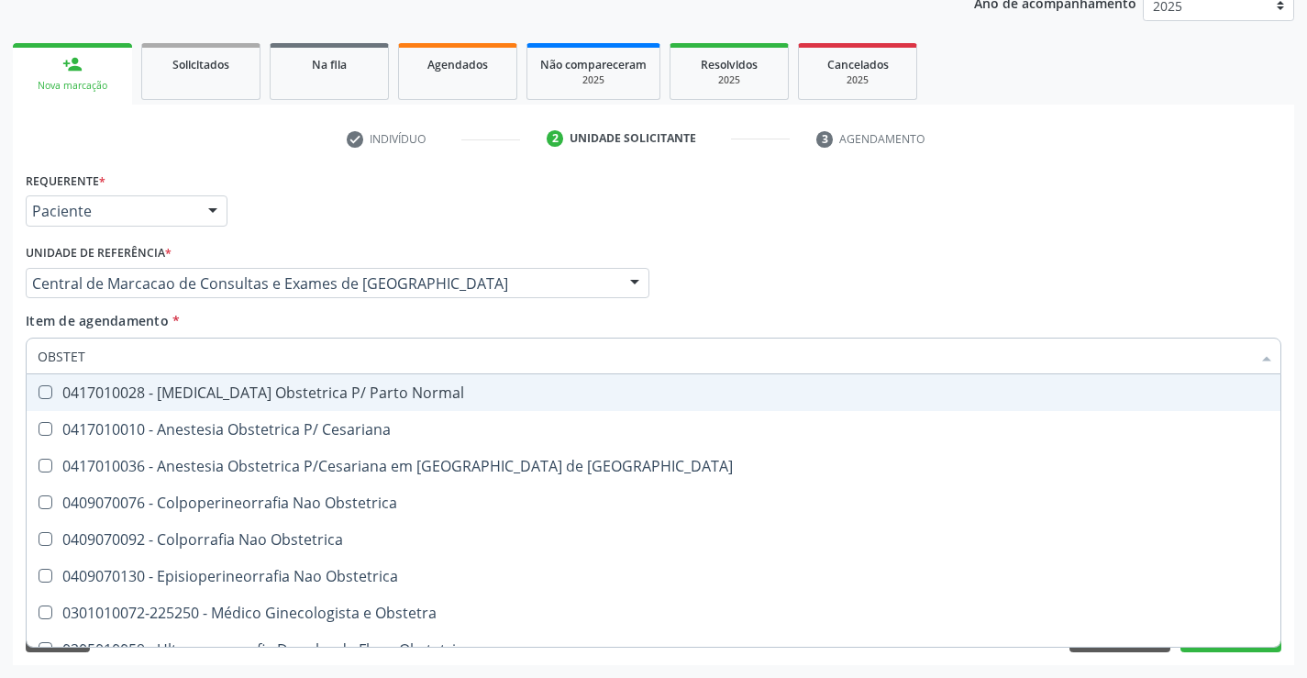
type input "OBSTETR"
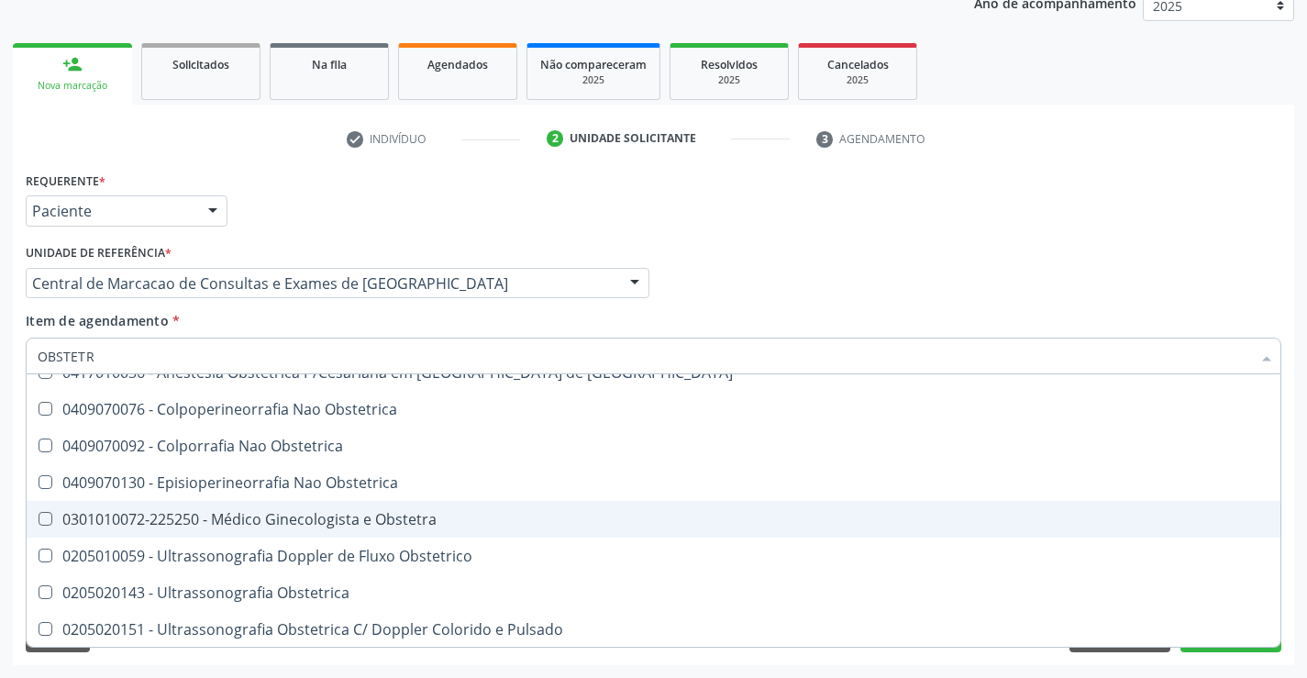
scroll to position [94, 0]
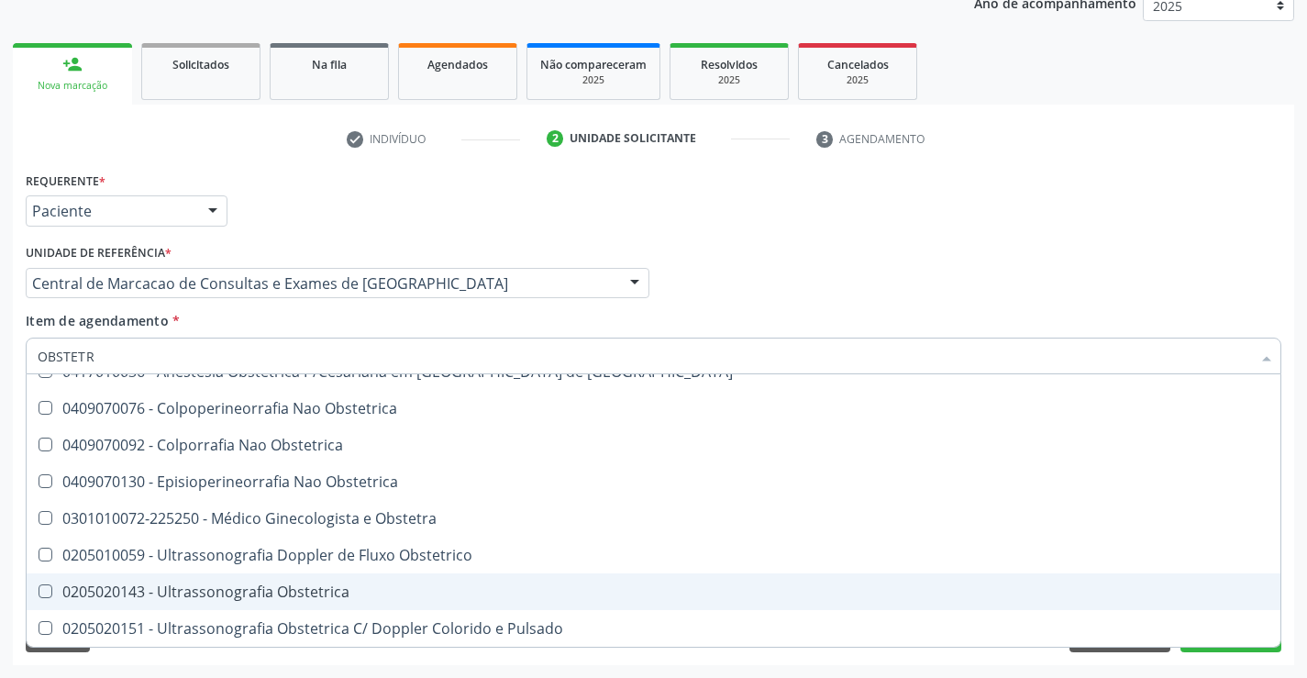
click at [263, 593] on div "0205020143 - Ultrassonografia Obstetrica" at bounding box center [654, 591] width 1232 height 15
checkbox Obstetrica "true"
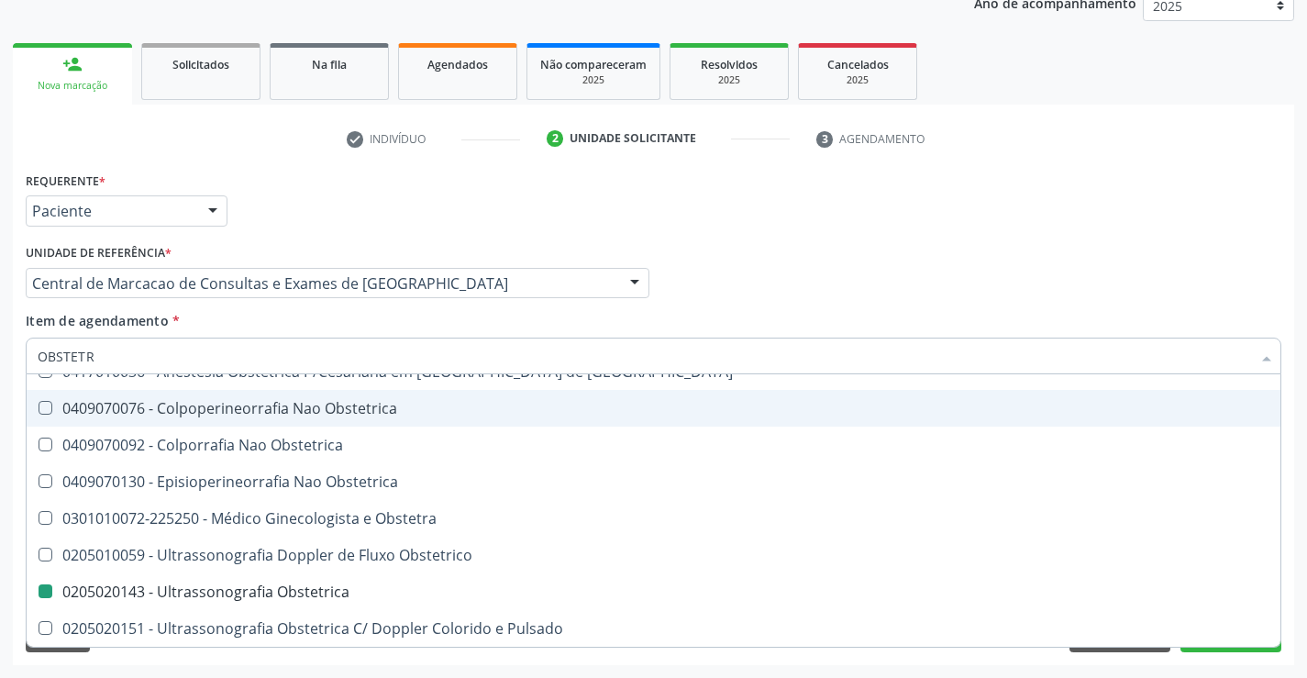
click at [818, 211] on div "Requerente * Paciente Profissional de Saúde Paciente Nenhum resultado encontrad…" at bounding box center [653, 203] width 1265 height 72
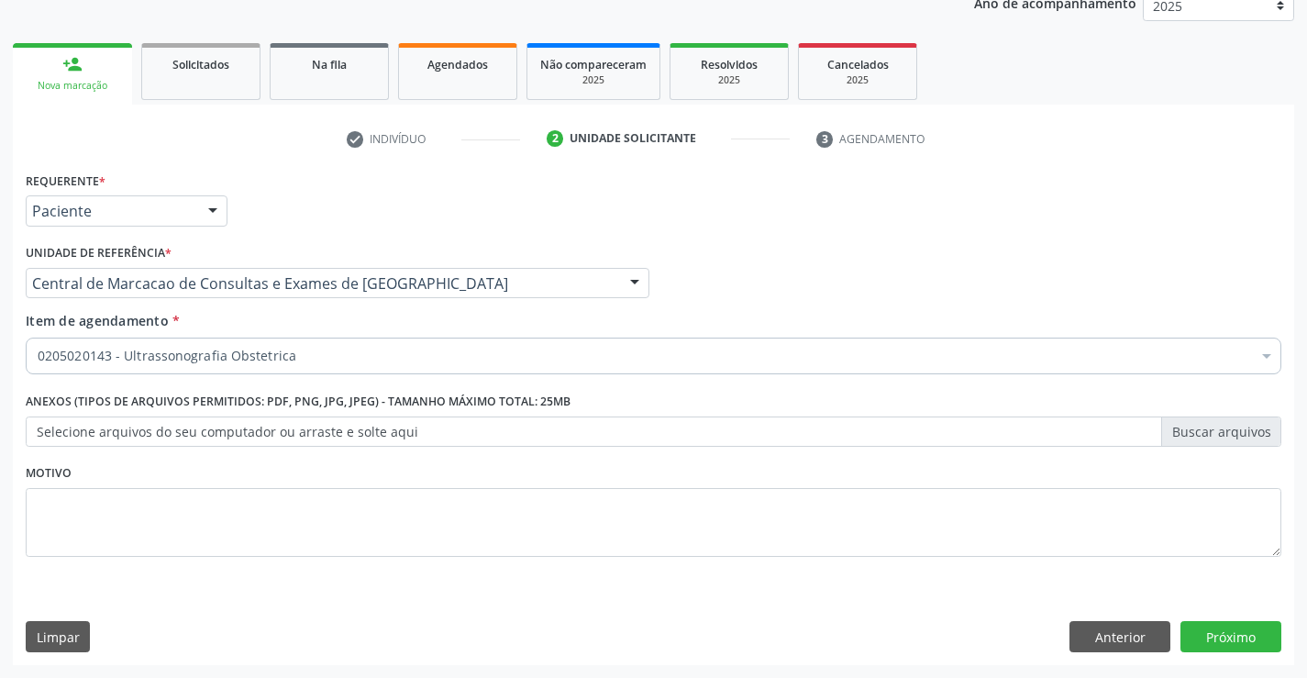
scroll to position [0, 0]
click at [1243, 634] on button "Próximo" at bounding box center [1231, 636] width 101 height 31
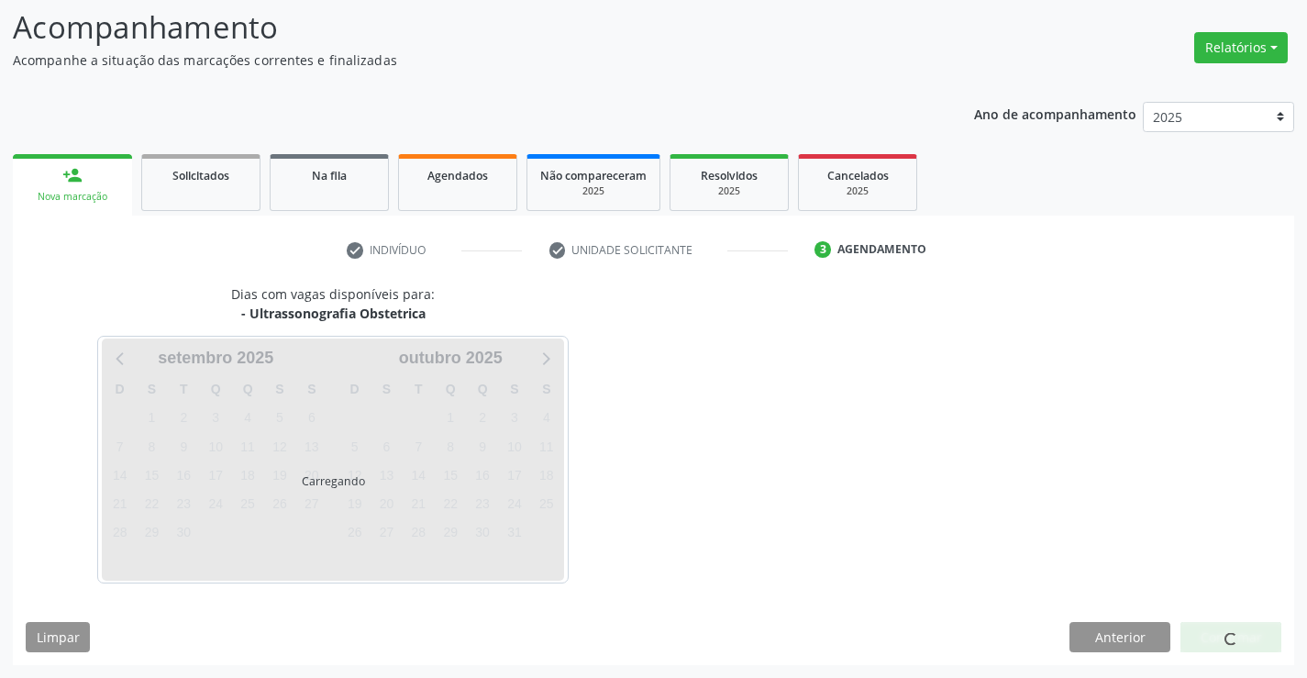
scroll to position [120, 0]
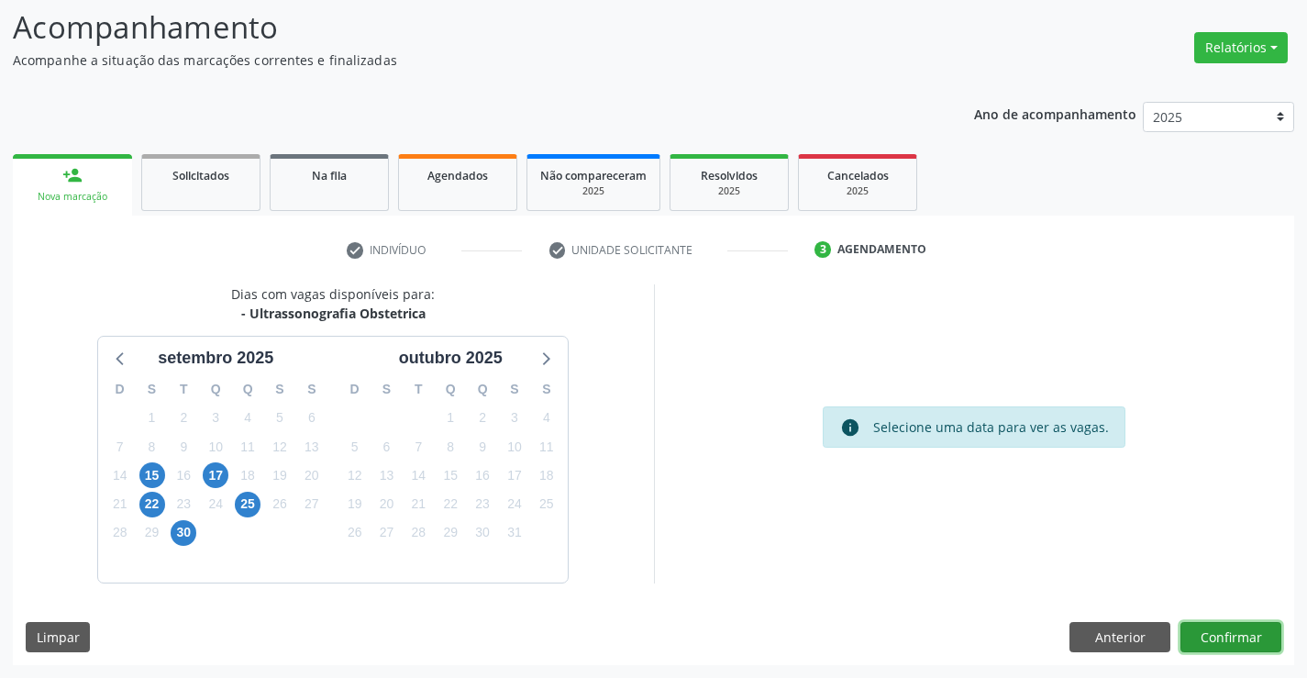
click at [1245, 644] on button "Confirmar" at bounding box center [1231, 637] width 101 height 31
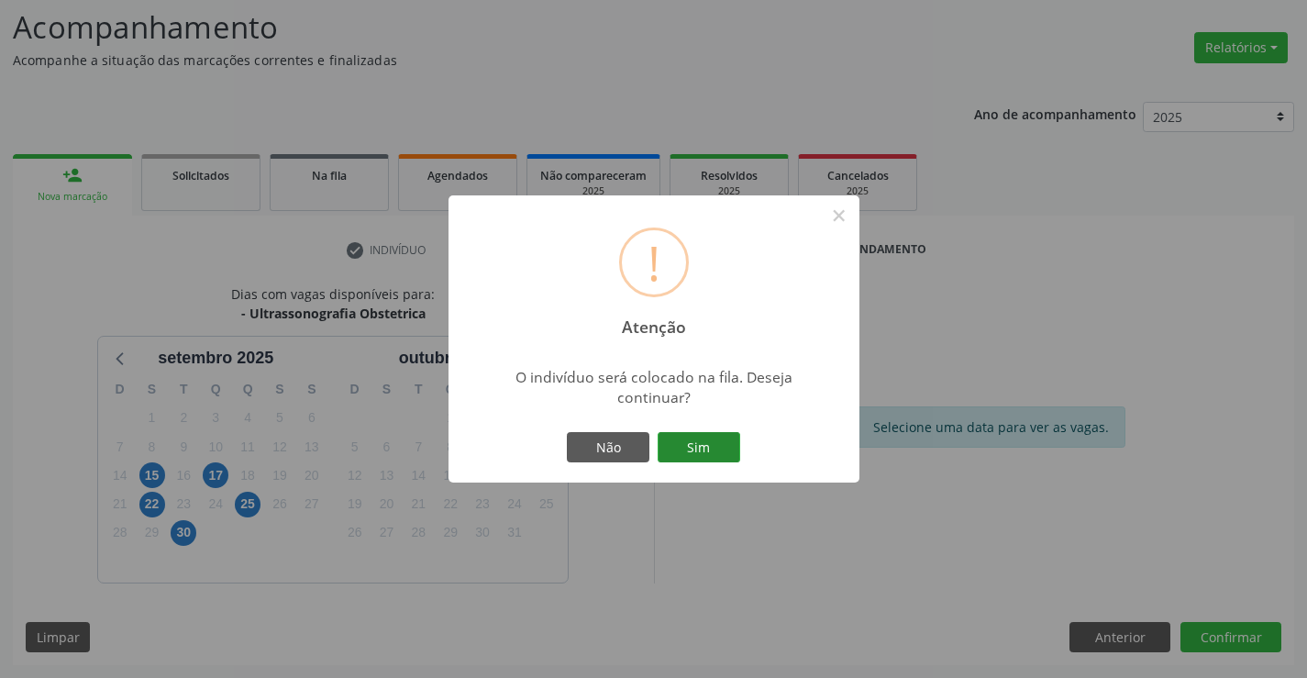
click at [700, 455] on button "Sim" at bounding box center [699, 447] width 83 height 31
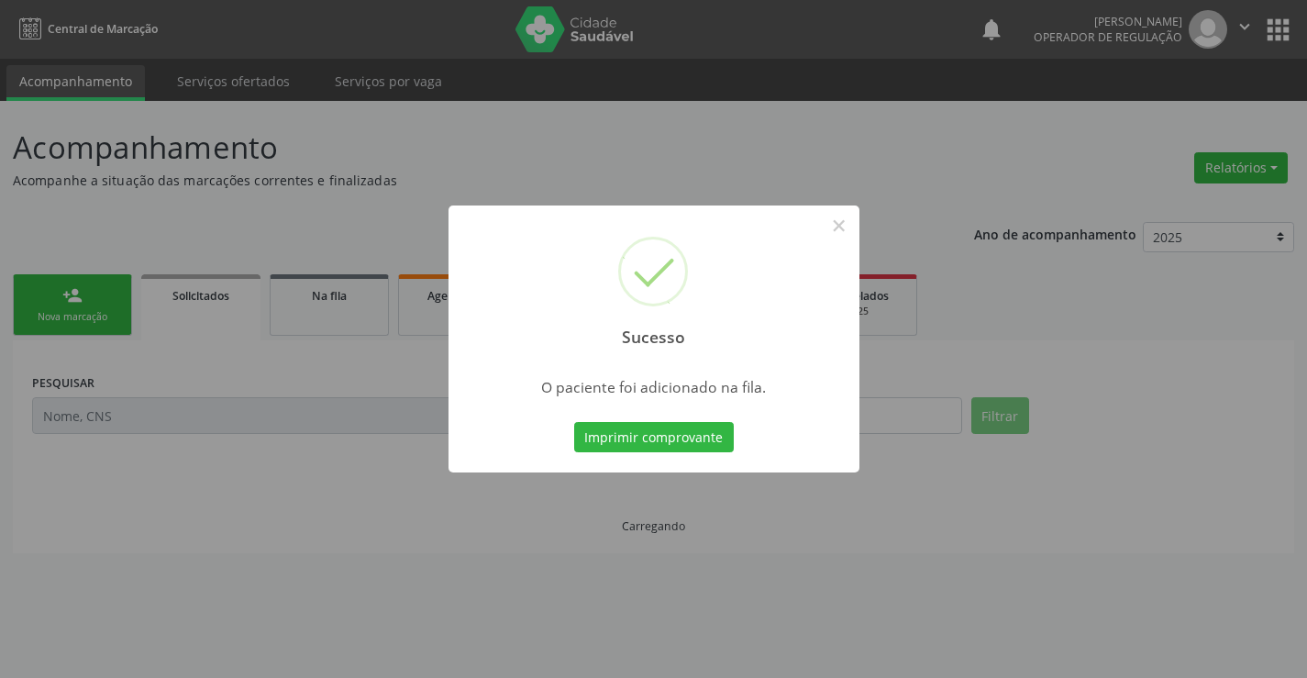
scroll to position [0, 0]
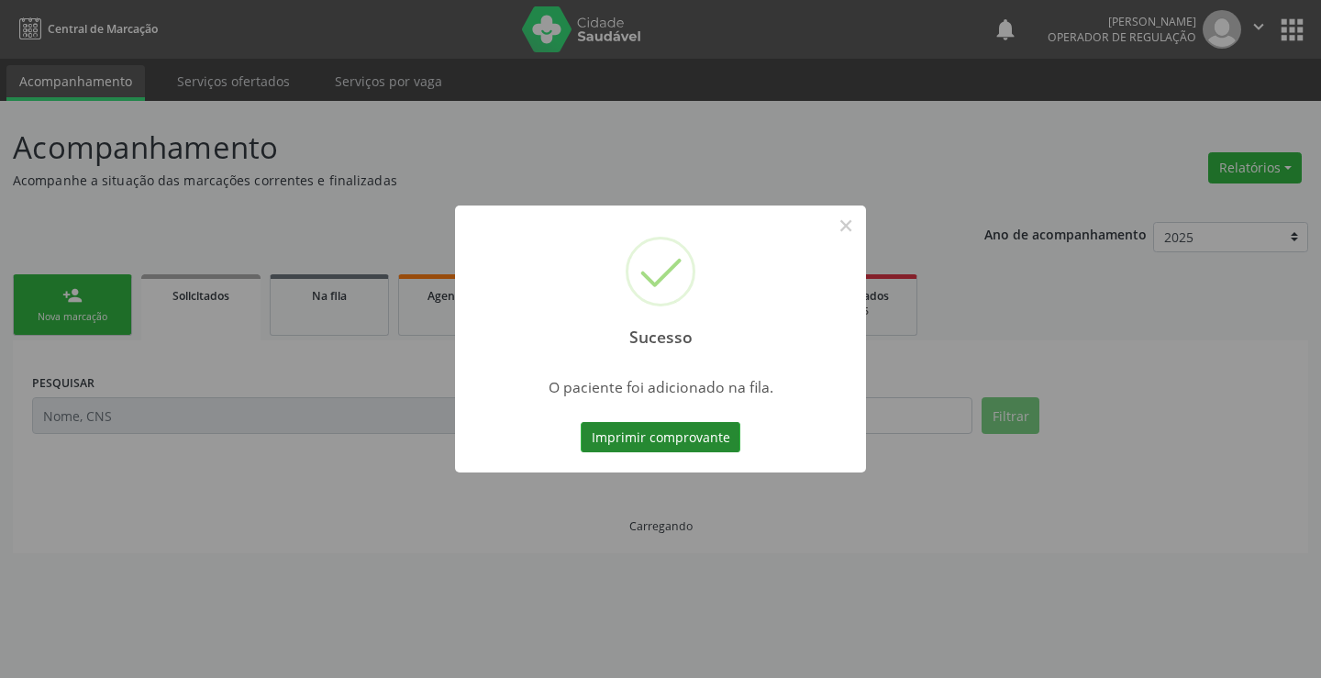
click at [698, 443] on button "Imprimir comprovante" at bounding box center [661, 437] width 160 height 31
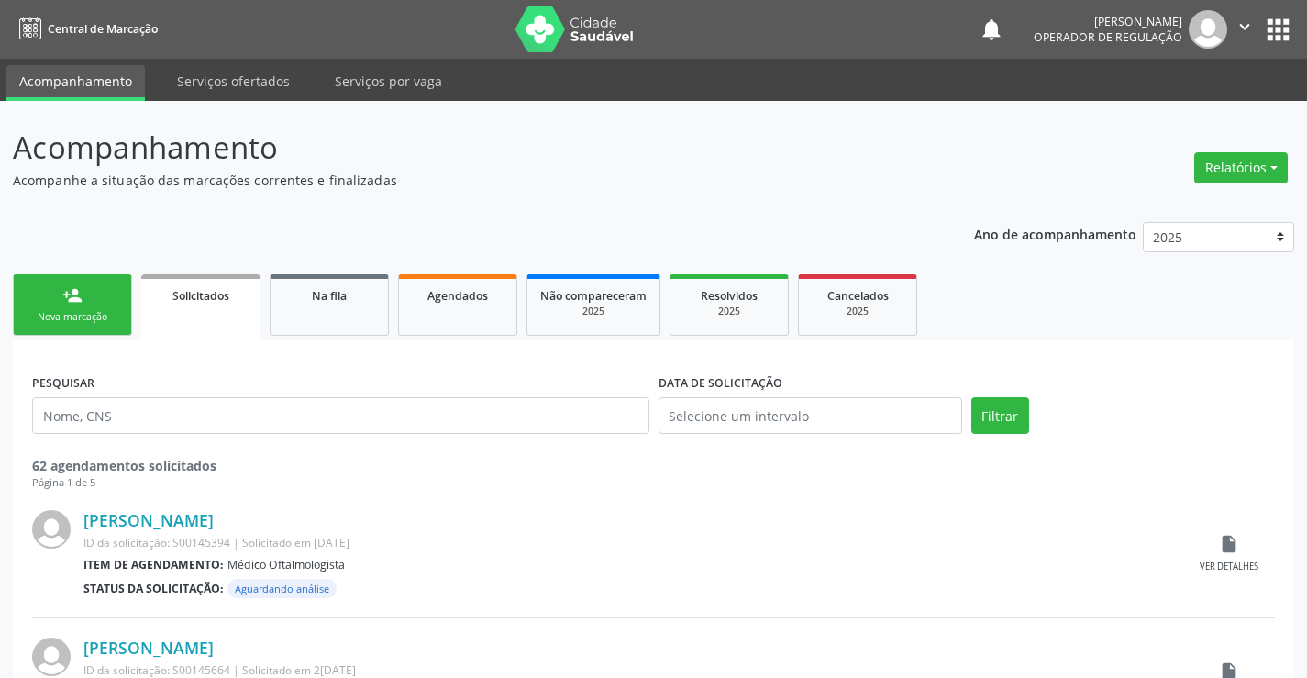
click at [118, 311] on link "person_add Nova marcação" at bounding box center [72, 304] width 119 height 61
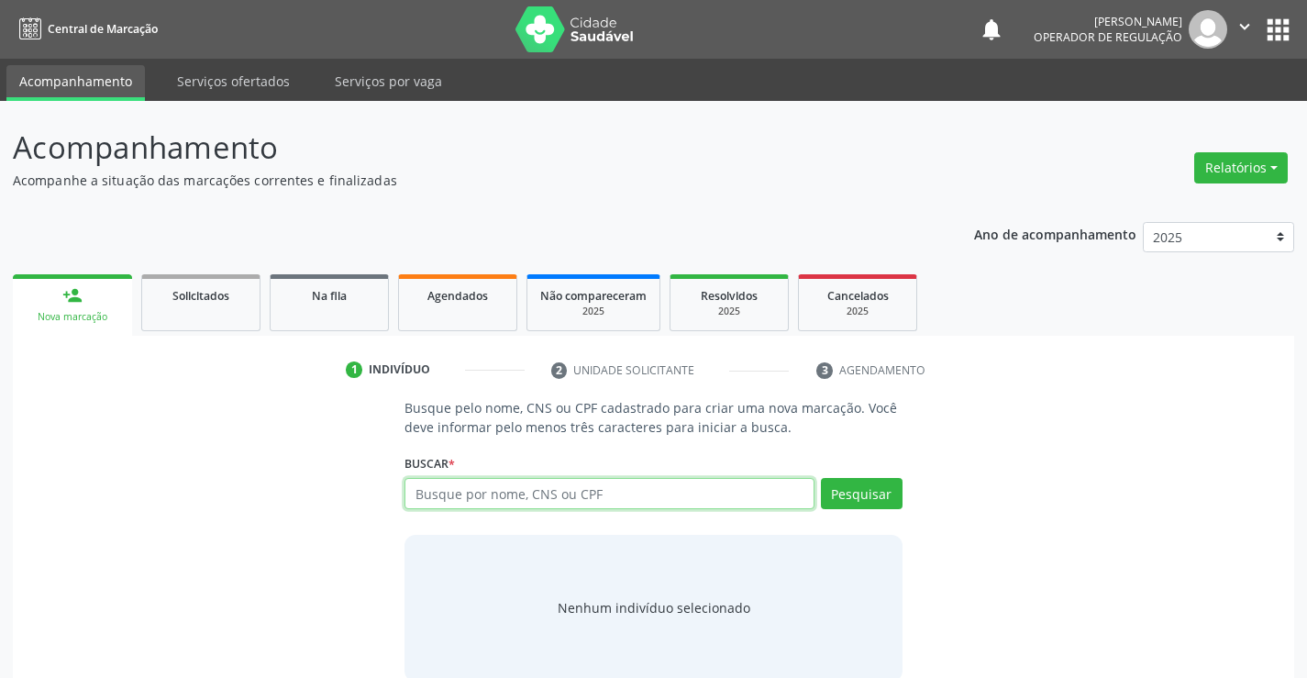
click at [470, 491] on input "text" at bounding box center [609, 493] width 409 height 31
type input "708004897349028"
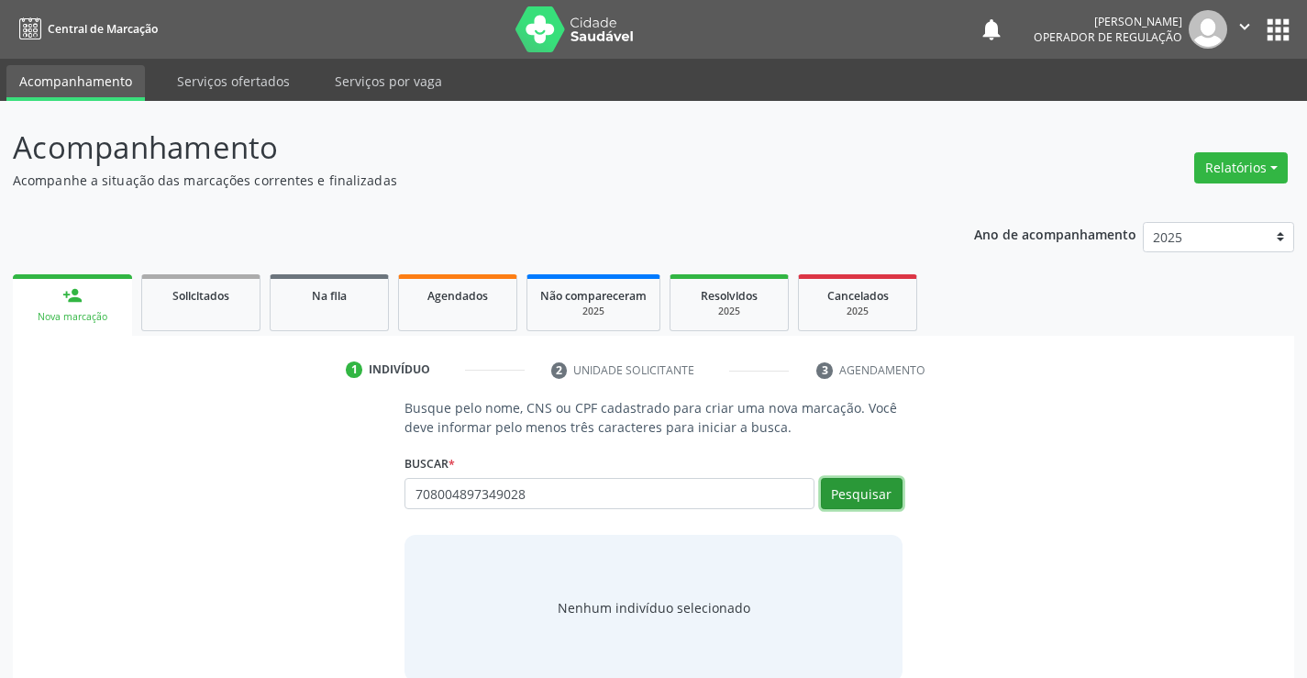
click at [880, 494] on button "Pesquisar" at bounding box center [862, 493] width 82 height 31
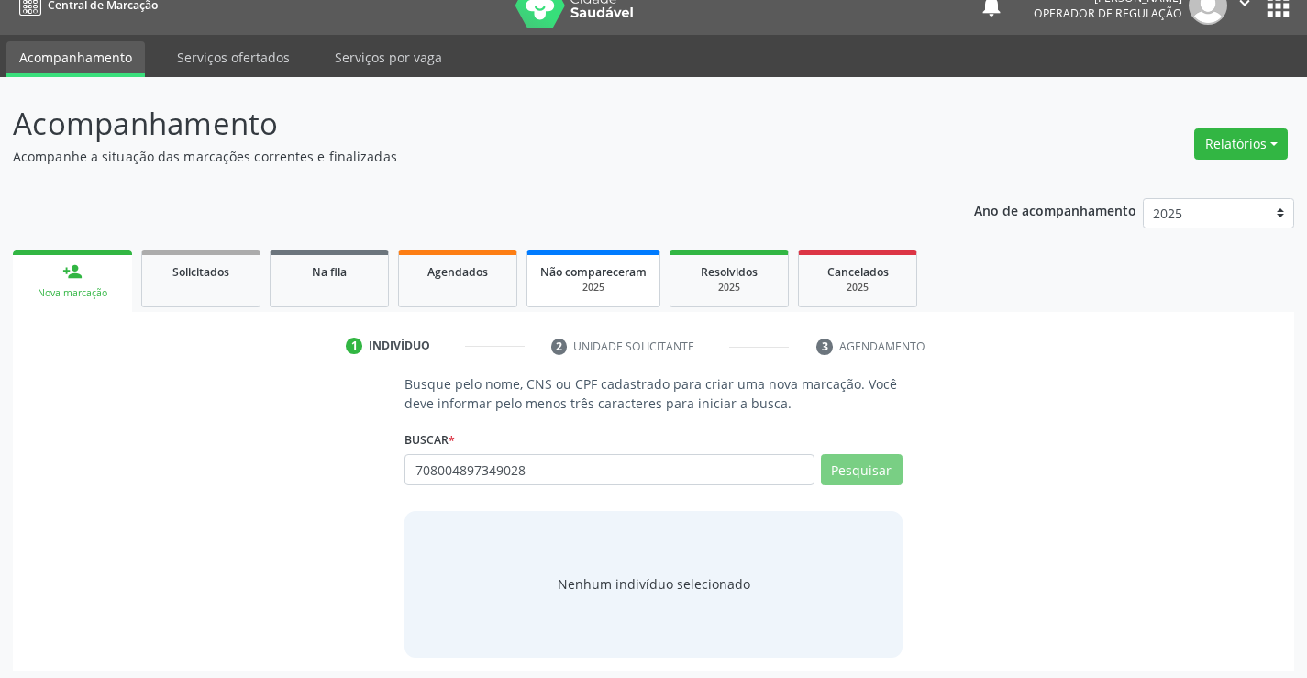
scroll to position [29, 0]
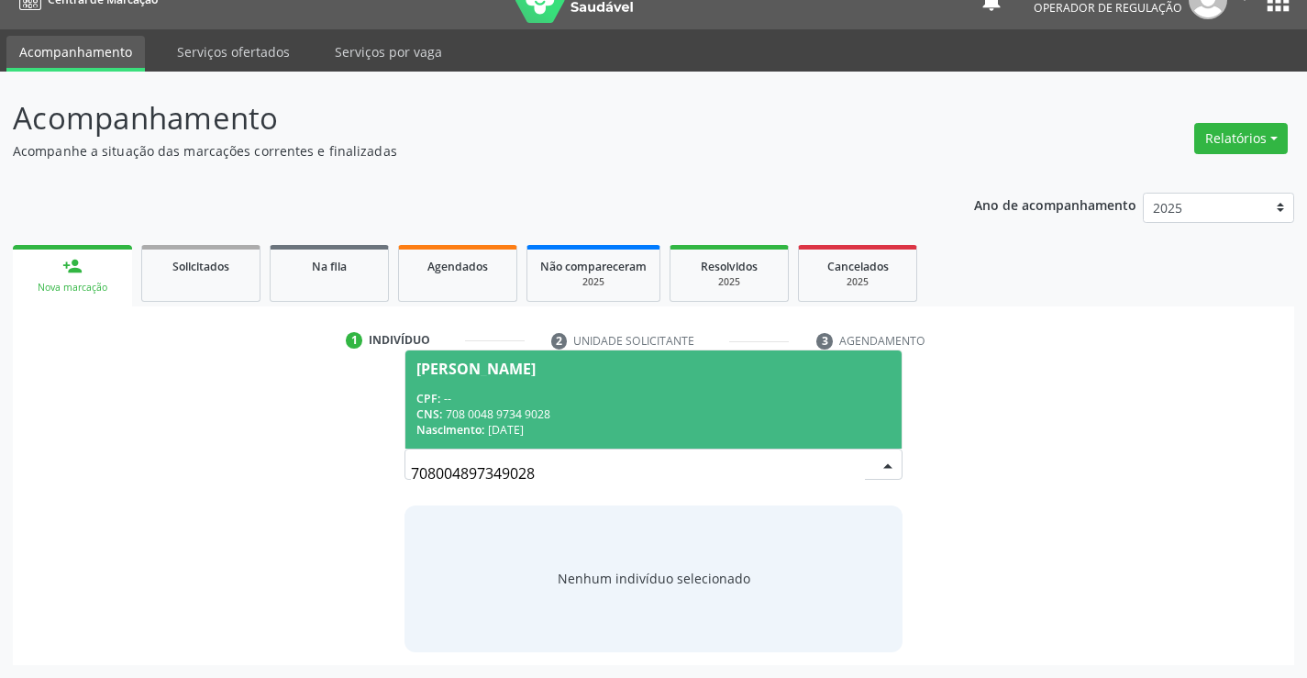
click at [559, 391] on div "CPF: --" at bounding box center [652, 399] width 473 height 16
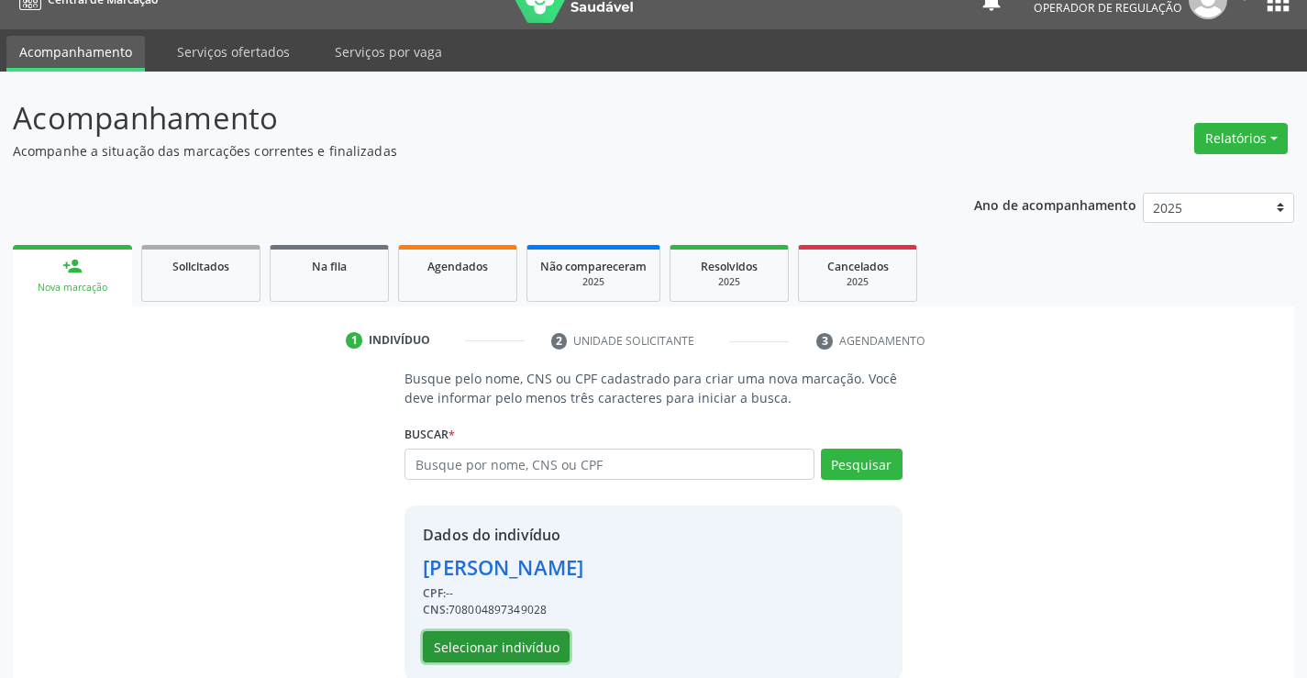
click at [474, 633] on button "Selecionar indivíduo" at bounding box center [496, 646] width 147 height 31
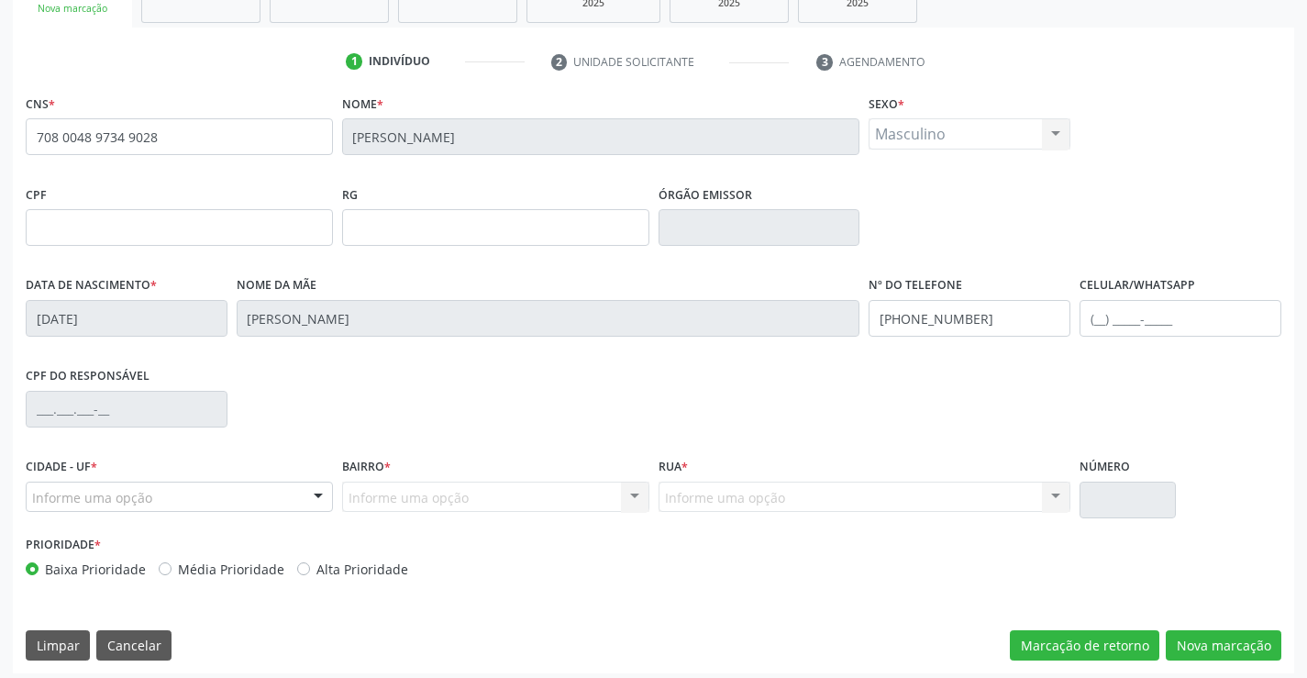
scroll to position [316, 0]
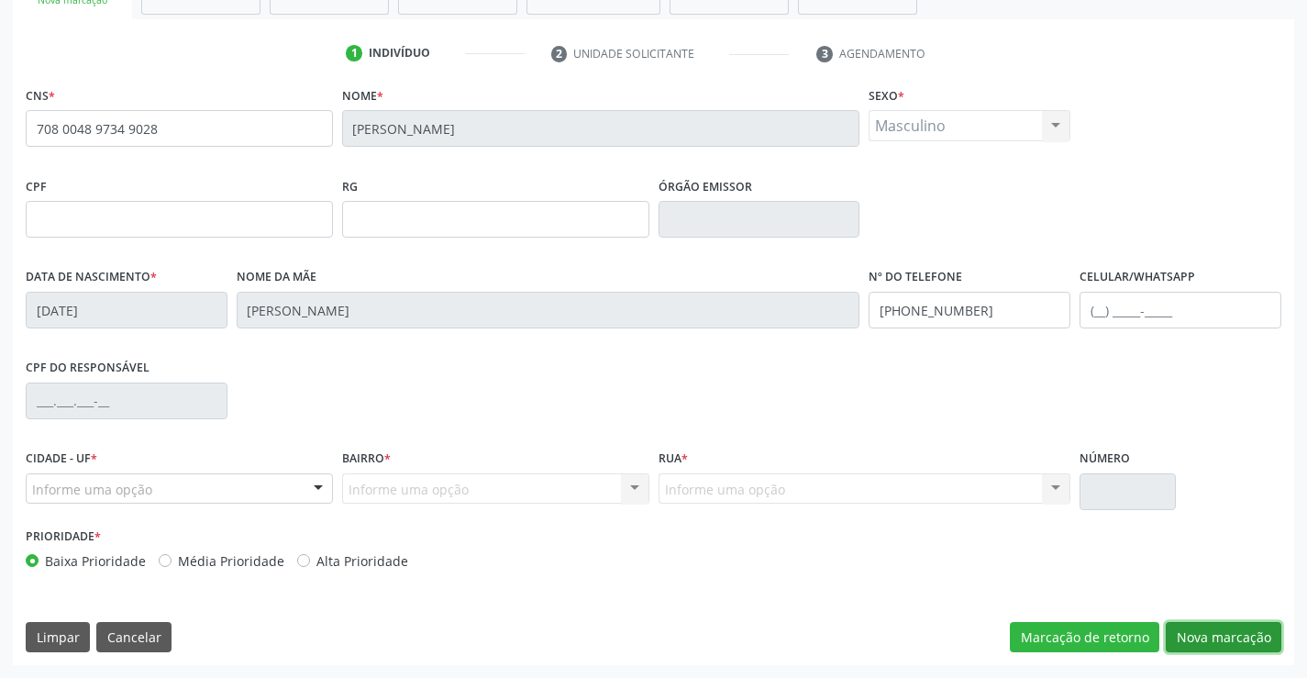
click at [1215, 627] on button "Nova marcação" at bounding box center [1224, 637] width 116 height 31
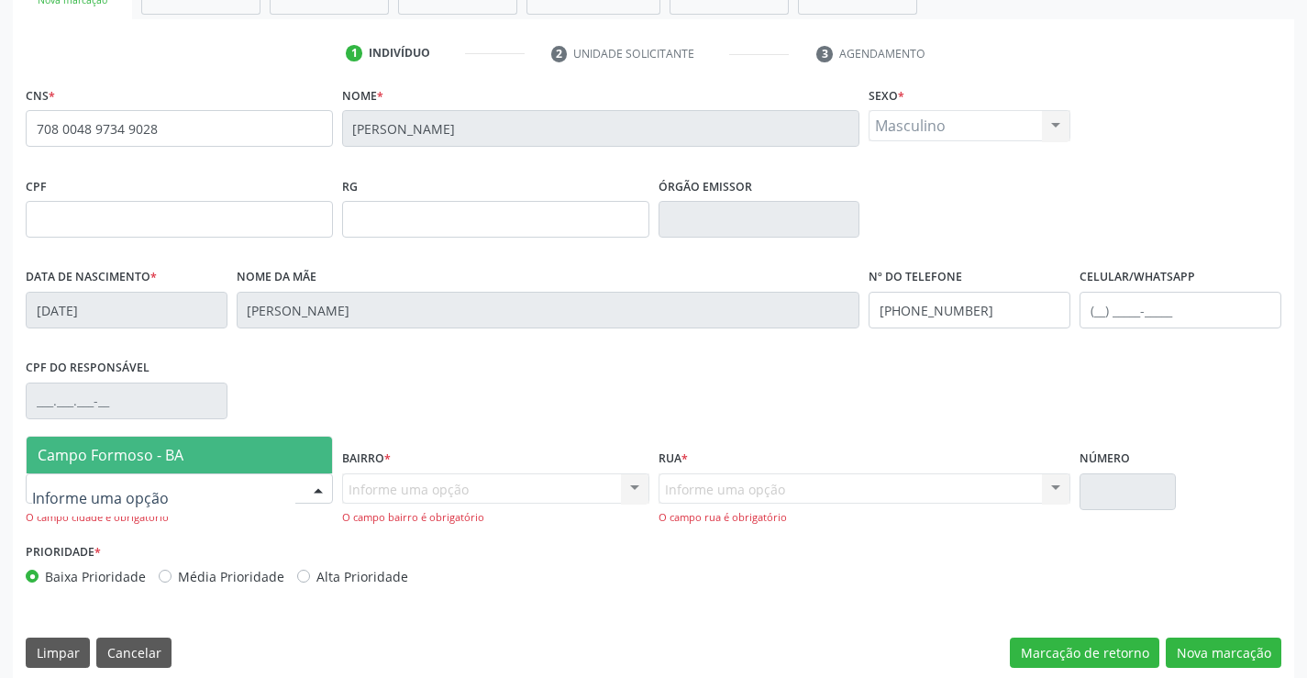
click at [292, 482] on div at bounding box center [179, 488] width 307 height 31
click at [245, 447] on span "Campo Formoso - BA" at bounding box center [179, 455] width 305 height 37
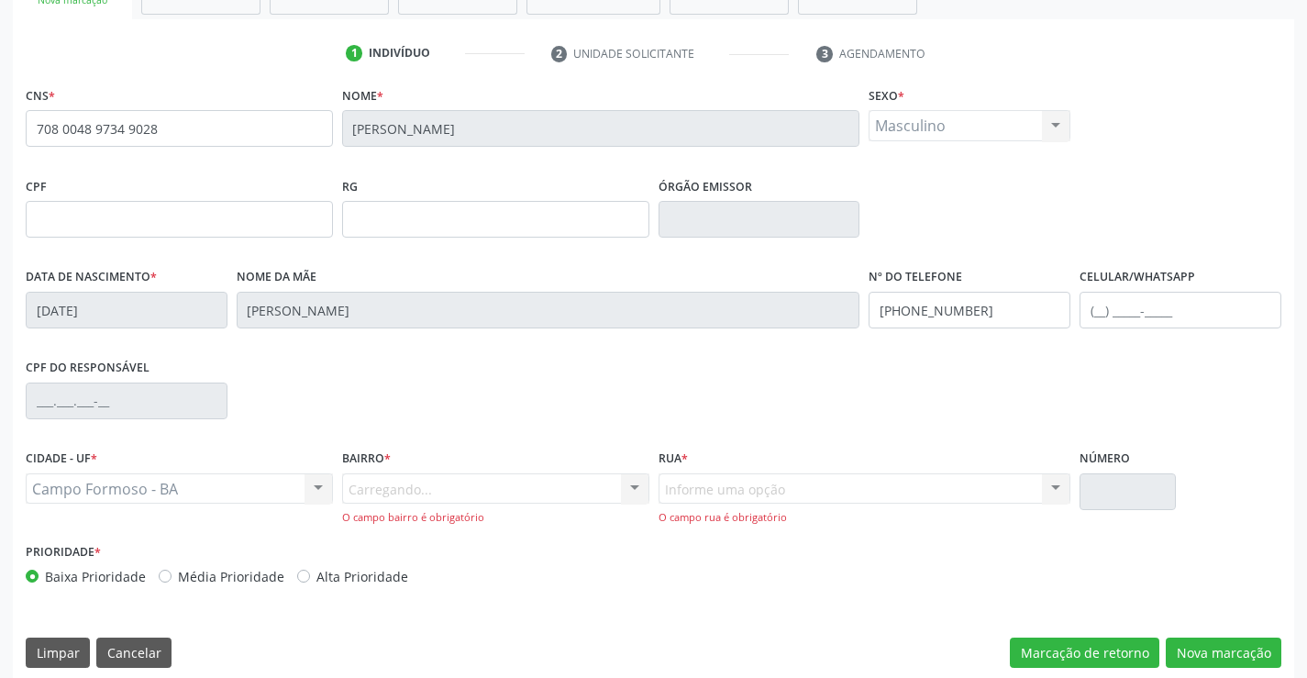
click at [633, 483] on div "Carregando... Nenhum resultado encontrado para: " " Nenhuma opção encontrada. D…" at bounding box center [495, 499] width 307 height 52
click at [633, 483] on div at bounding box center [635, 489] width 28 height 31
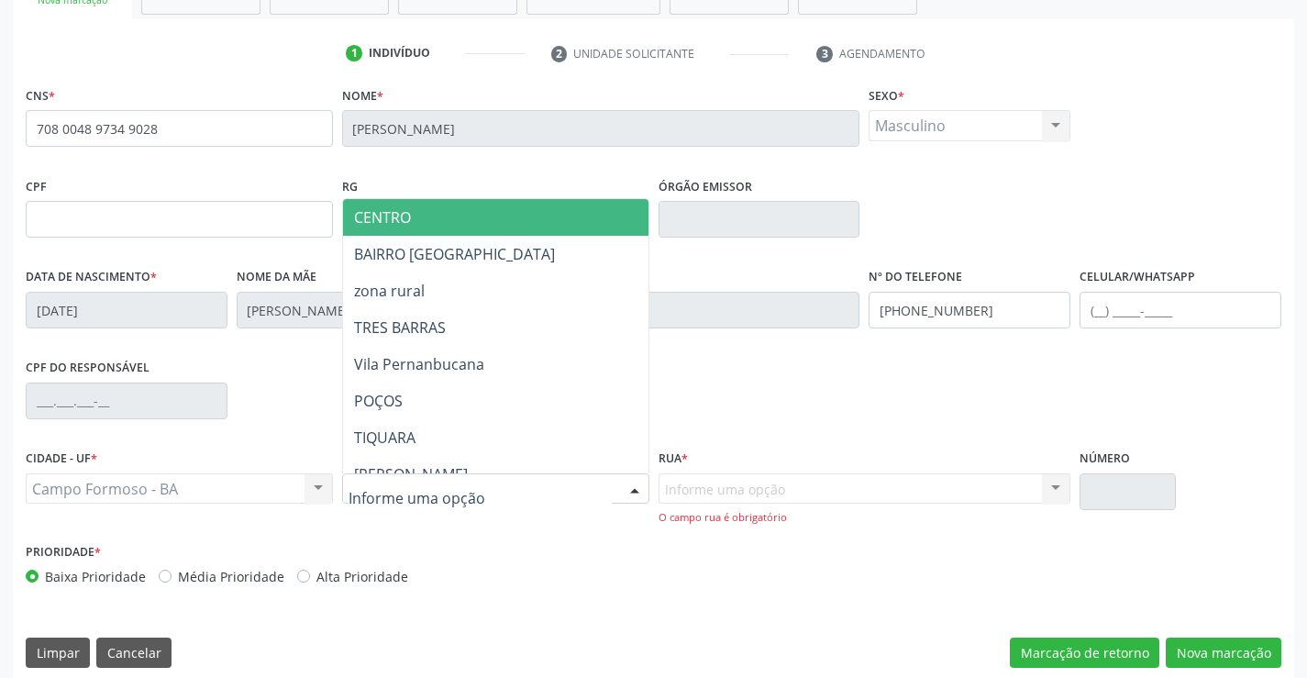
click at [475, 220] on span "CENTRO" at bounding box center [541, 217] width 396 height 37
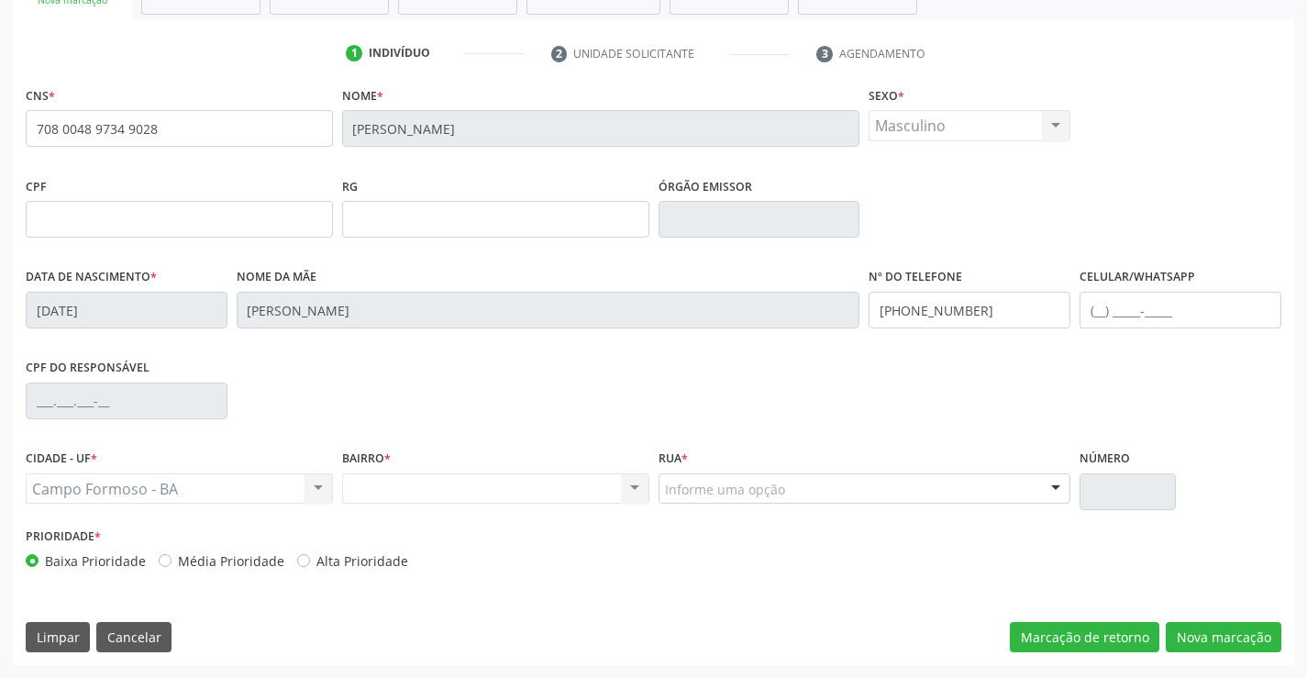
click at [1057, 485] on div at bounding box center [1056, 489] width 28 height 31
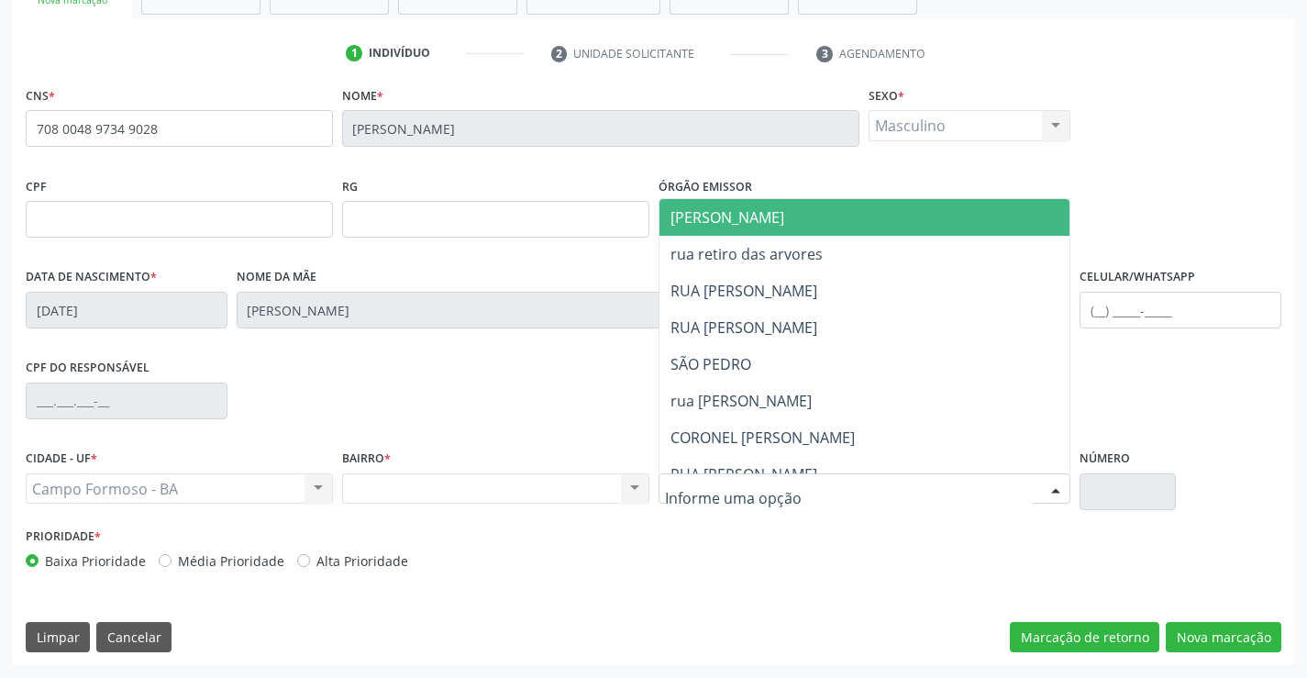
click at [683, 215] on span "[PERSON_NAME]" at bounding box center [728, 217] width 114 height 20
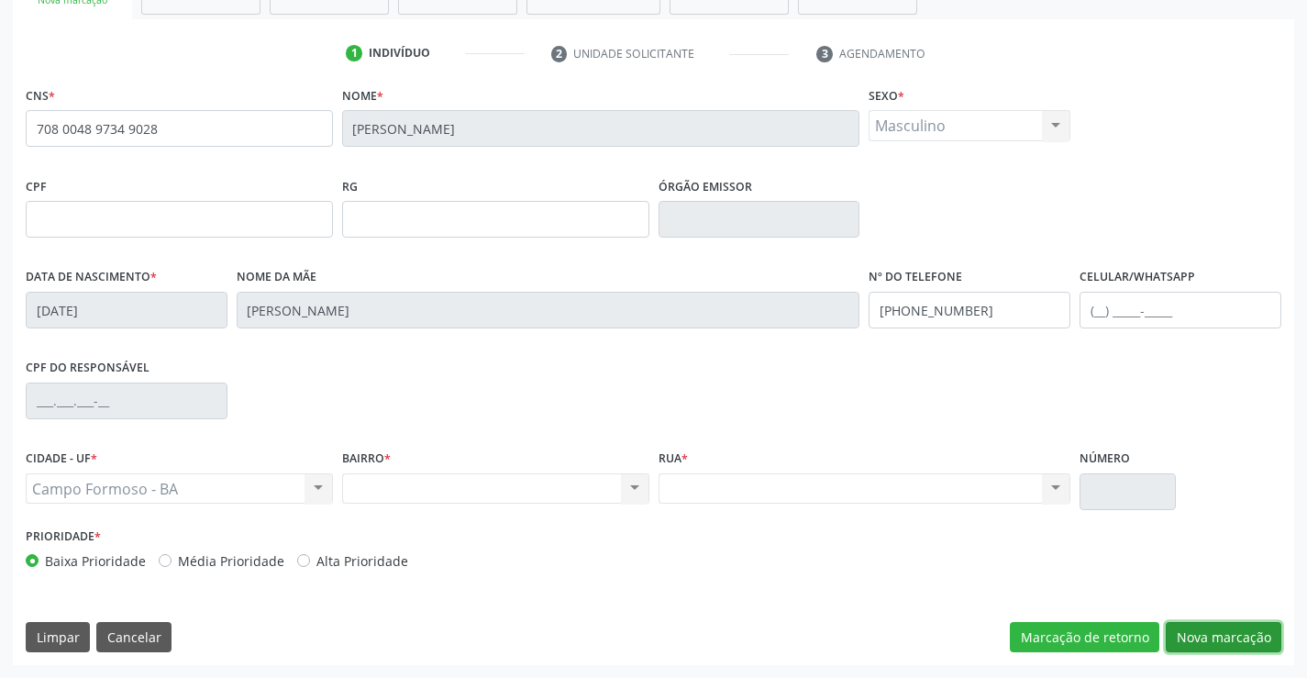
click at [1275, 644] on button "Nova marcação" at bounding box center [1224, 637] width 116 height 31
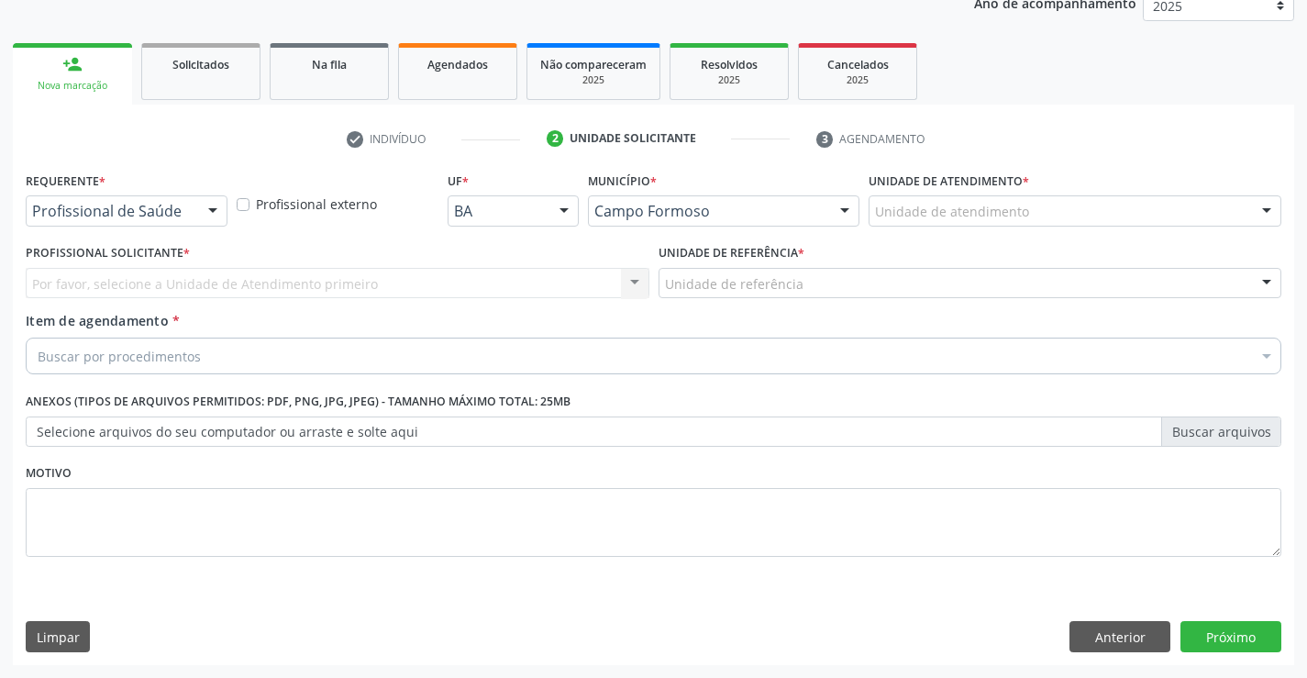
click at [228, 208] on div "Requerente * Profissional de Saúde Profissional de Saúde Paciente Nenhum result…" at bounding box center [126, 203] width 211 height 72
click at [197, 200] on div "Profissional de Saúde" at bounding box center [127, 210] width 202 height 31
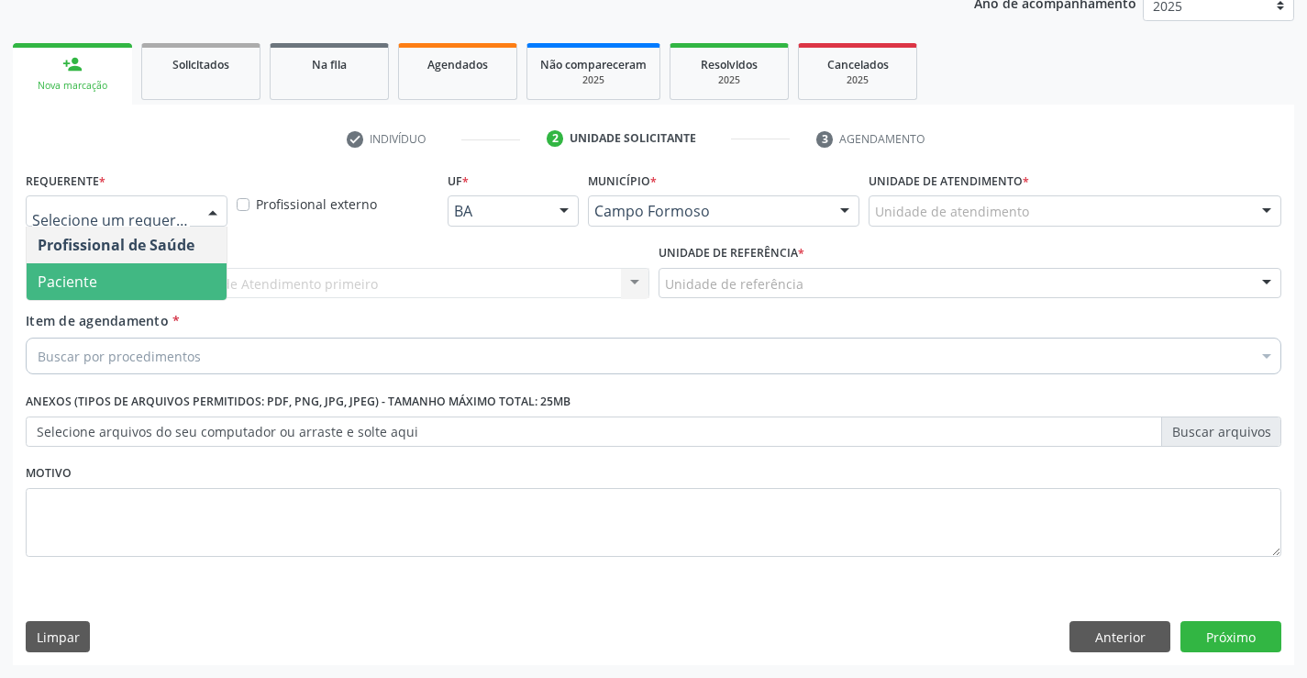
click at [143, 280] on span "Paciente" at bounding box center [127, 281] width 200 height 37
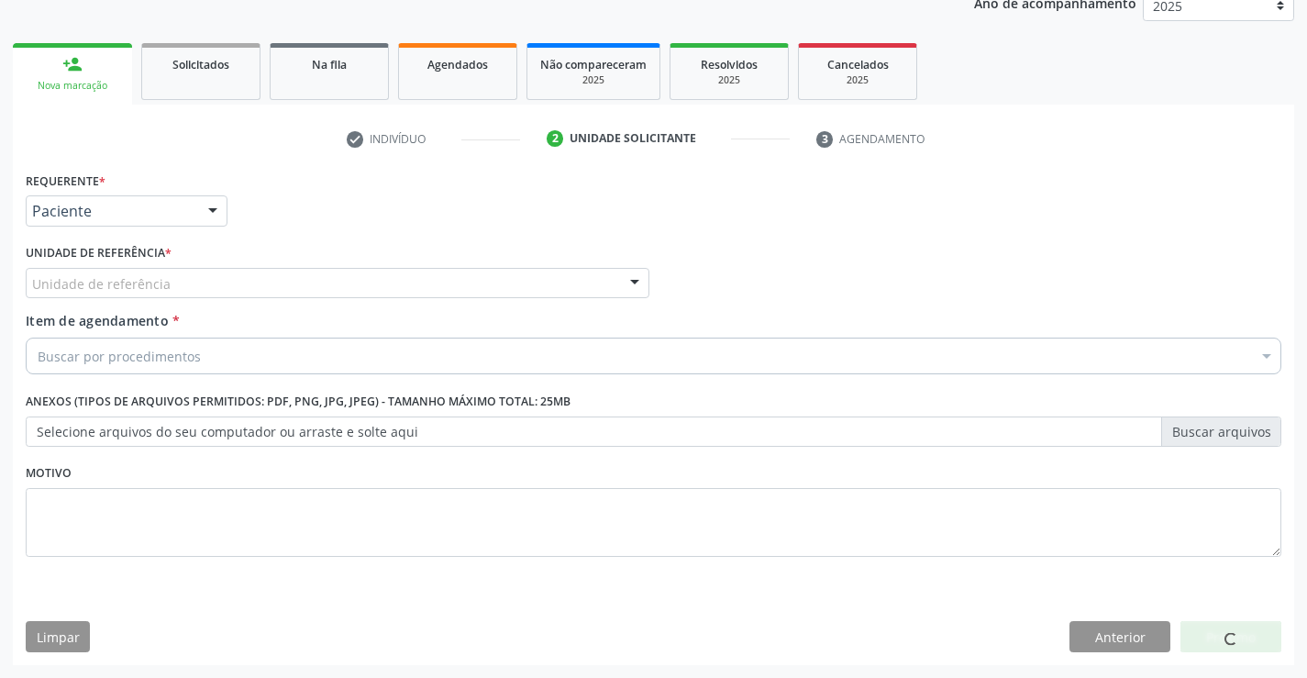
click at [261, 290] on div "Unidade de referência" at bounding box center [338, 283] width 624 height 31
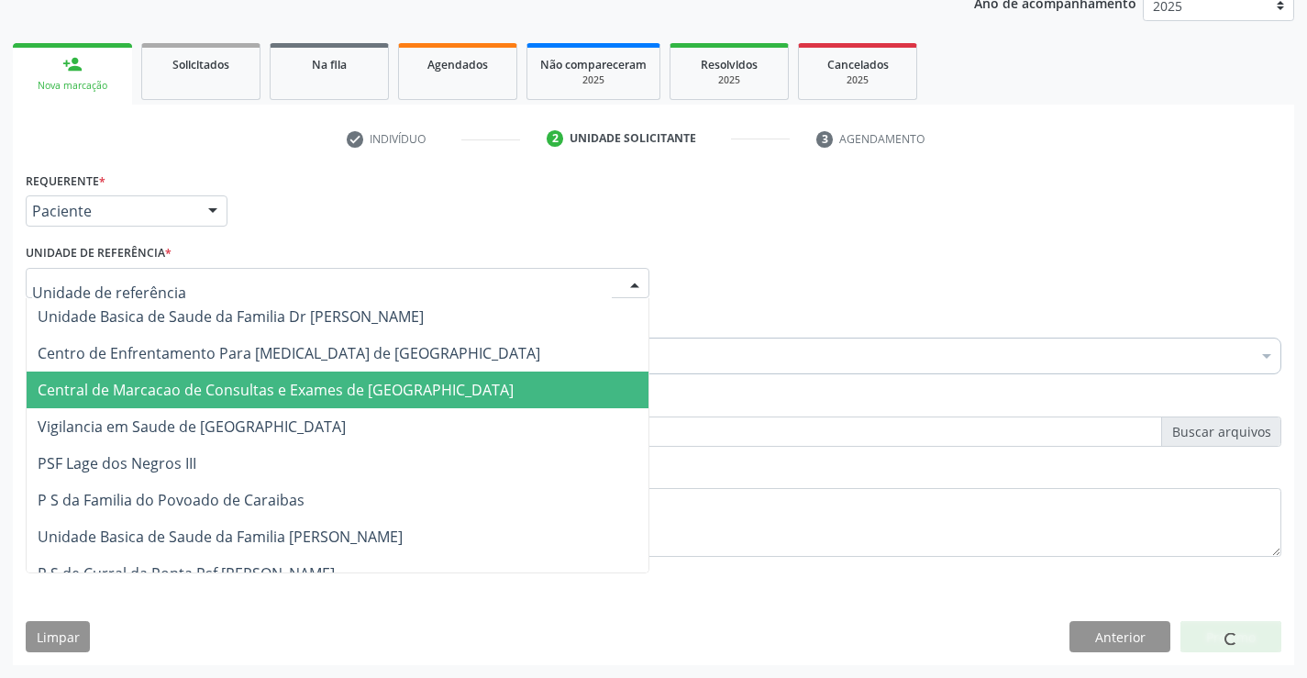
click at [262, 382] on span "Central de Marcacao de Consultas e Exames de [GEOGRAPHIC_DATA]" at bounding box center [276, 390] width 476 height 20
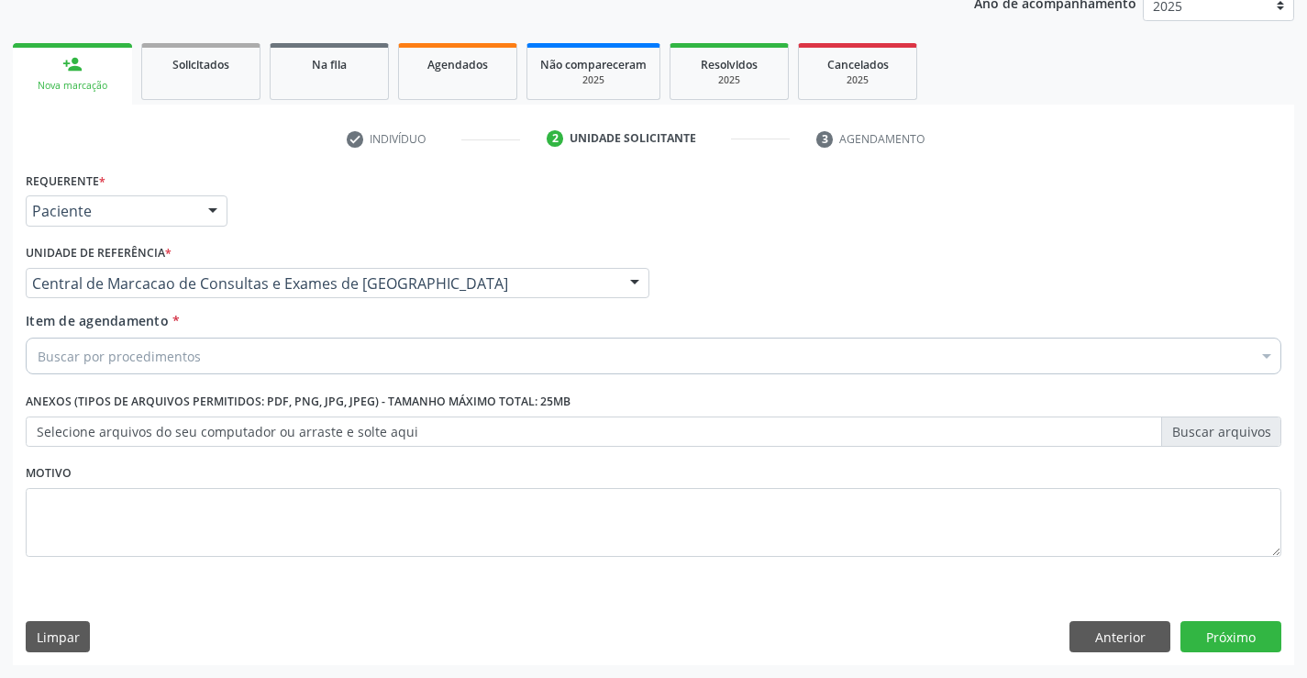
click at [300, 352] on div "Buscar por procedimentos" at bounding box center [654, 356] width 1256 height 37
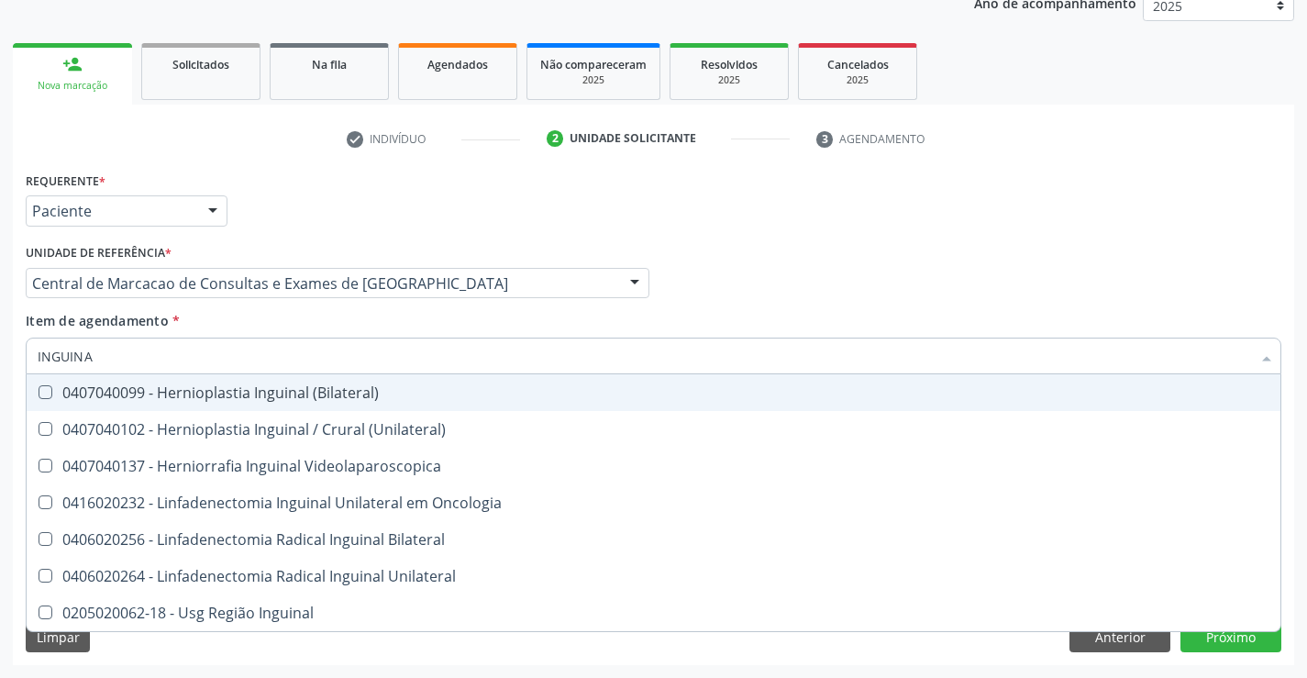
type input "INGUINAL"
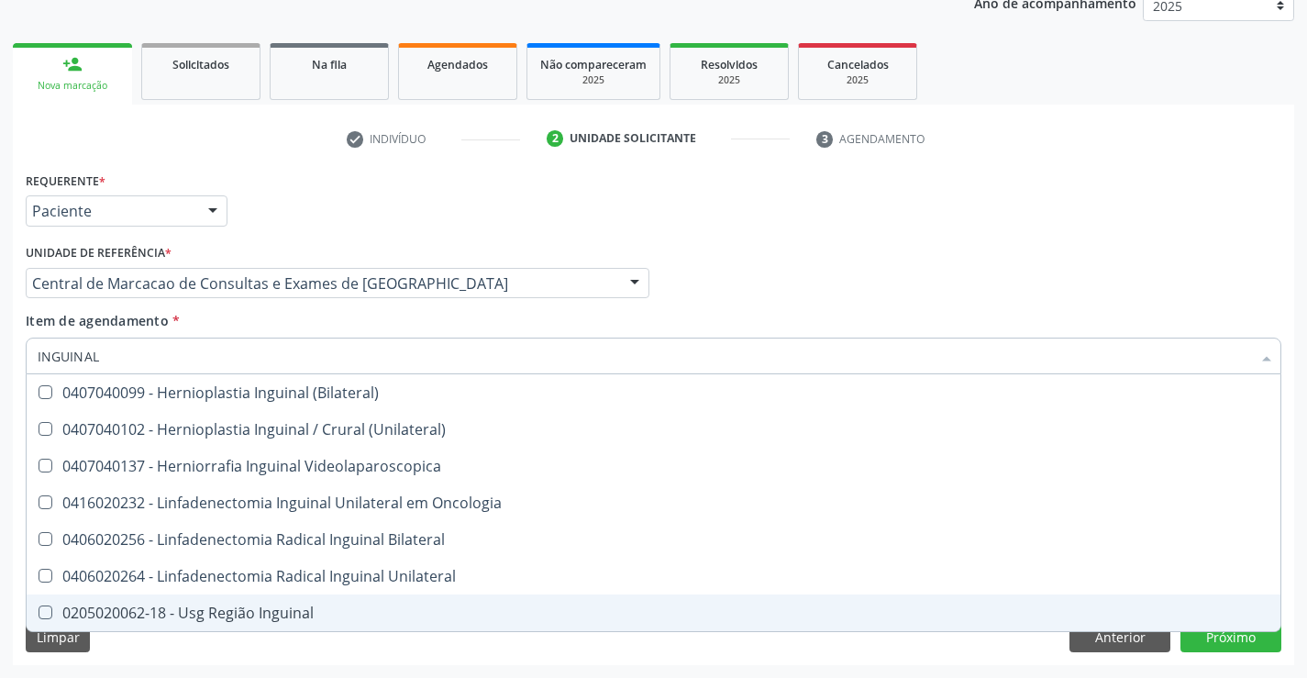
click at [246, 614] on div "0205020062-18 - Usg Região Inguinal" at bounding box center [654, 612] width 1232 height 15
checkbox Inguinal "true"
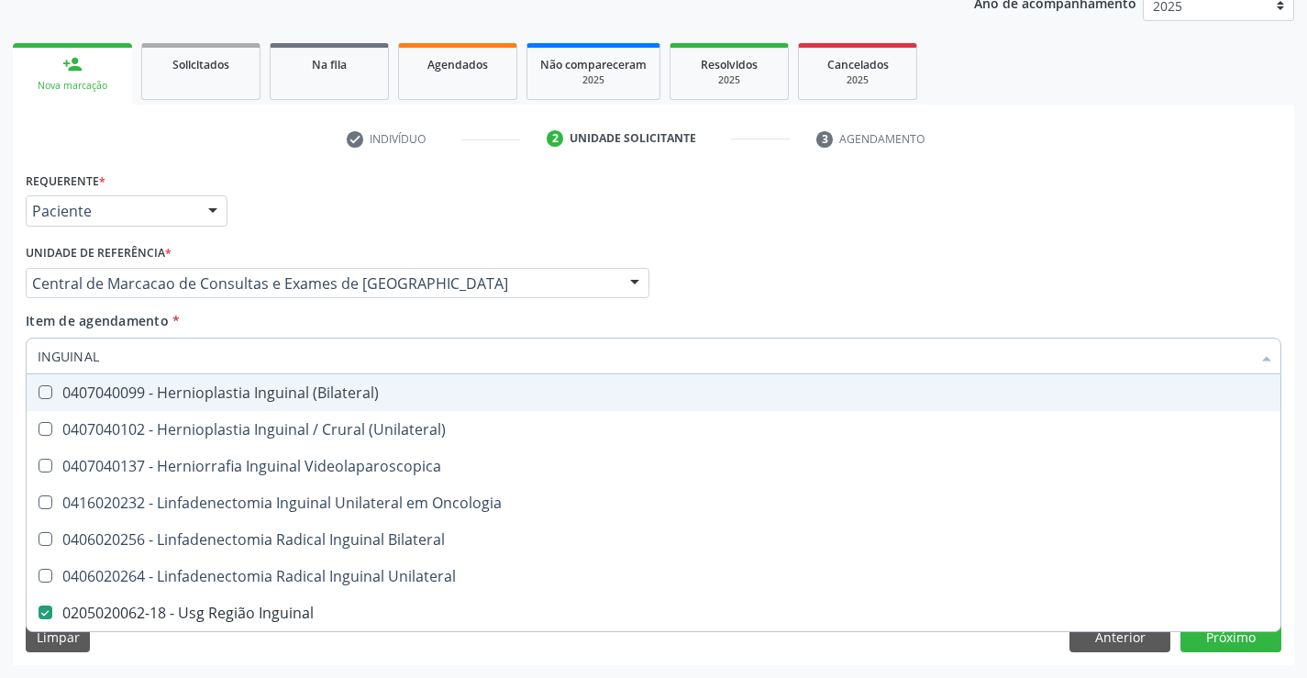
click at [734, 228] on div "Requerente * Paciente Profissional de Saúde Paciente Nenhum resultado encontrad…" at bounding box center [653, 203] width 1265 height 72
checkbox \(Unilateral\) "true"
checkbox Inguinal "false"
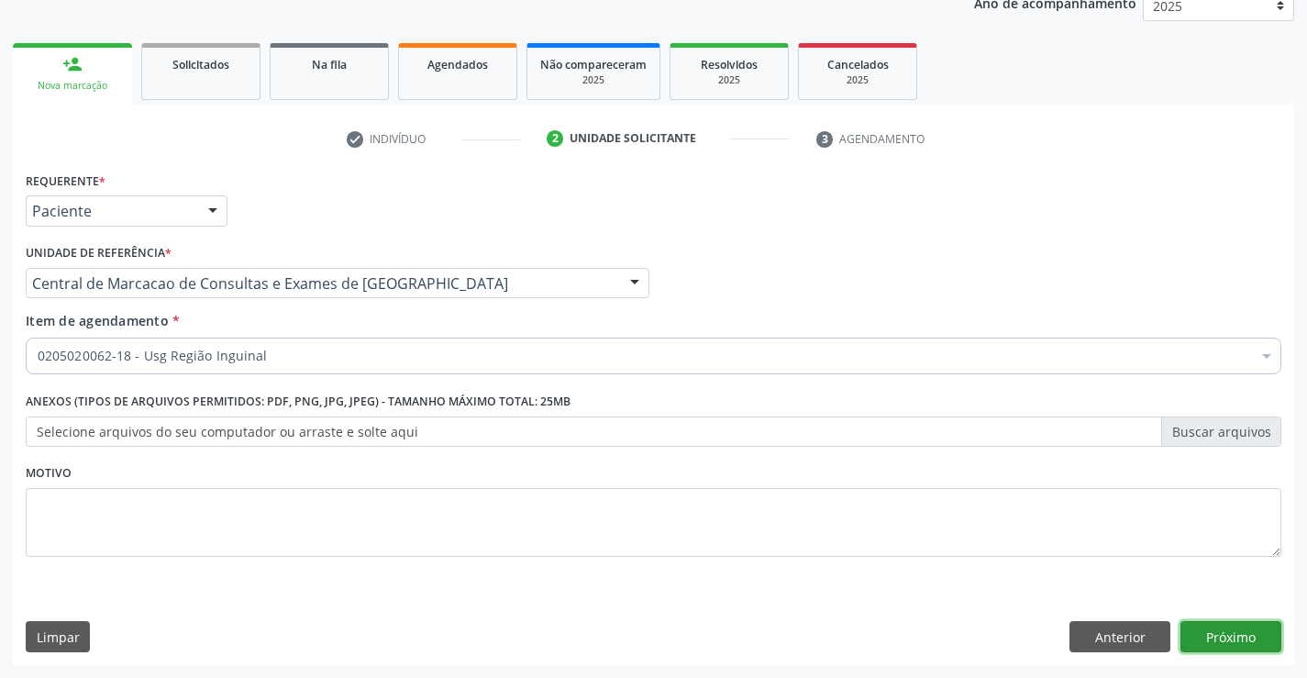
click at [1209, 629] on button "Próximo" at bounding box center [1231, 636] width 101 height 31
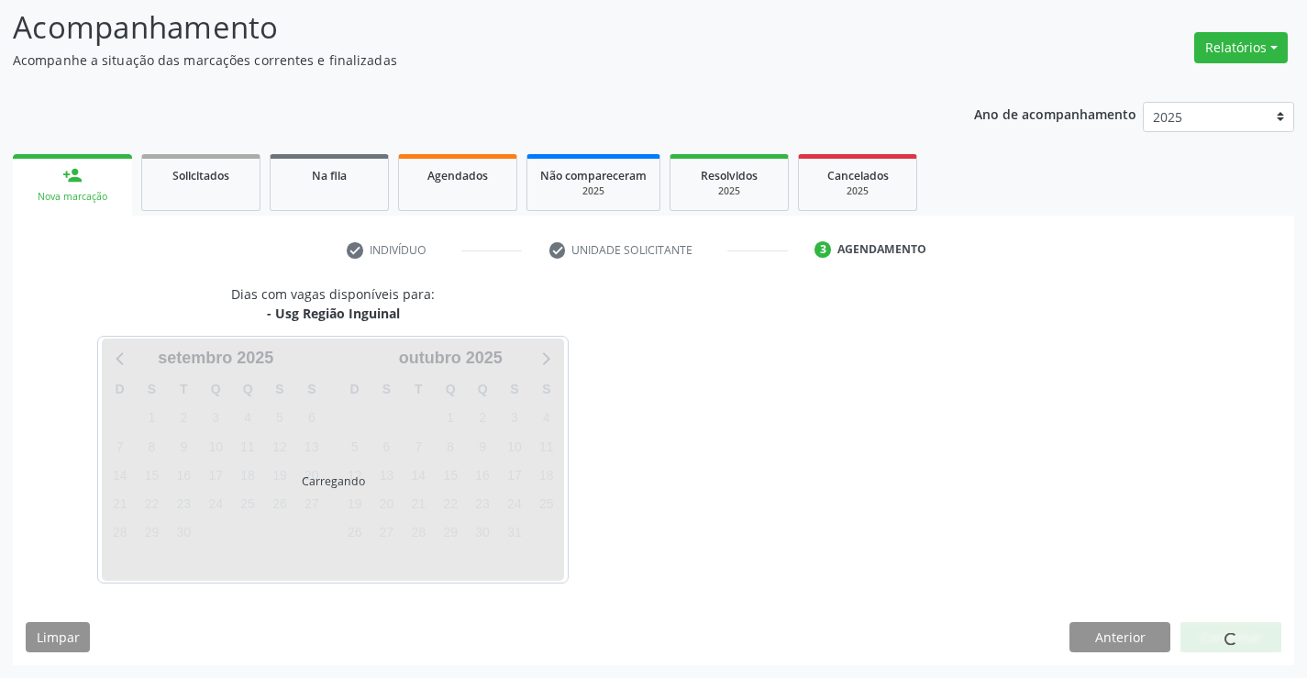
scroll to position [120, 0]
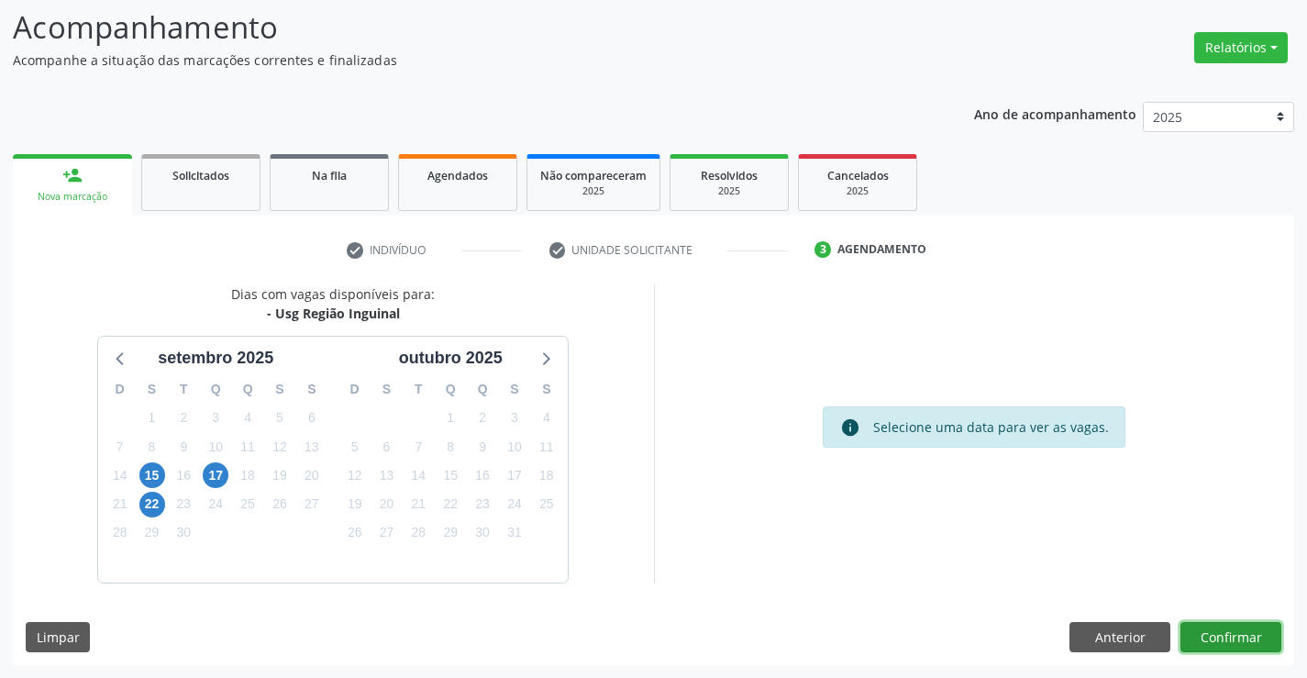
click at [1260, 645] on button "Confirmar" at bounding box center [1231, 637] width 101 height 31
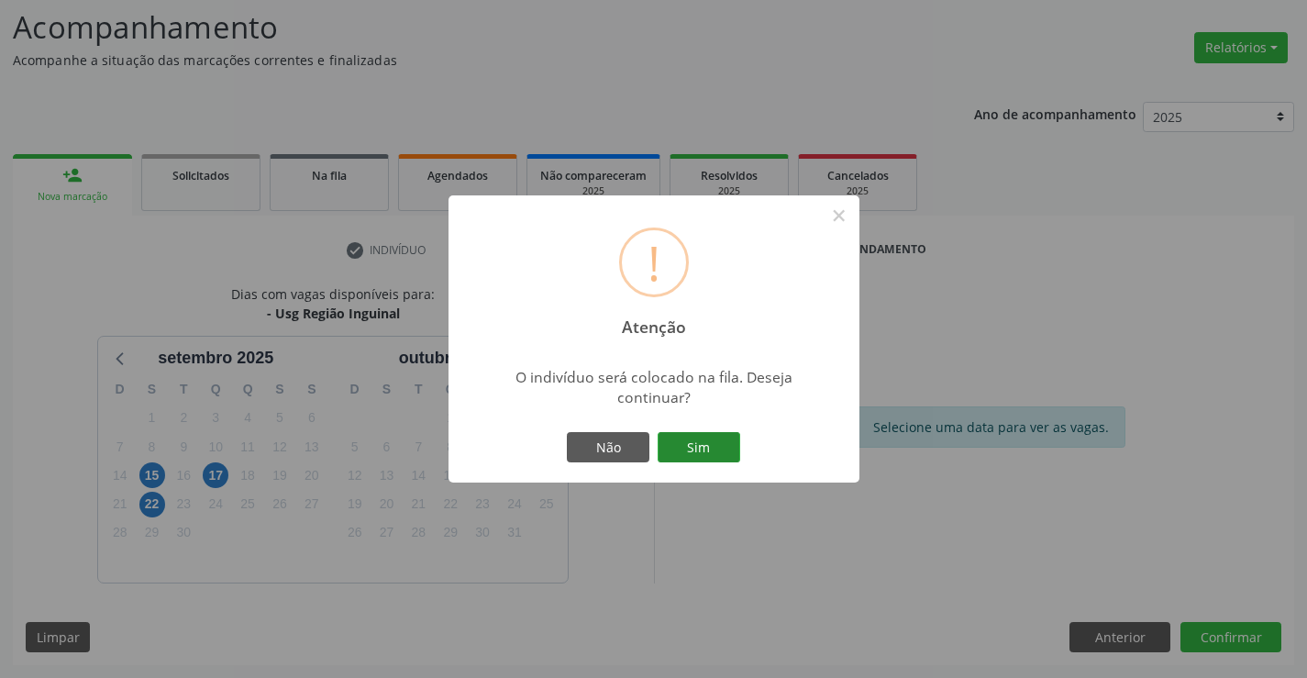
click at [686, 439] on button "Sim" at bounding box center [699, 447] width 83 height 31
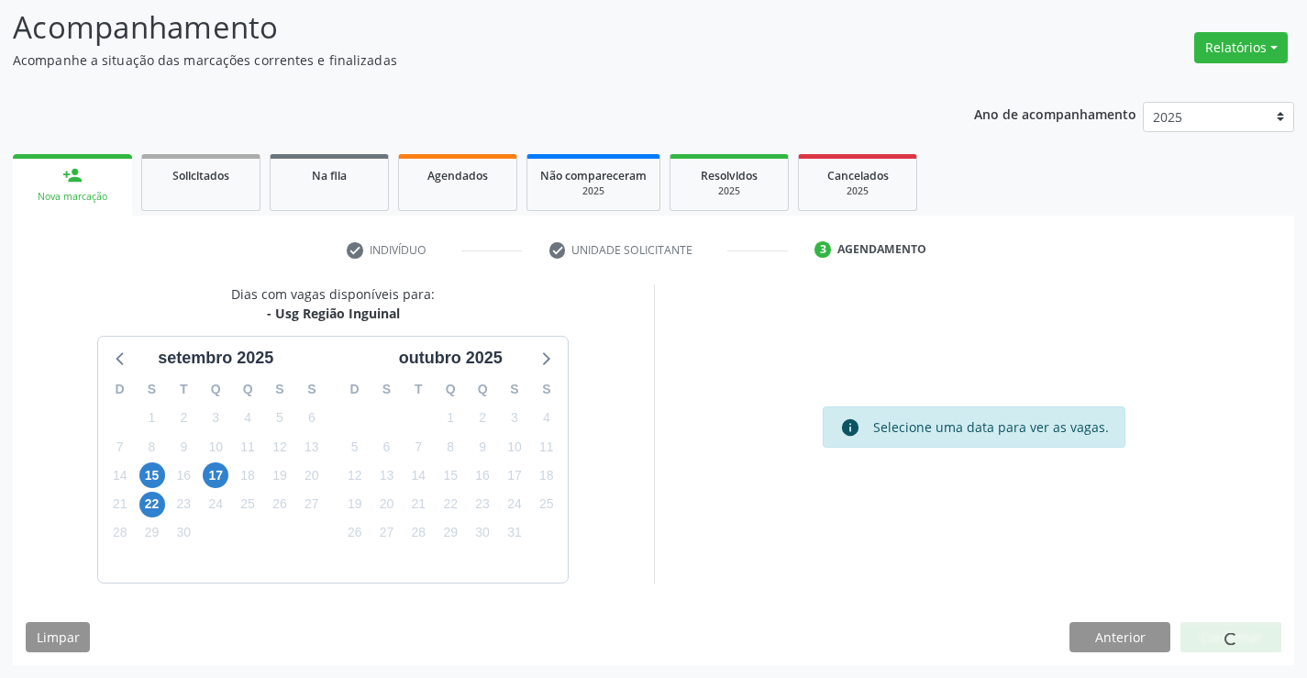
scroll to position [0, 0]
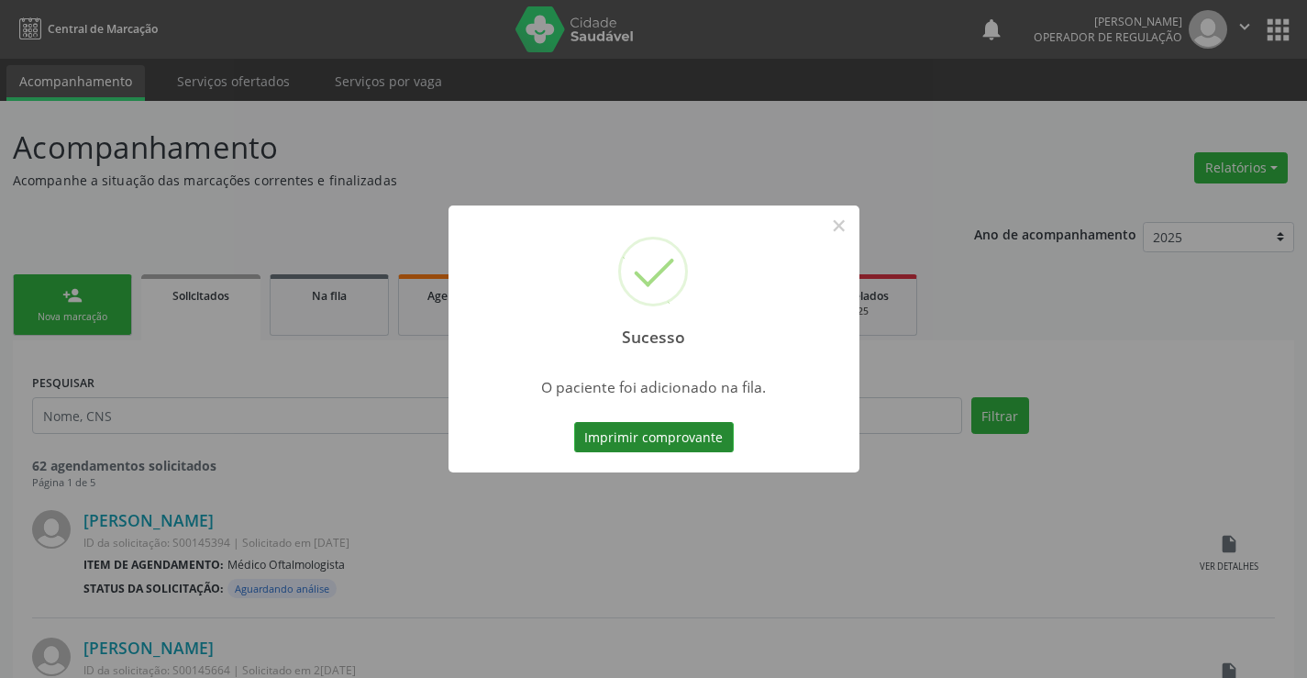
click at [686, 439] on button "Imprimir comprovante" at bounding box center [654, 437] width 160 height 31
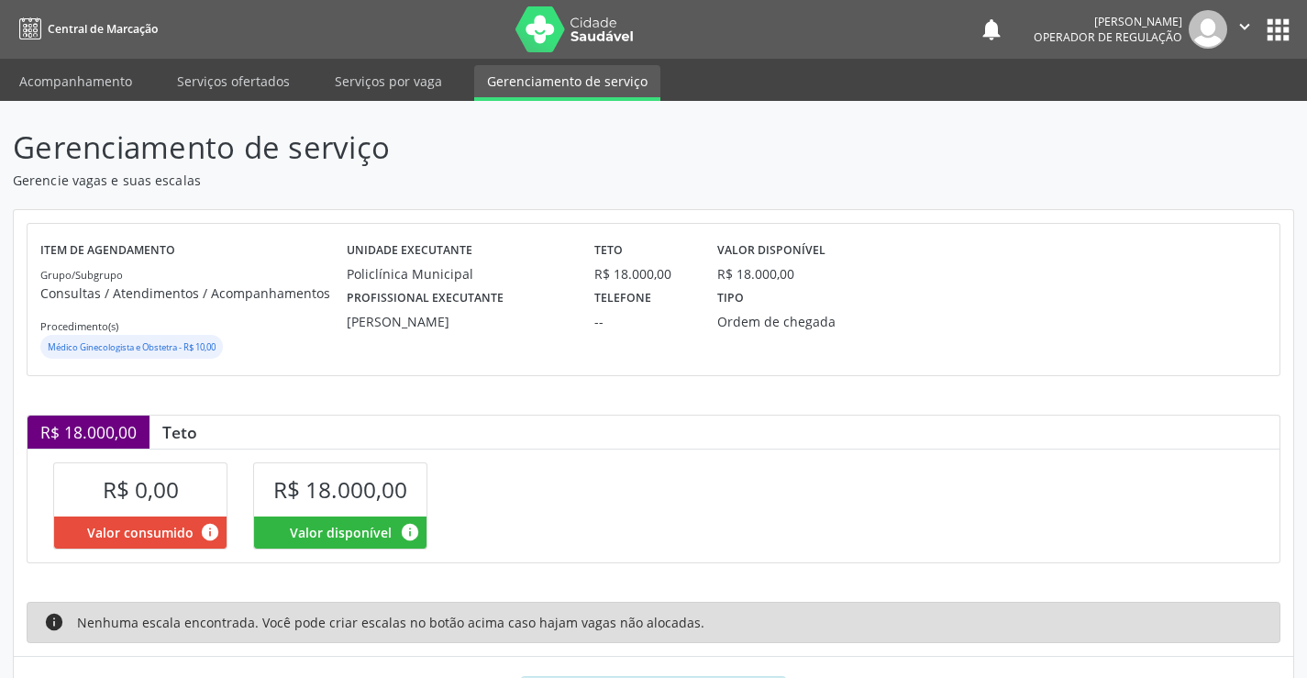
click at [307, 293] on p "Consultas / Atendimentos / Acompanhamentos" at bounding box center [193, 292] width 306 height 19
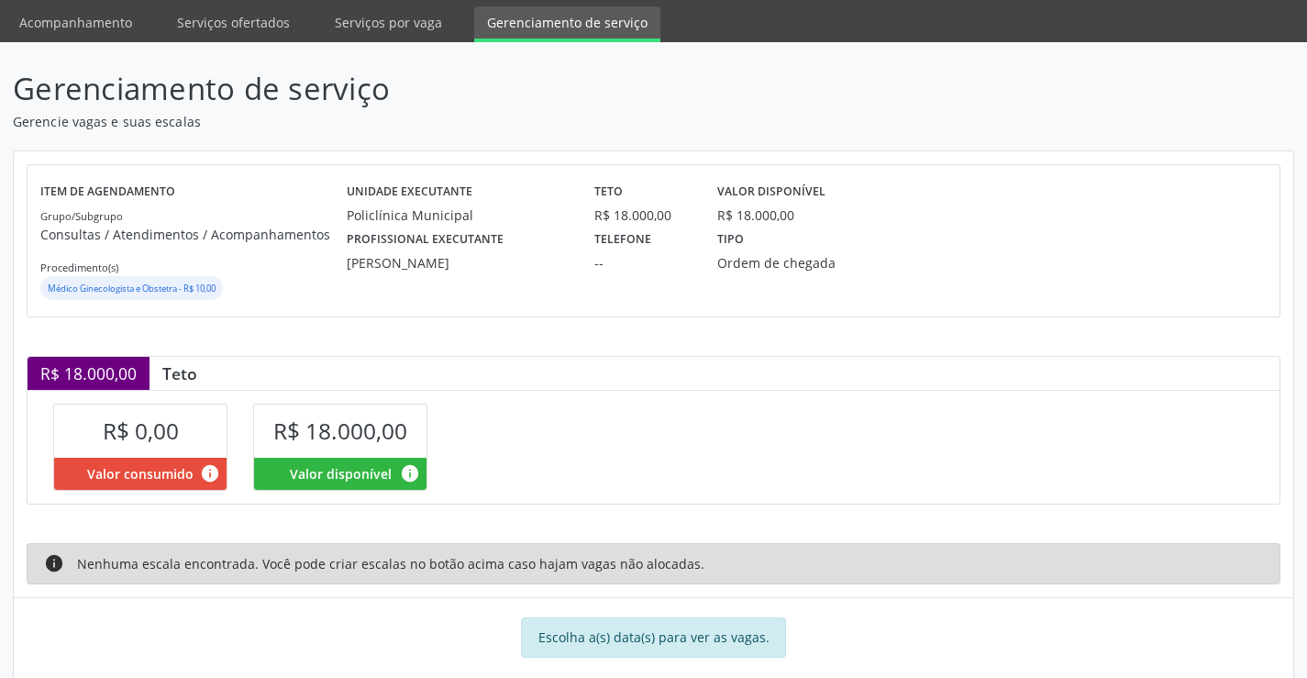
scroll to position [91, 0]
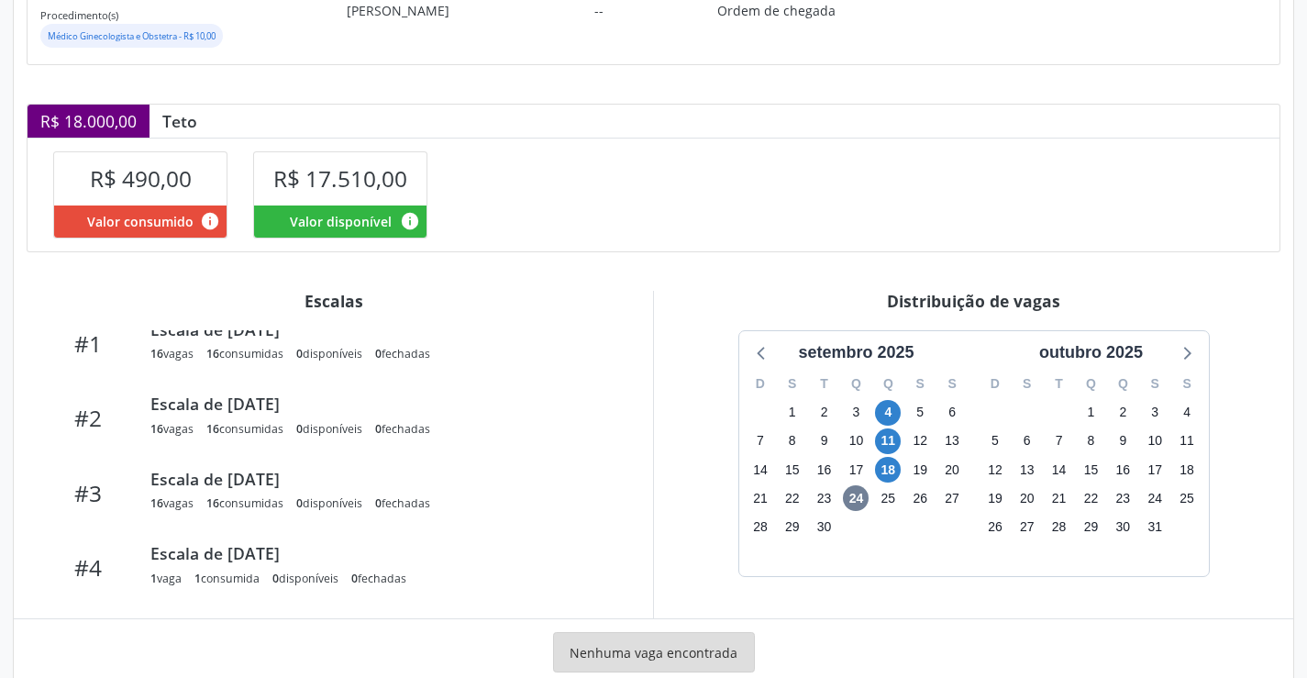
scroll to position [358, 0]
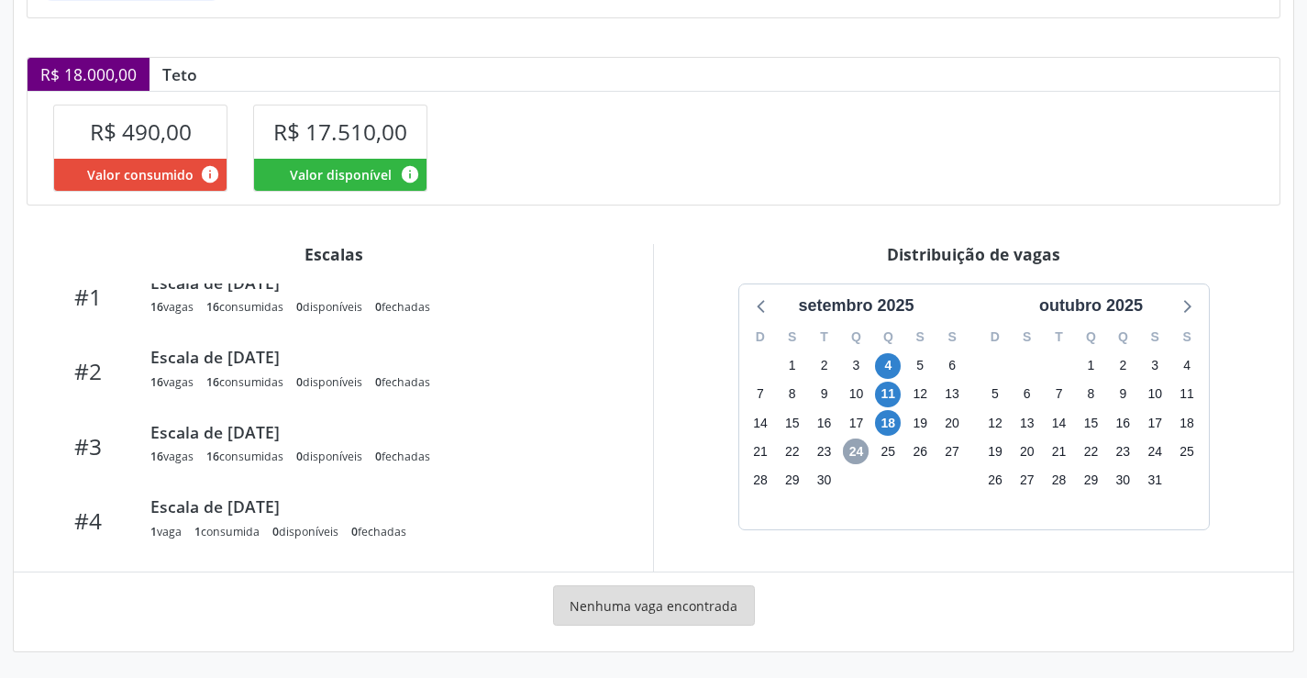
click at [861, 441] on span "24" at bounding box center [856, 452] width 26 height 26
